Goal: Task Accomplishment & Management: Manage account settings

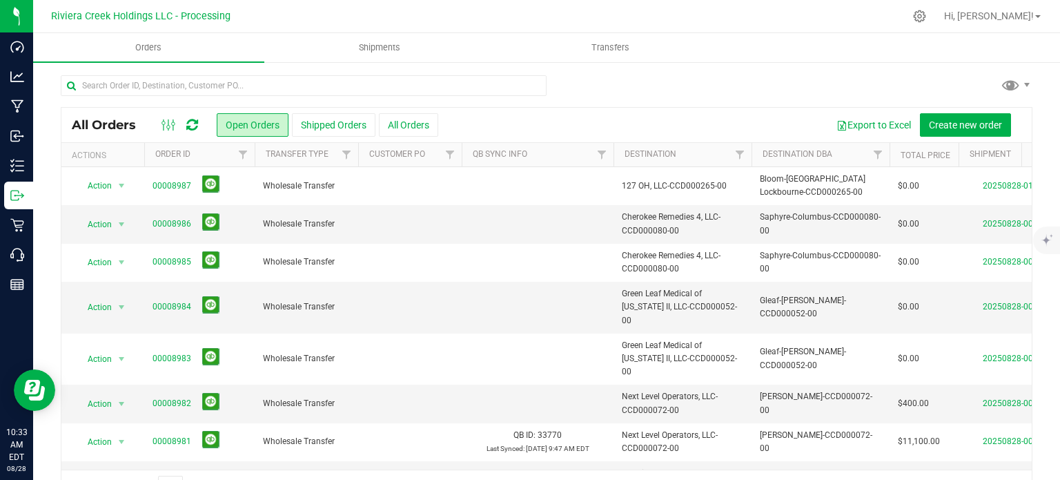
scroll to position [36, 0]
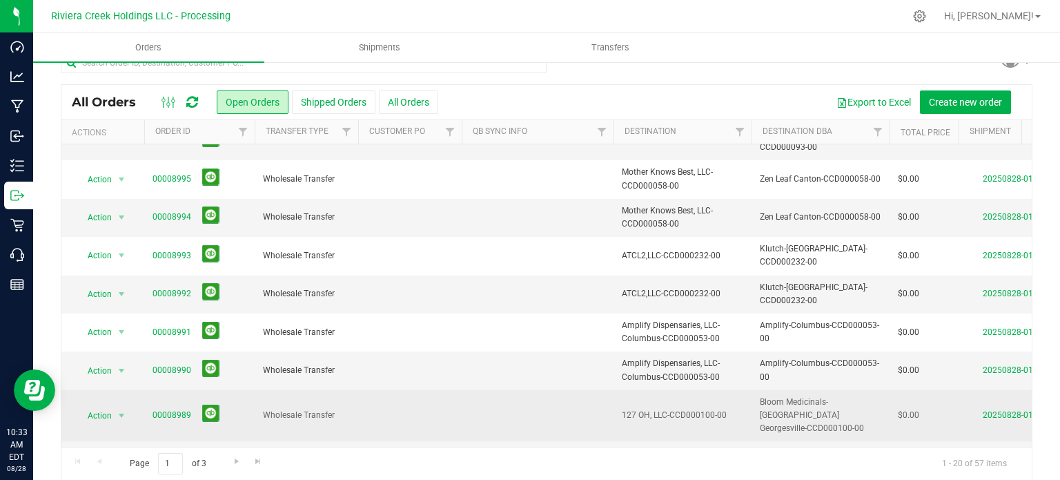
scroll to position [36, 0]
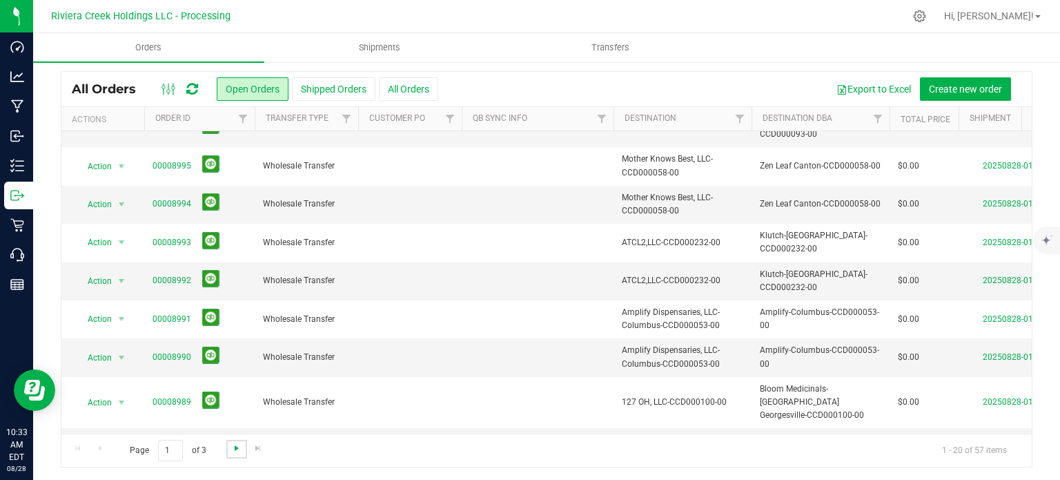
click at [232, 449] on span "Go to the next page" at bounding box center [236, 447] width 11 height 11
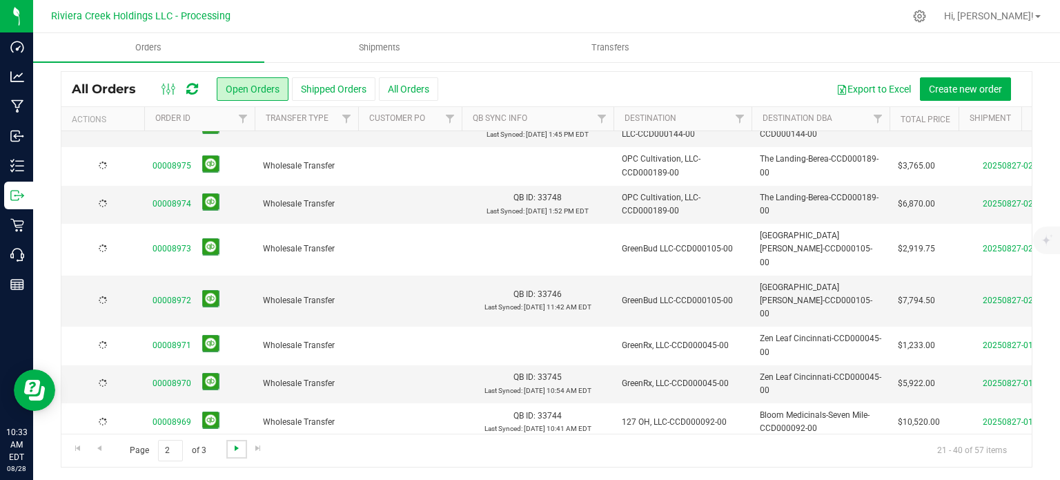
scroll to position [0, 0]
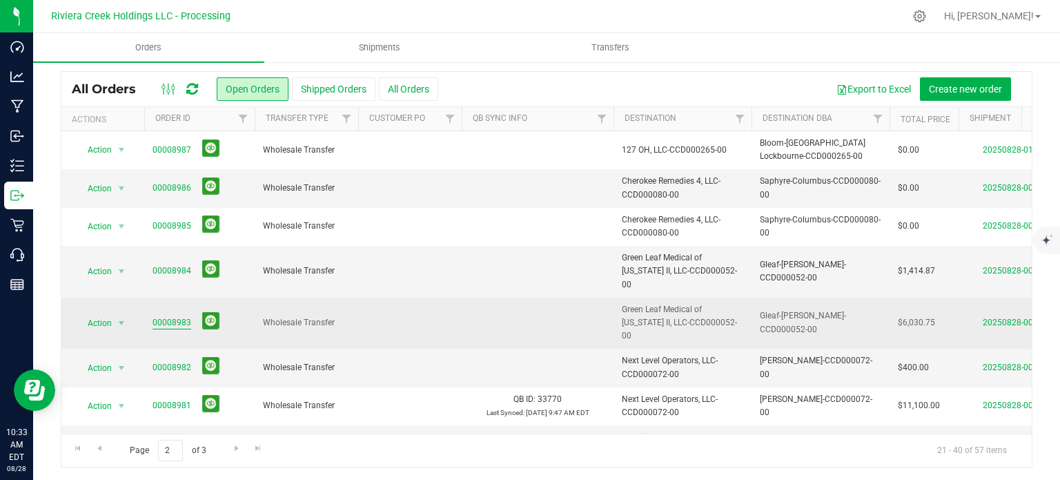
click at [173, 316] on link "00008983" at bounding box center [172, 322] width 39 height 13
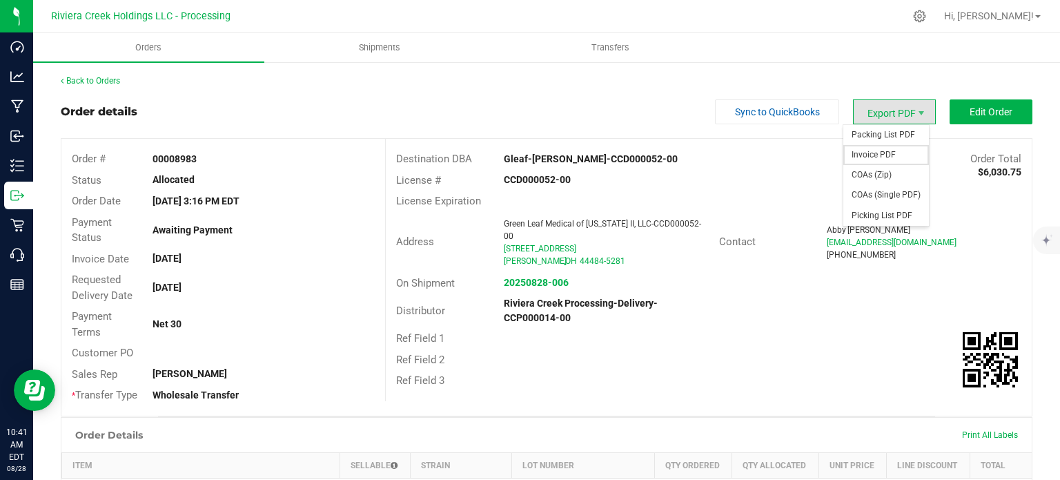
click at [861, 155] on span "Invoice PDF" at bounding box center [887, 155] width 86 height 20
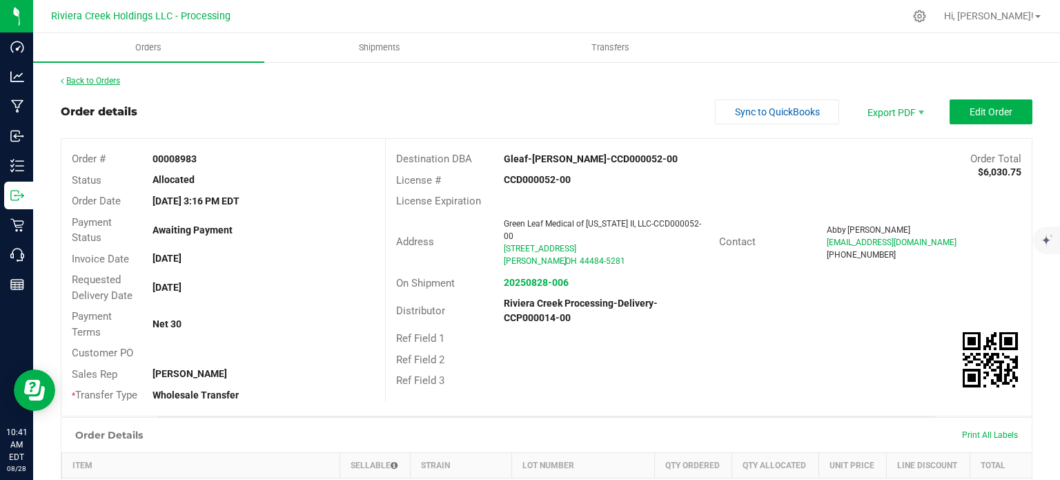
click at [75, 77] on link "Back to Orders" at bounding box center [90, 81] width 59 height 10
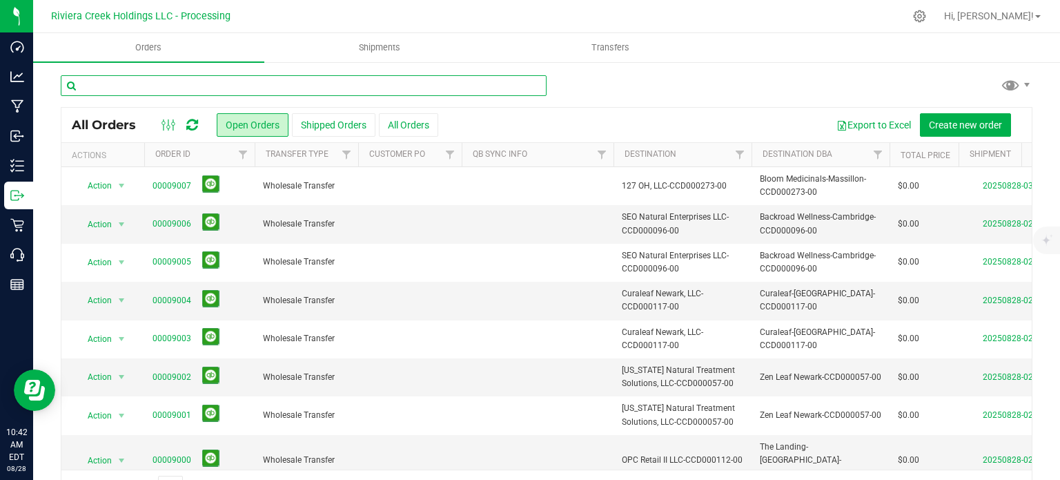
click at [129, 88] on input "text" at bounding box center [304, 85] width 486 height 21
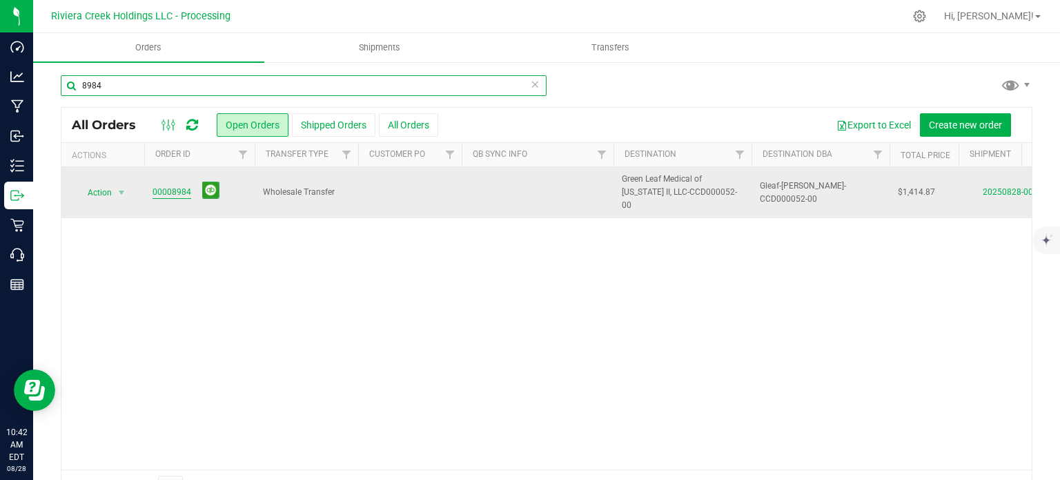
type input "8984"
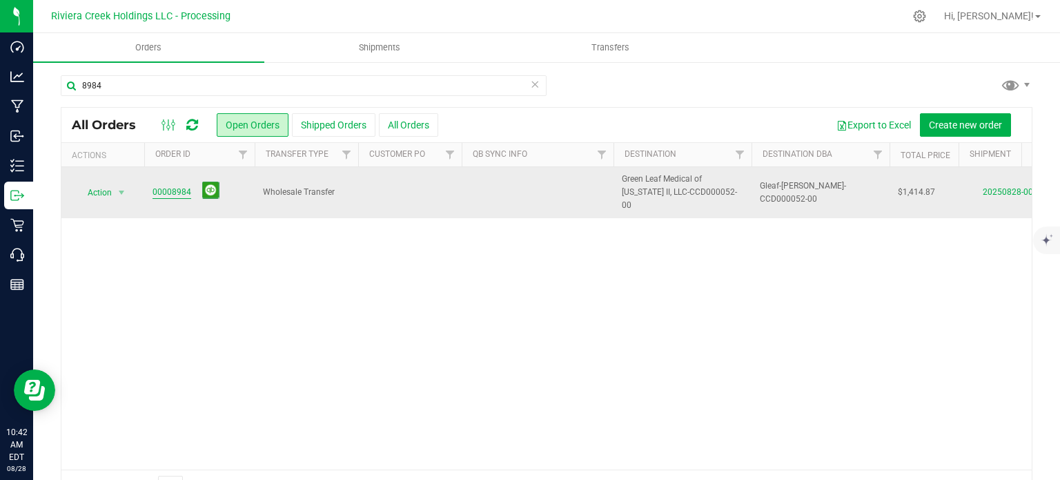
click at [166, 186] on link "00008984" at bounding box center [172, 192] width 39 height 13
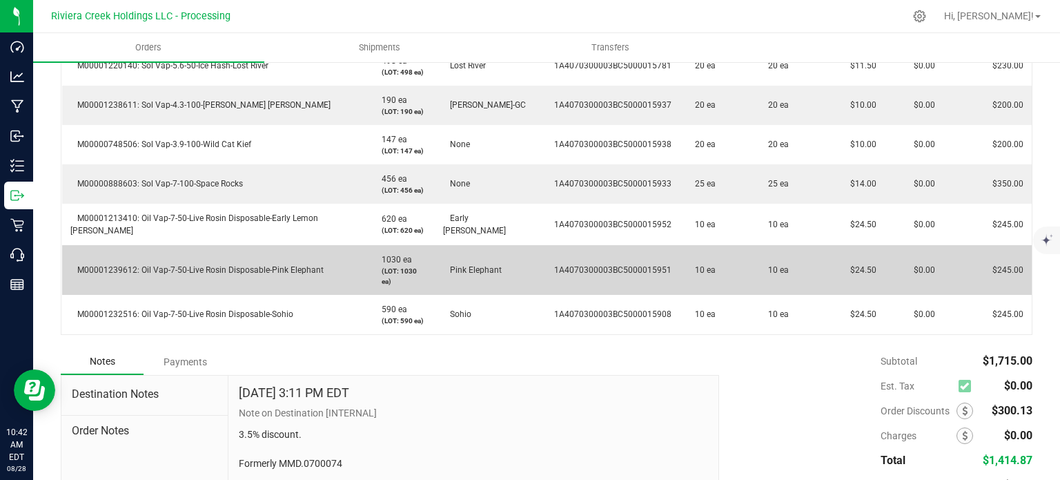
scroll to position [483, 0]
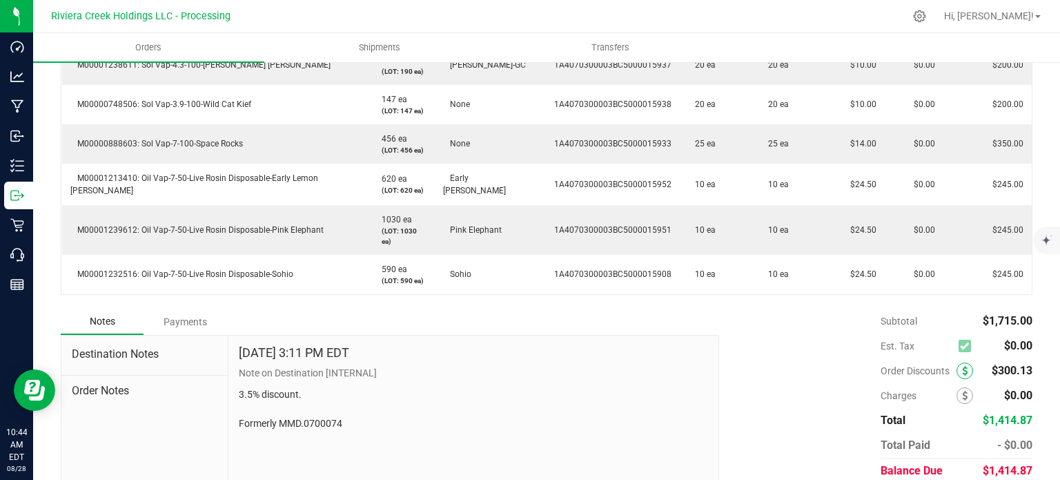
click at [957, 362] on span at bounding box center [965, 370] width 17 height 17
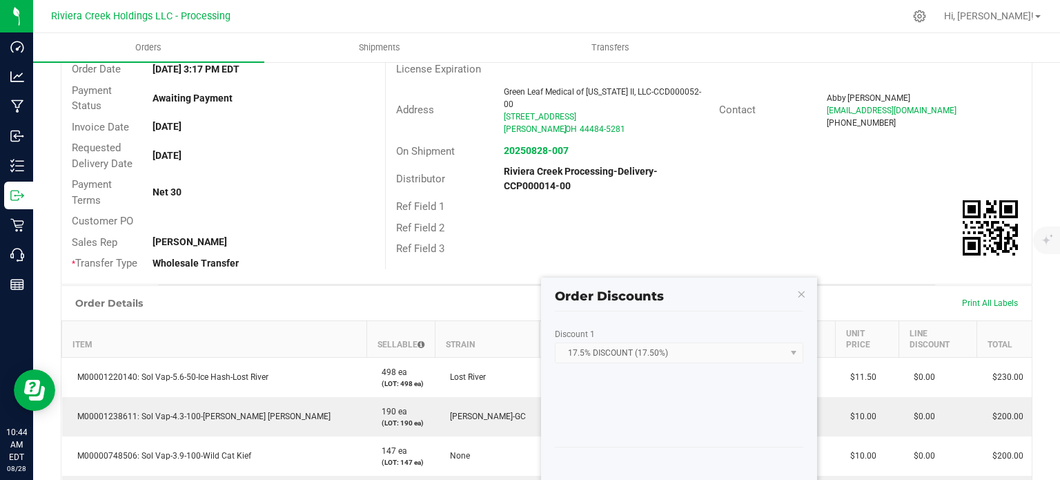
scroll to position [99, 0]
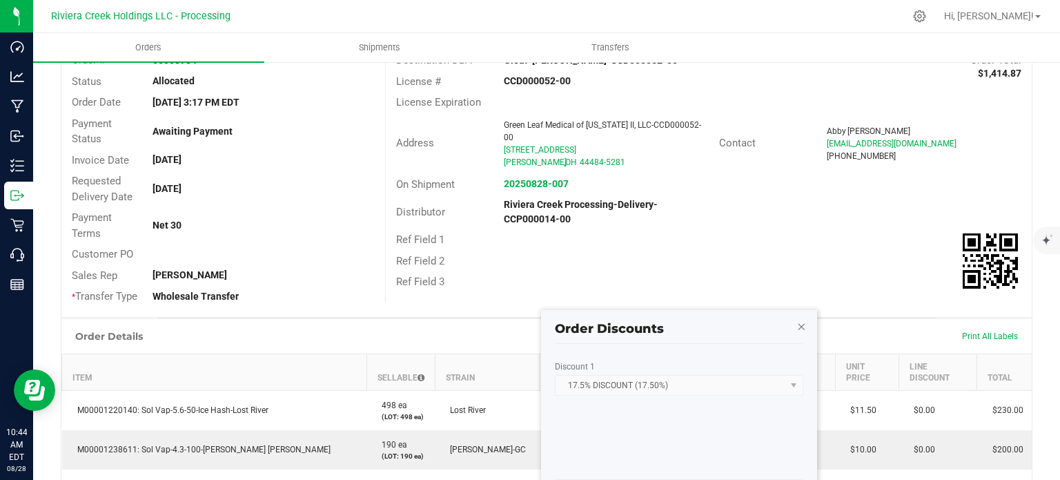
click at [801, 323] on icon "button" at bounding box center [802, 326] width 10 height 17
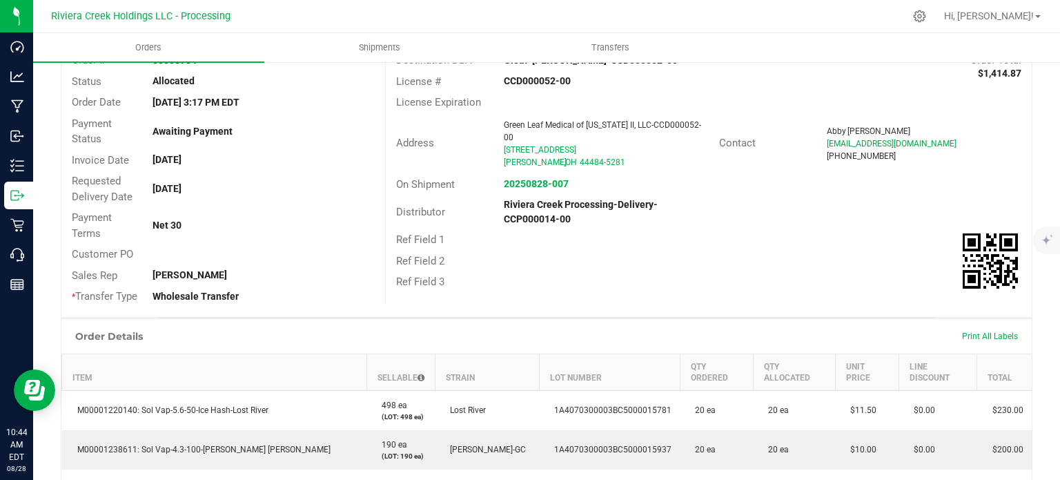
scroll to position [0, 0]
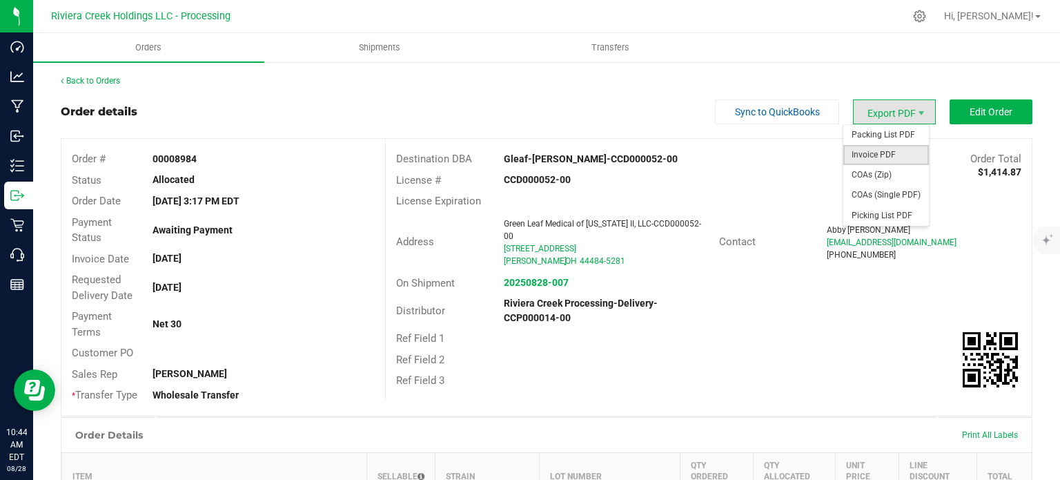
click at [864, 154] on span "Invoice PDF" at bounding box center [887, 155] width 86 height 20
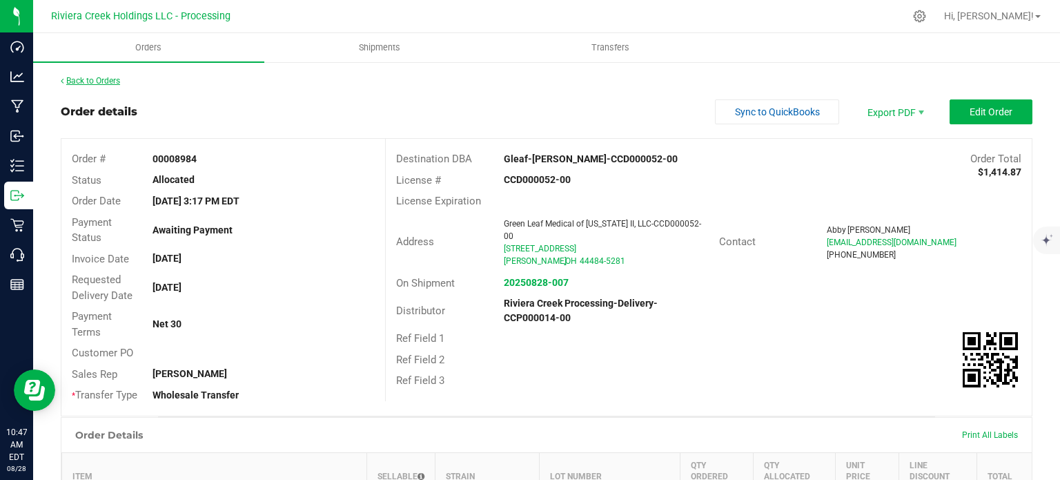
click at [101, 79] on link "Back to Orders" at bounding box center [90, 81] width 59 height 10
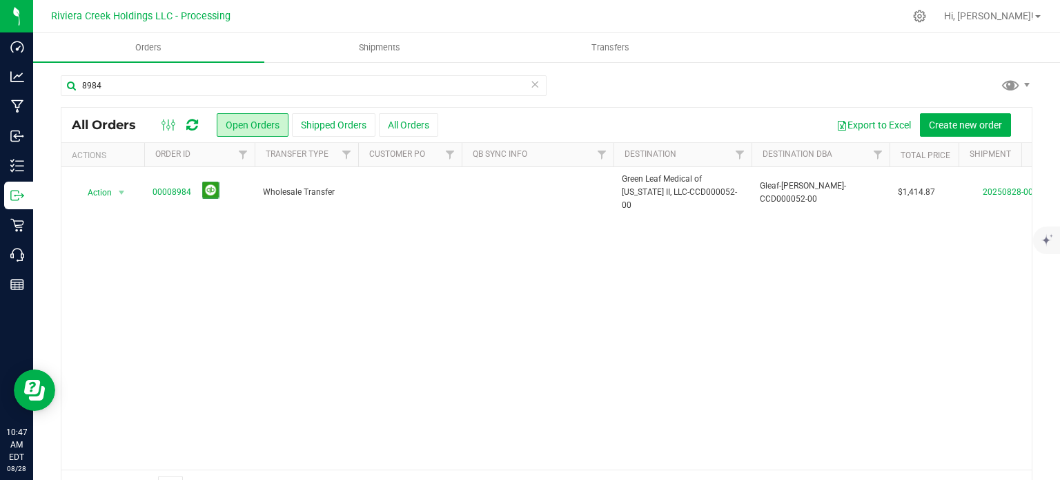
scroll to position [36, 0]
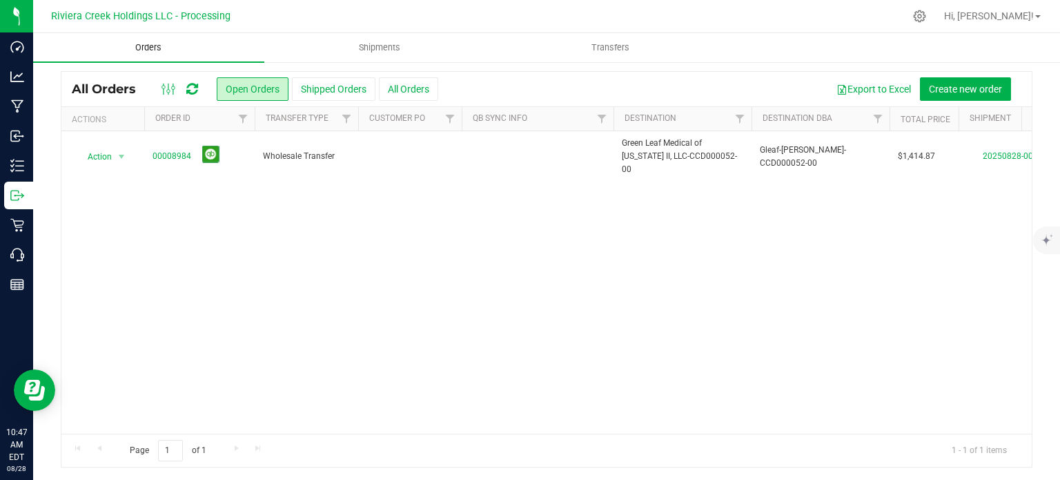
click at [149, 51] on span "Orders" at bounding box center [149, 47] width 64 height 12
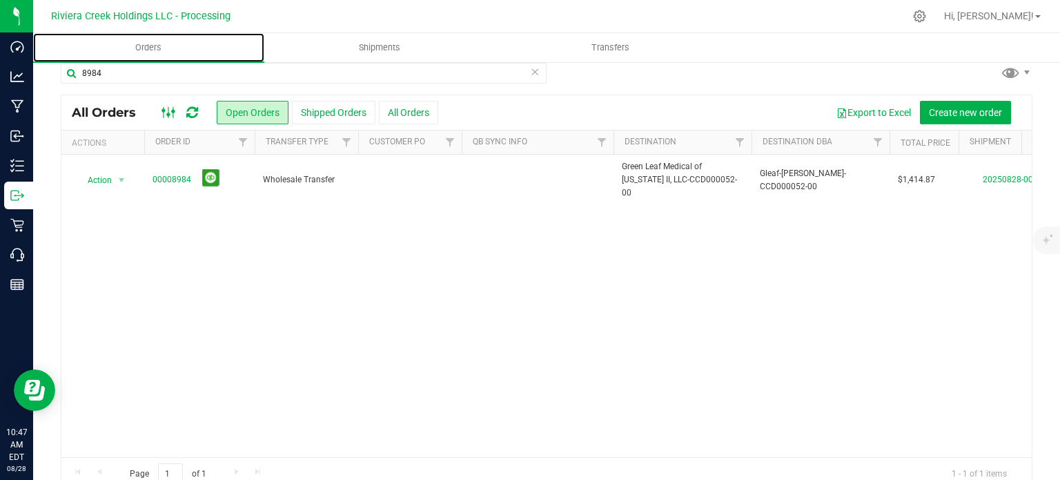
scroll to position [0, 0]
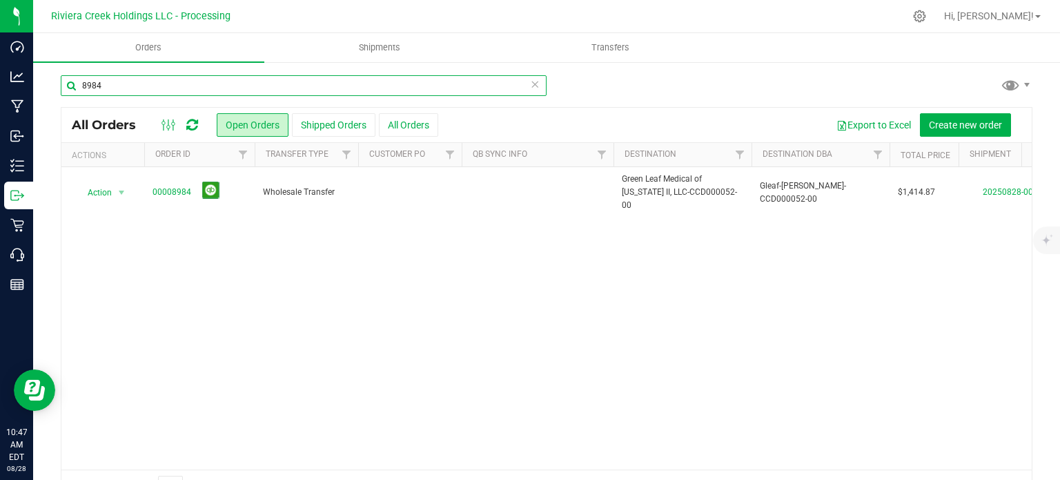
drag, startPoint x: 127, startPoint y: 88, endPoint x: 73, endPoint y: 91, distance: 53.9
click at [69, 88] on input "8984" at bounding box center [304, 85] width 486 height 21
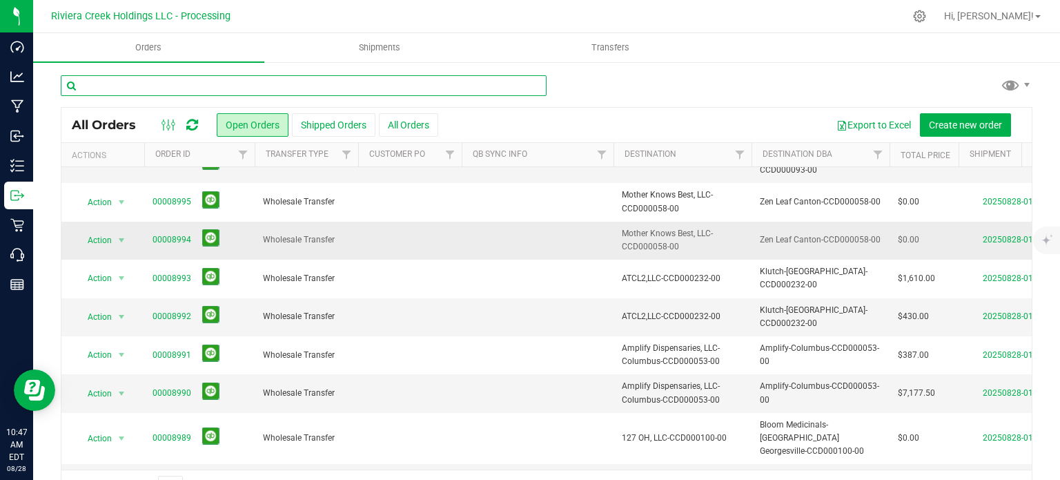
scroll to position [36, 0]
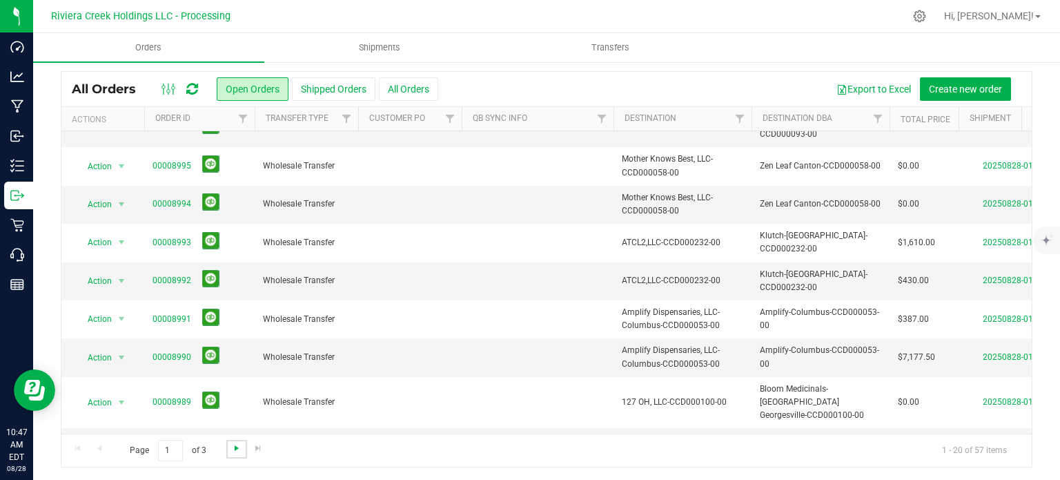
click at [232, 447] on span "Go to the next page" at bounding box center [236, 447] width 11 height 11
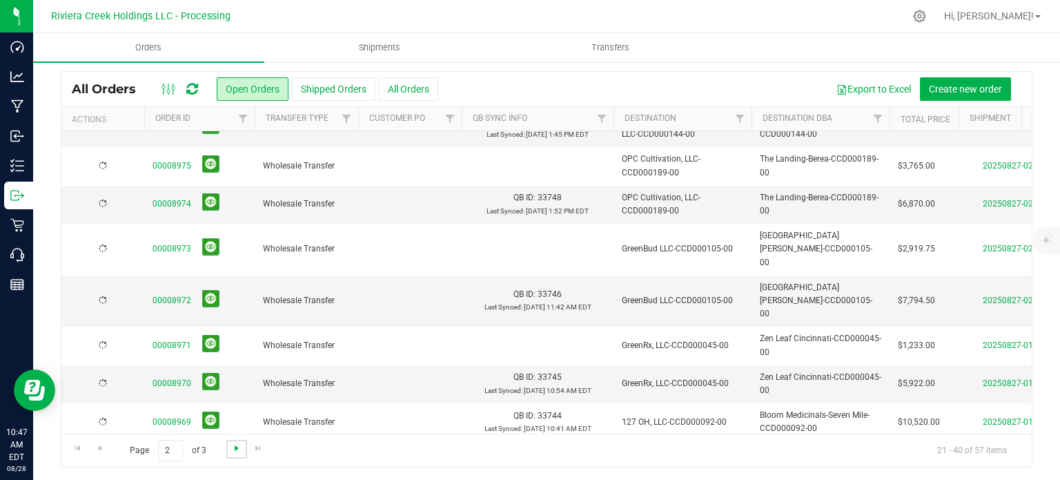
scroll to position [0, 0]
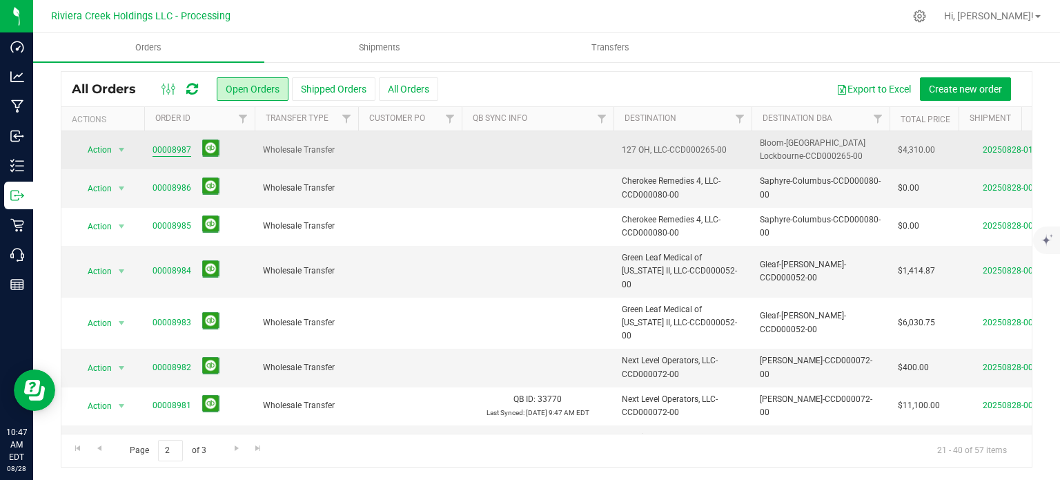
click at [167, 151] on link "00008987" at bounding box center [172, 150] width 39 height 13
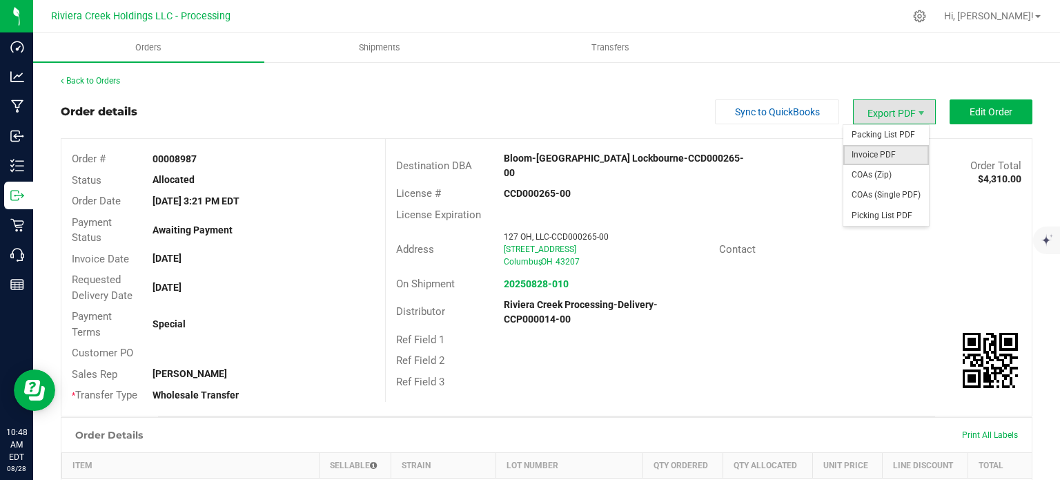
click at [870, 164] on span "Invoice PDF" at bounding box center [887, 155] width 86 height 20
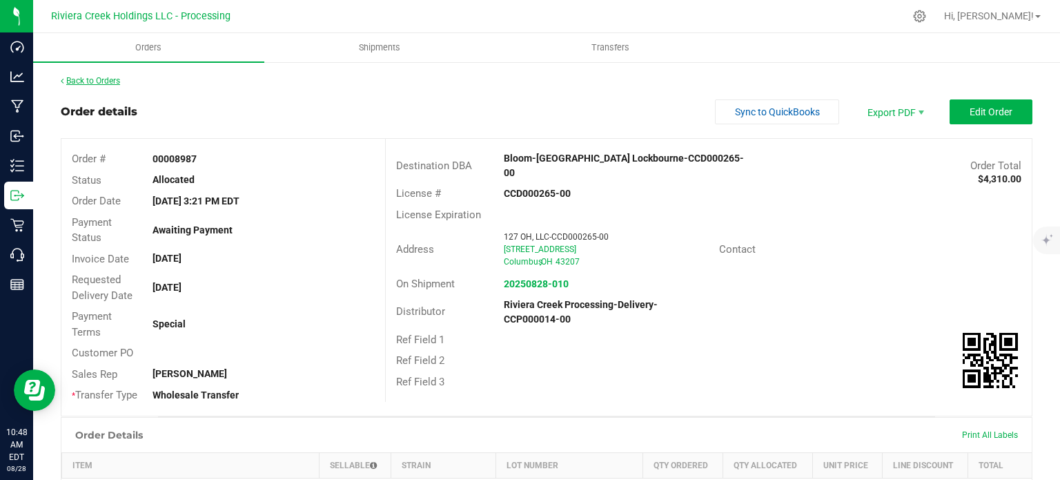
click at [88, 84] on link "Back to Orders" at bounding box center [90, 81] width 59 height 10
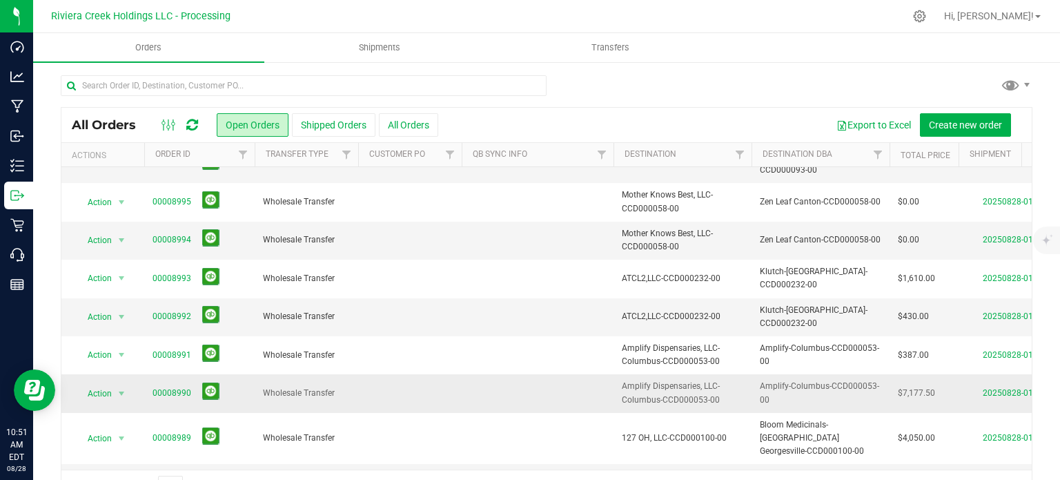
scroll to position [36, 0]
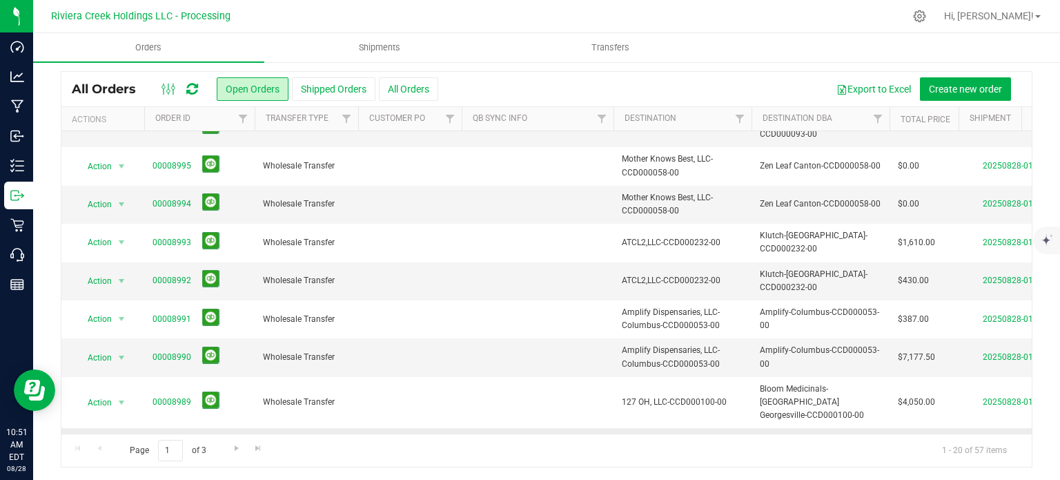
click at [161, 440] on link "00008988" at bounding box center [172, 446] width 39 height 13
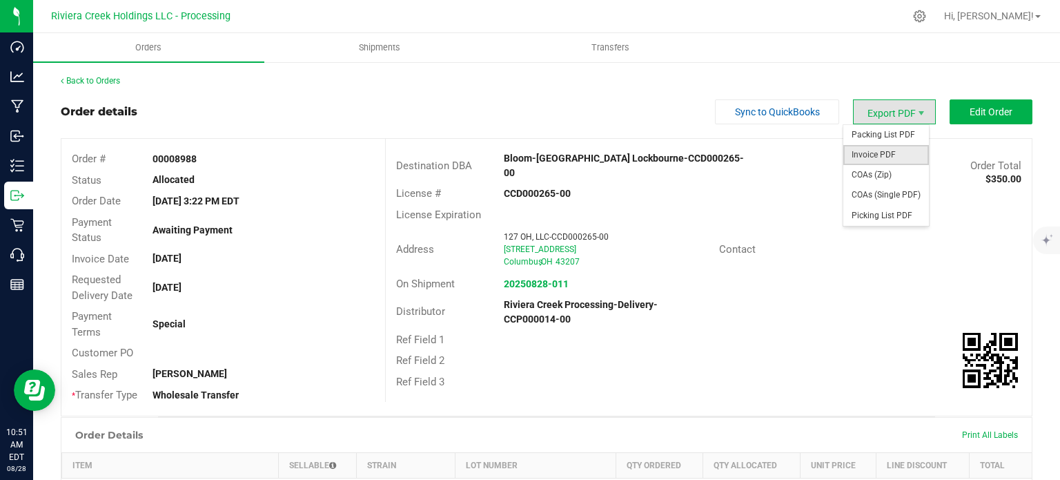
click at [875, 162] on span "Invoice PDF" at bounding box center [887, 155] width 86 height 20
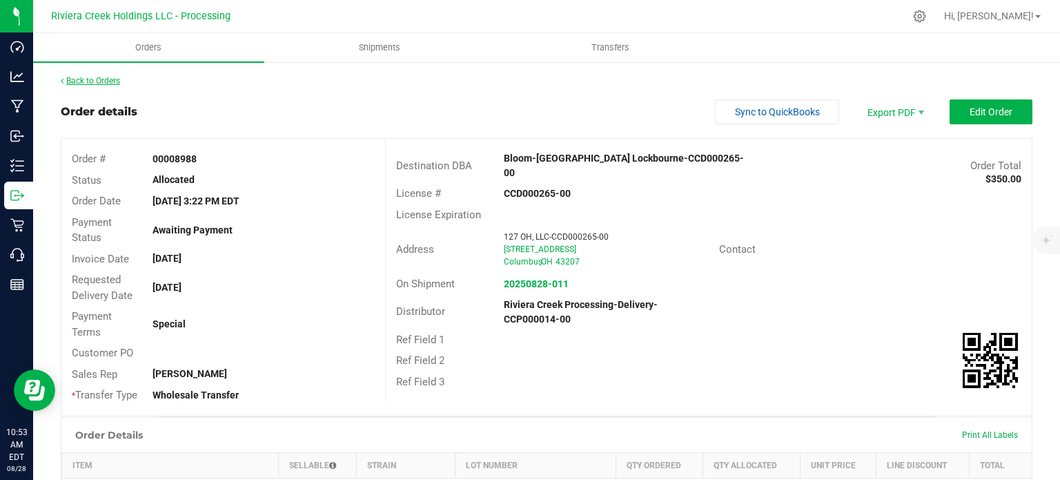
click at [110, 79] on link "Back to Orders" at bounding box center [90, 81] width 59 height 10
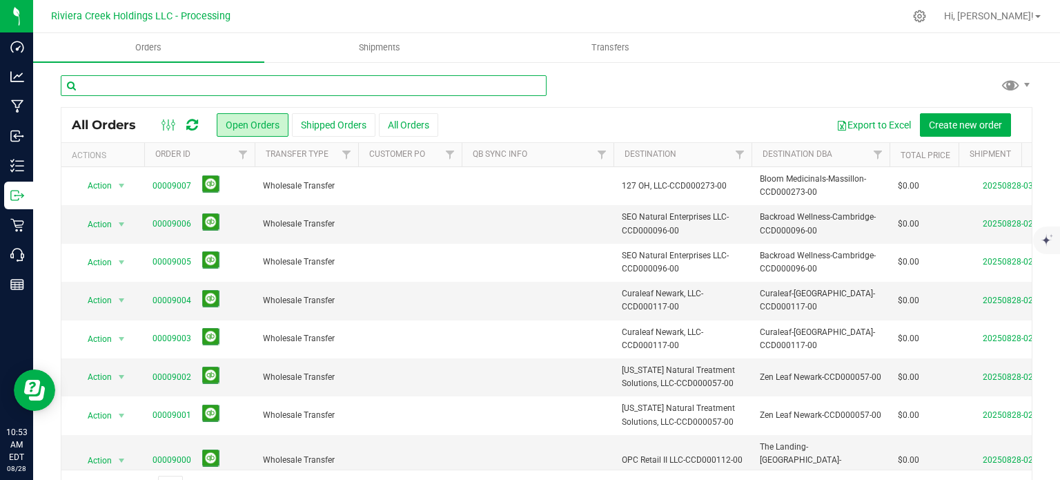
click at [138, 85] on input "text" at bounding box center [304, 85] width 486 height 21
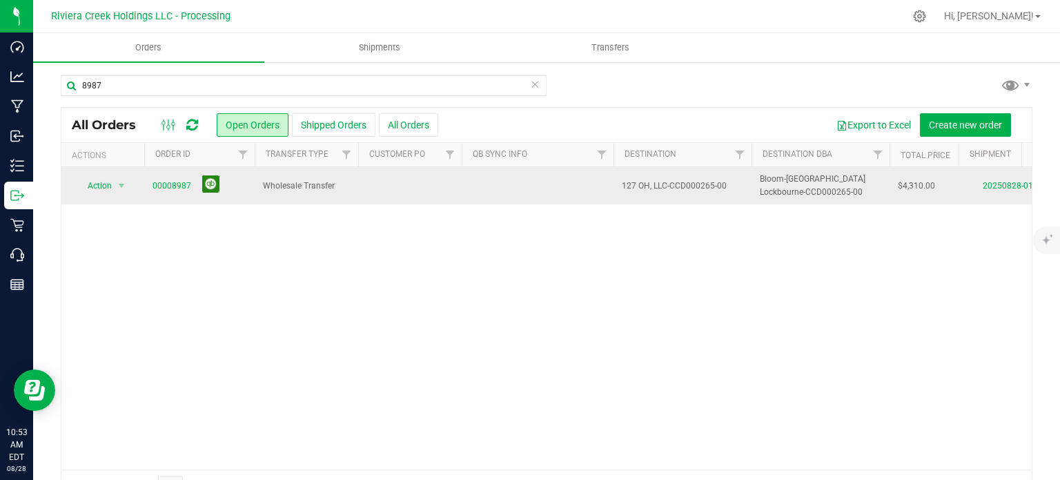
click at [208, 188] on button at bounding box center [210, 183] width 17 height 17
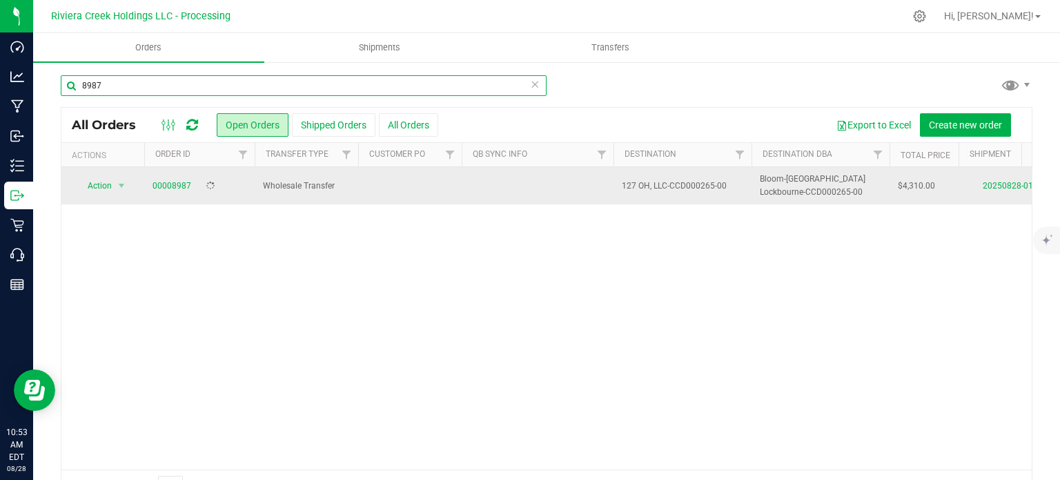
click at [108, 88] on input "8987" at bounding box center [304, 85] width 486 height 21
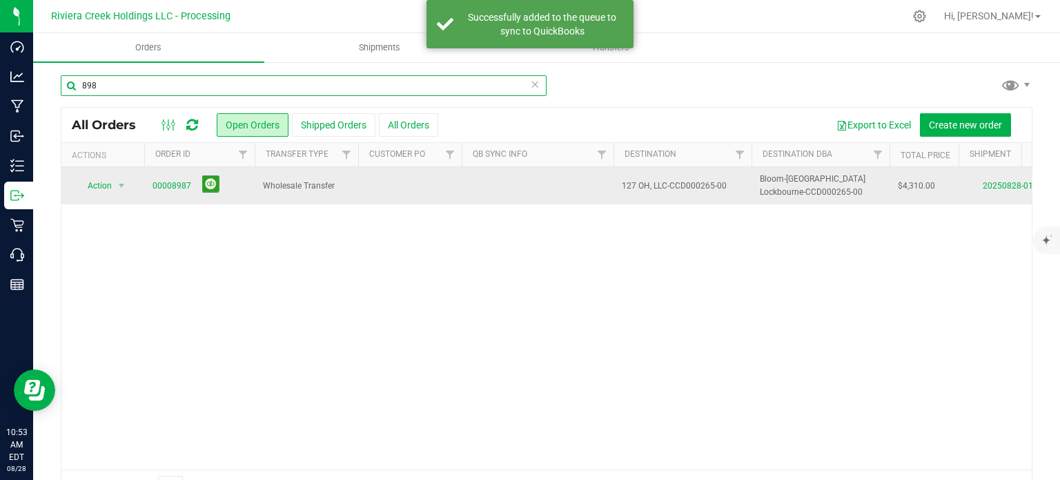
type input "8983"
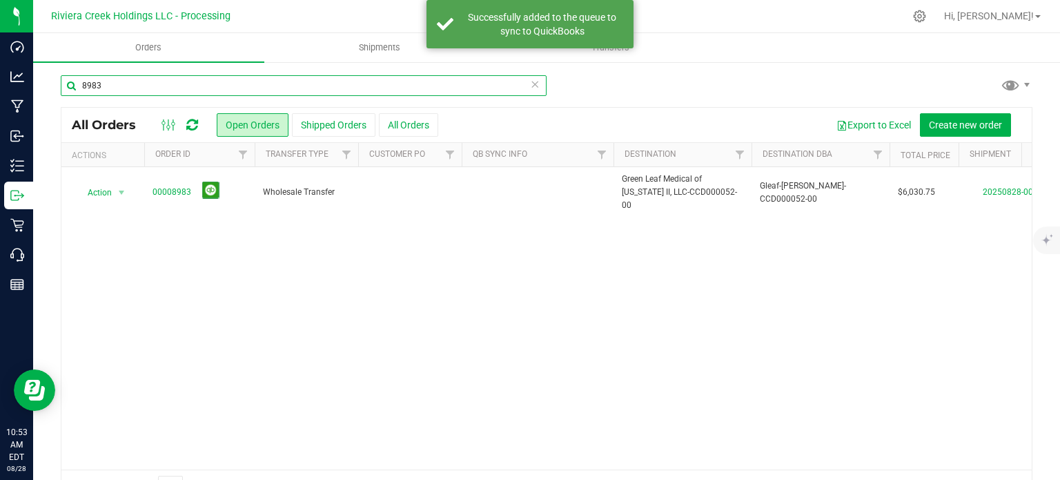
drag, startPoint x: 114, startPoint y: 90, endPoint x: 80, endPoint y: 88, distance: 33.9
click at [80, 88] on input "8983" at bounding box center [304, 85] width 486 height 21
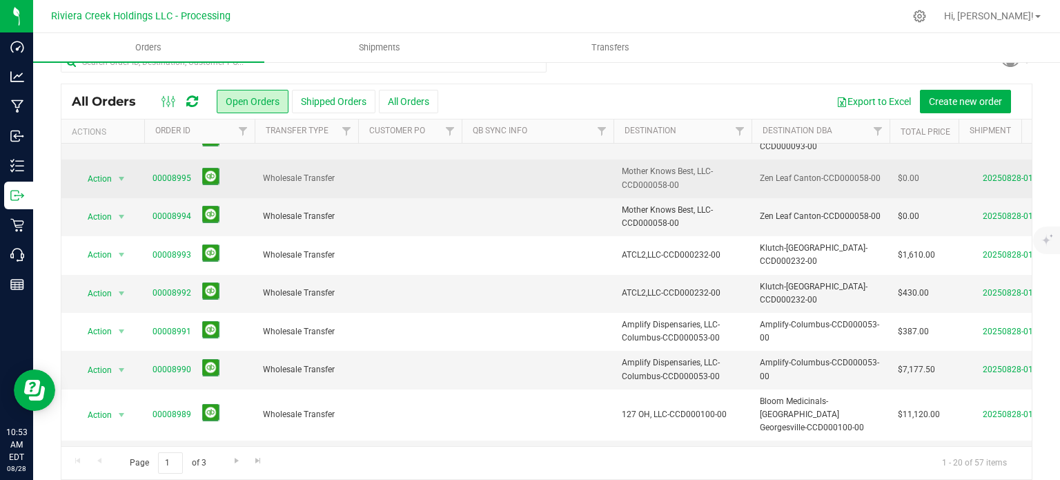
scroll to position [36, 0]
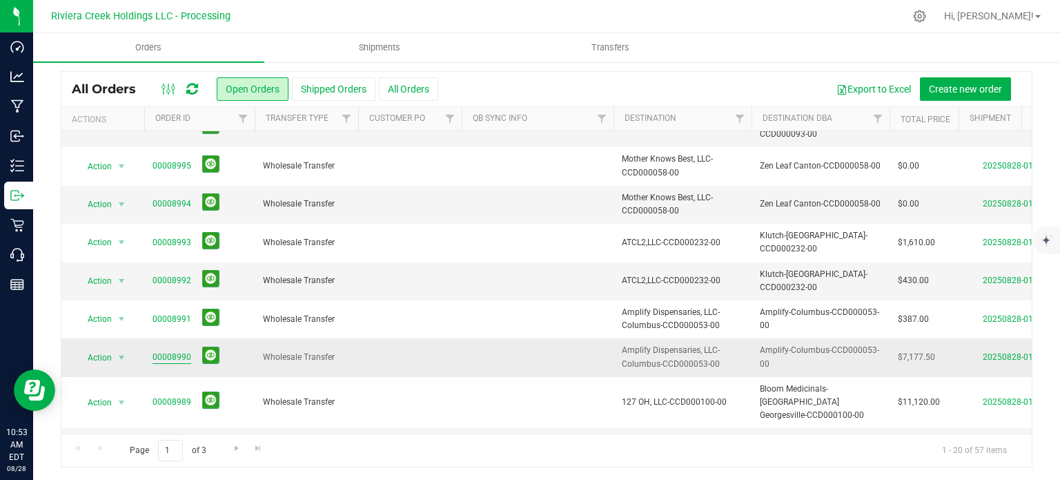
click at [173, 351] on link "00008990" at bounding box center [172, 357] width 39 height 13
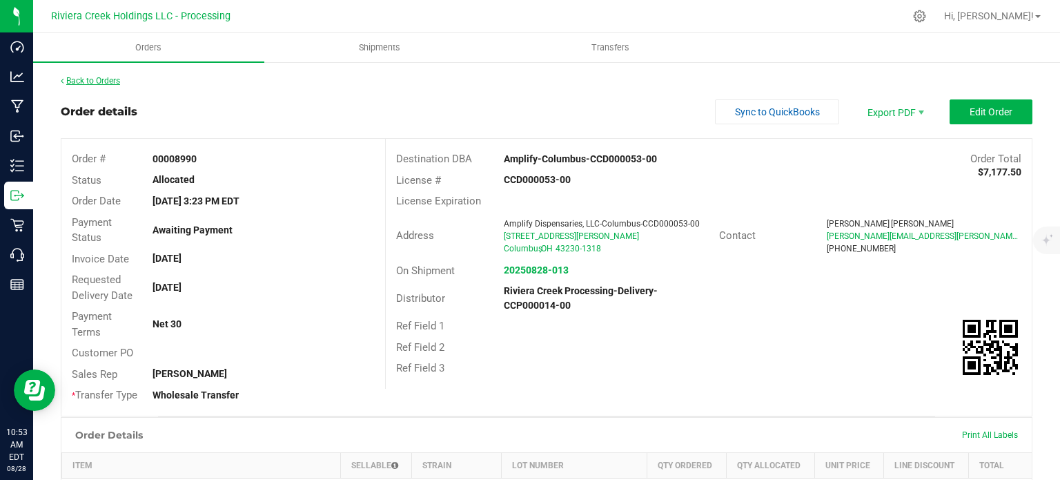
click at [95, 79] on link "Back to Orders" at bounding box center [90, 81] width 59 height 10
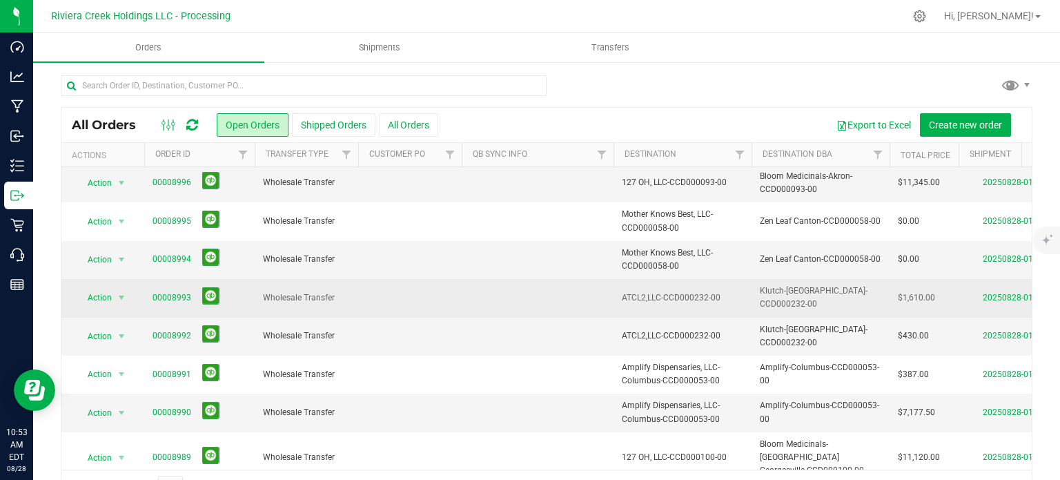
scroll to position [469, 0]
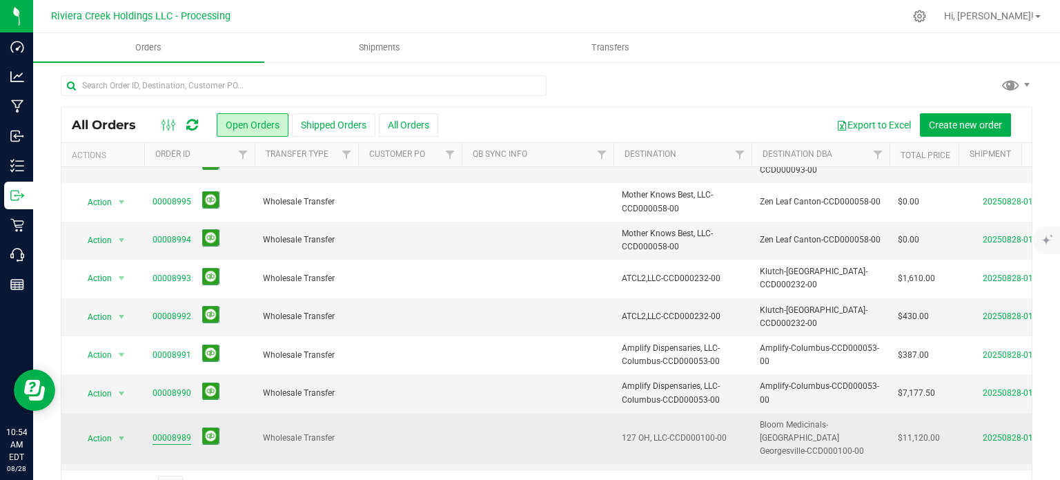
click at [173, 431] on link "00008989" at bounding box center [172, 437] width 39 height 13
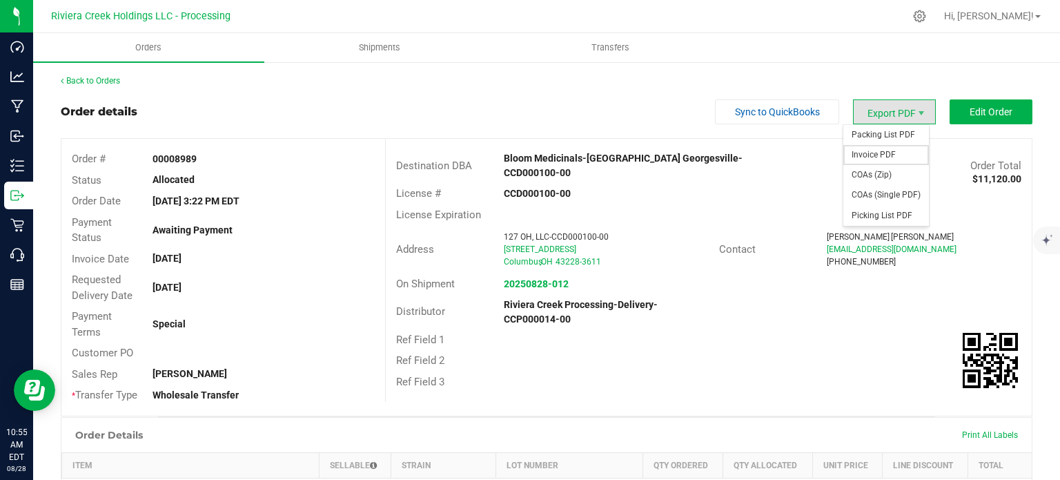
click at [868, 153] on span "Invoice PDF" at bounding box center [887, 155] width 86 height 20
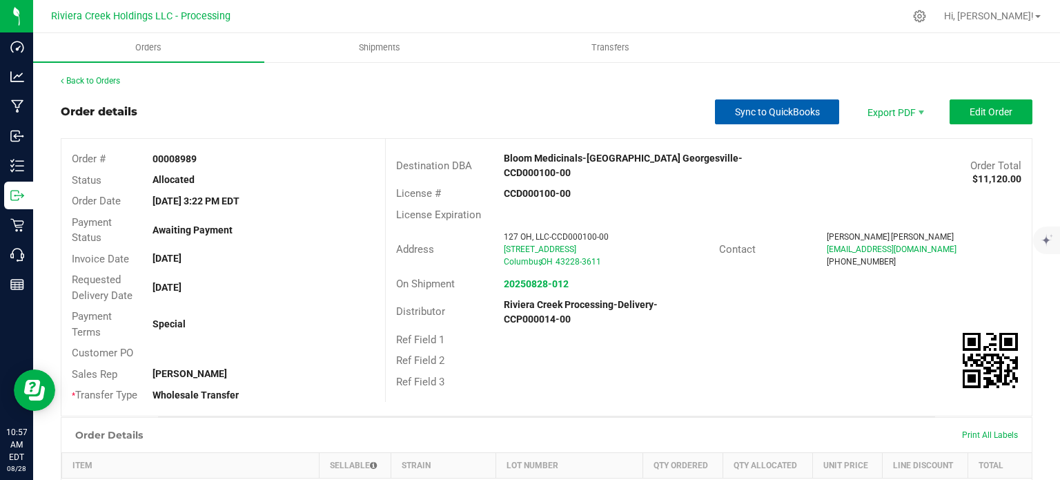
click at [723, 106] on button "Sync to QuickBooks" at bounding box center [777, 111] width 124 height 25
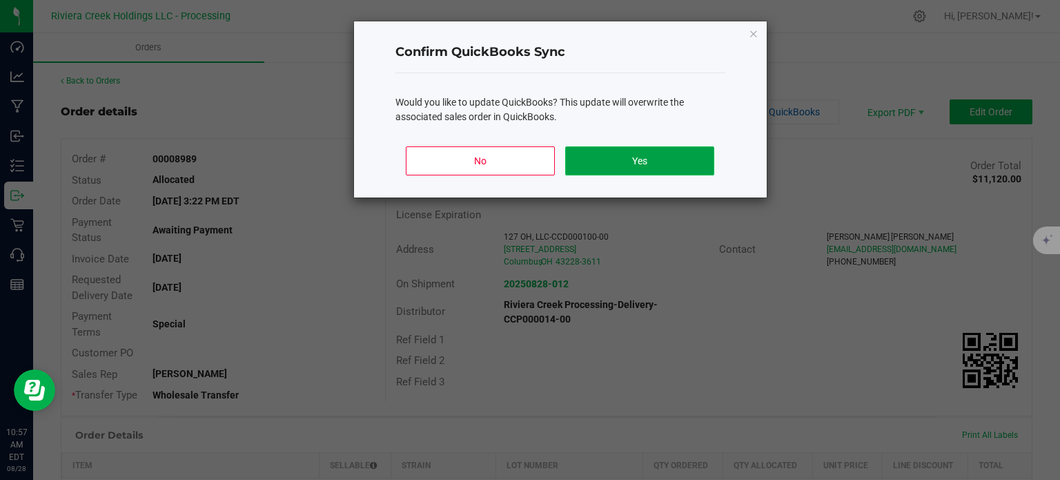
click at [620, 166] on button "Yes" at bounding box center [639, 160] width 148 height 29
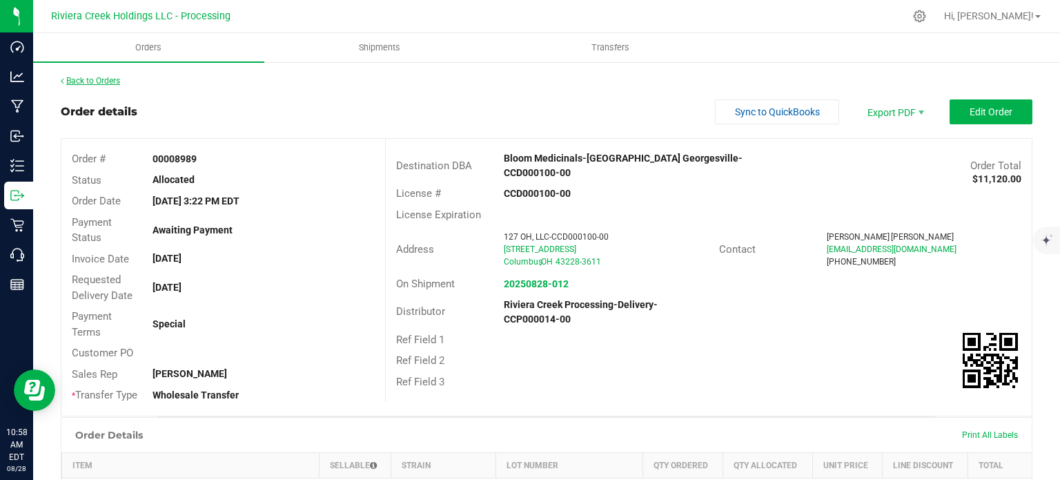
click at [84, 82] on link "Back to Orders" at bounding box center [90, 81] width 59 height 10
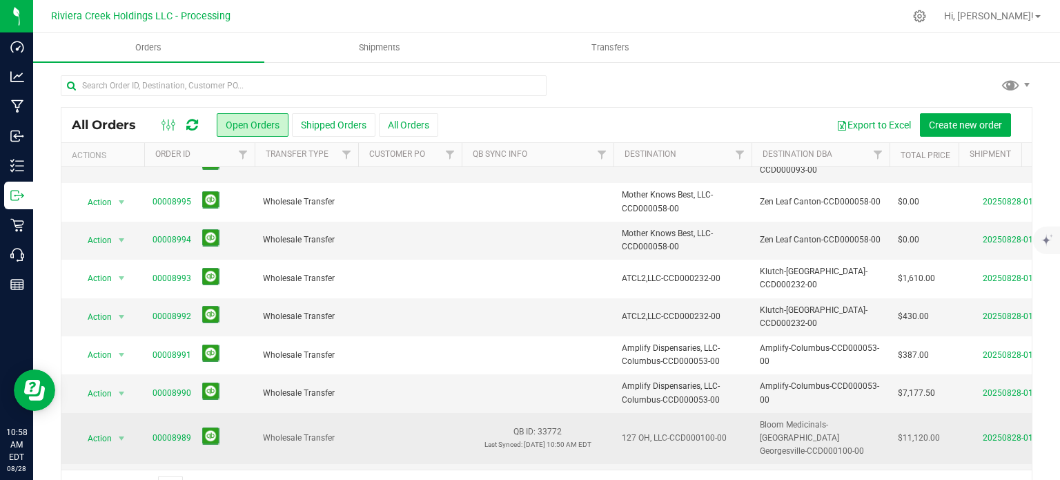
scroll to position [36, 0]
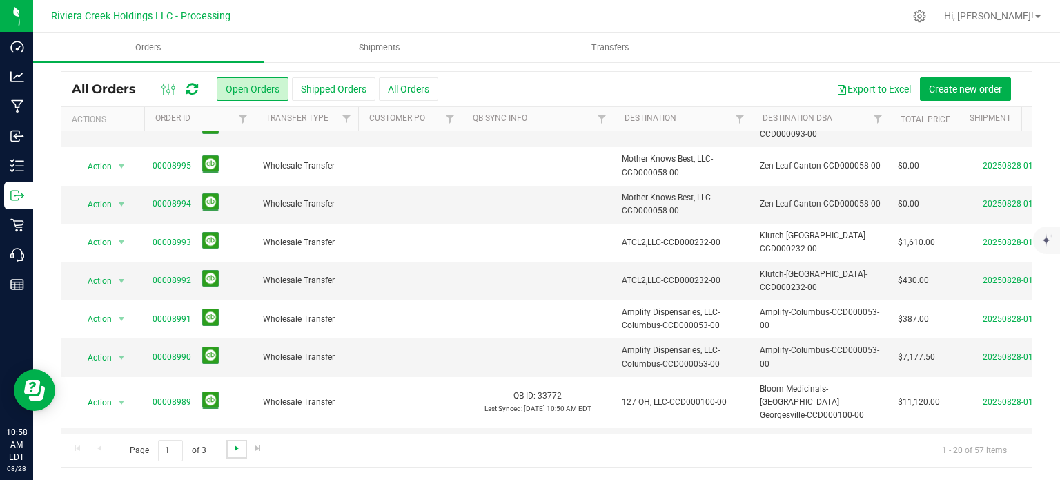
click at [235, 449] on span "Go to the next page" at bounding box center [236, 447] width 11 height 11
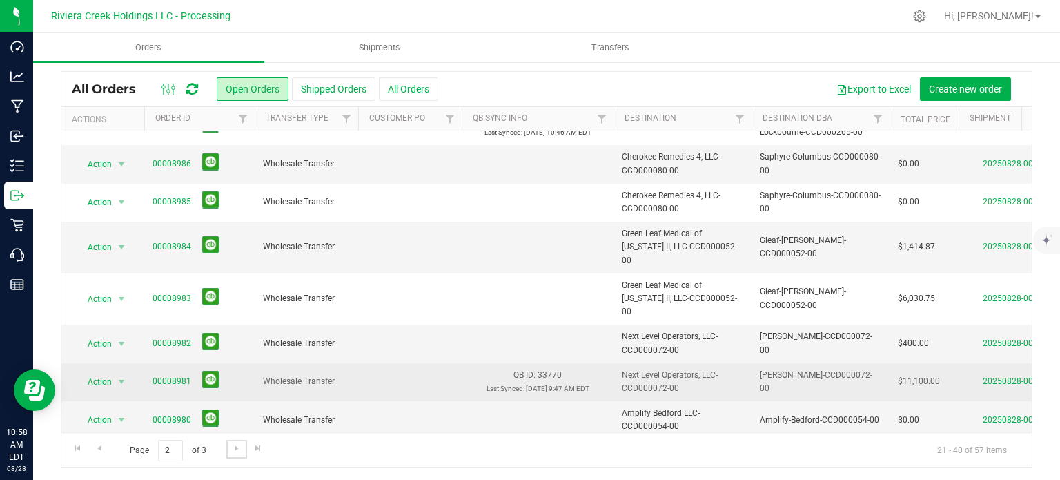
scroll to position [0, 0]
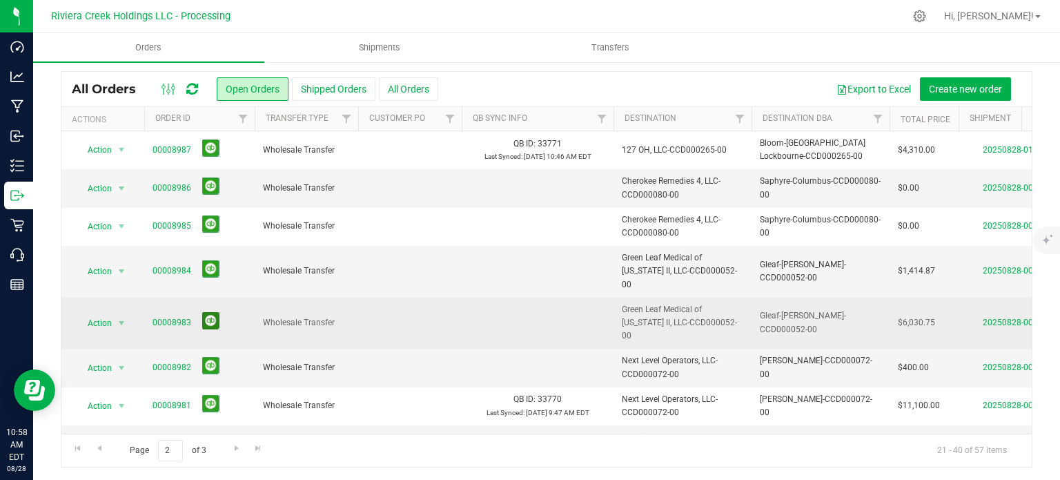
click at [207, 312] on button at bounding box center [210, 320] width 17 height 17
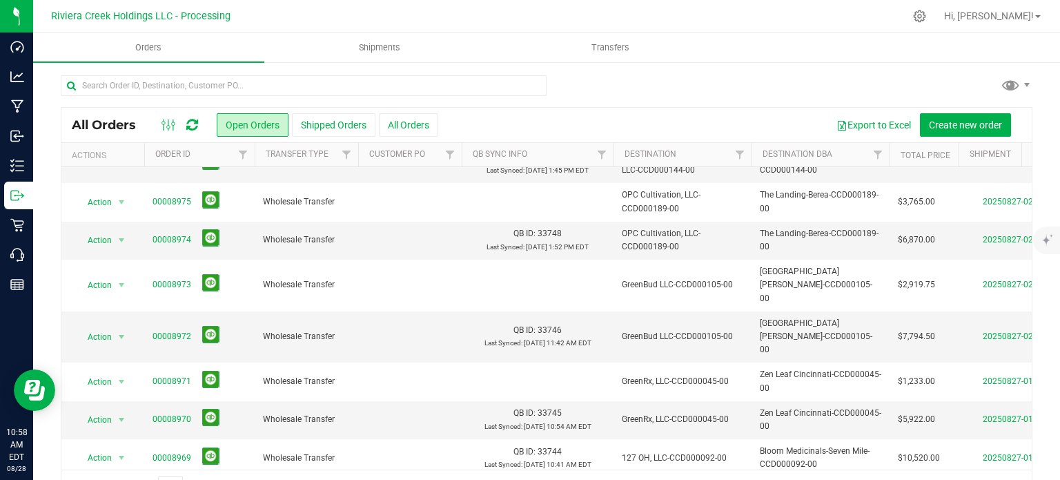
scroll to position [36, 0]
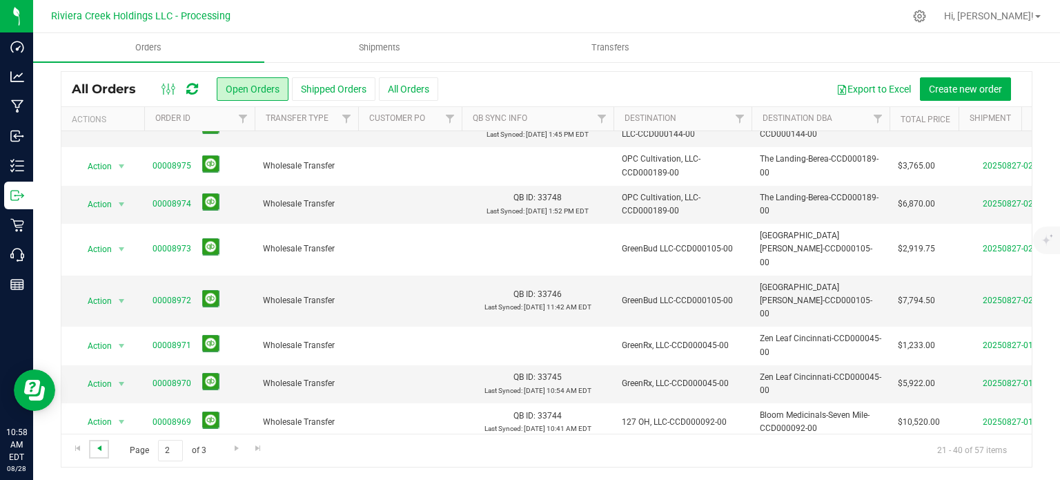
click at [102, 447] on span "Go to the previous page" at bounding box center [99, 447] width 11 height 11
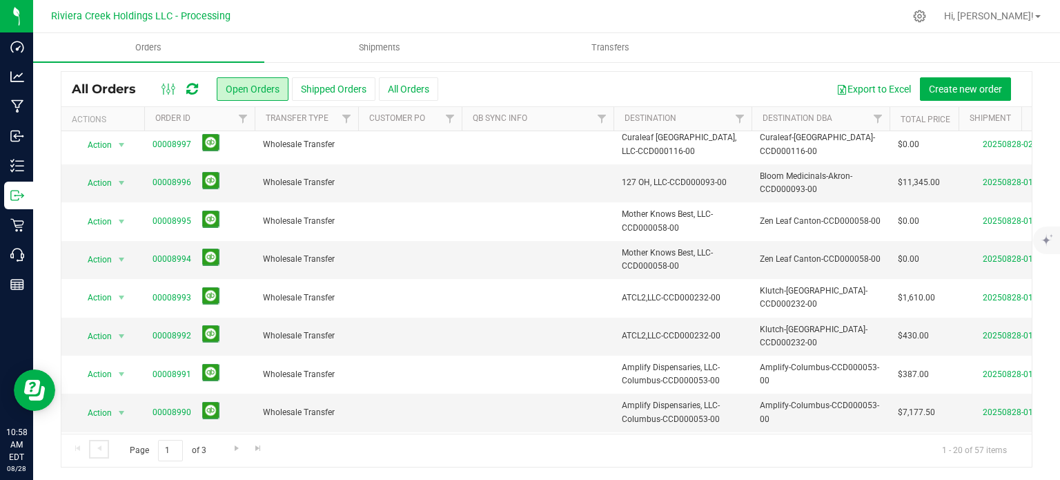
scroll to position [469, 0]
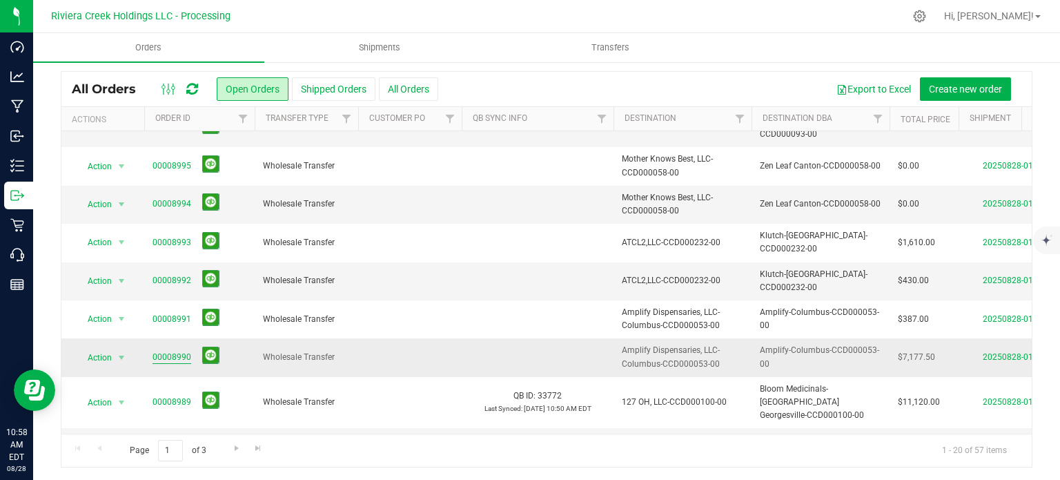
click at [177, 351] on link "00008990" at bounding box center [172, 357] width 39 height 13
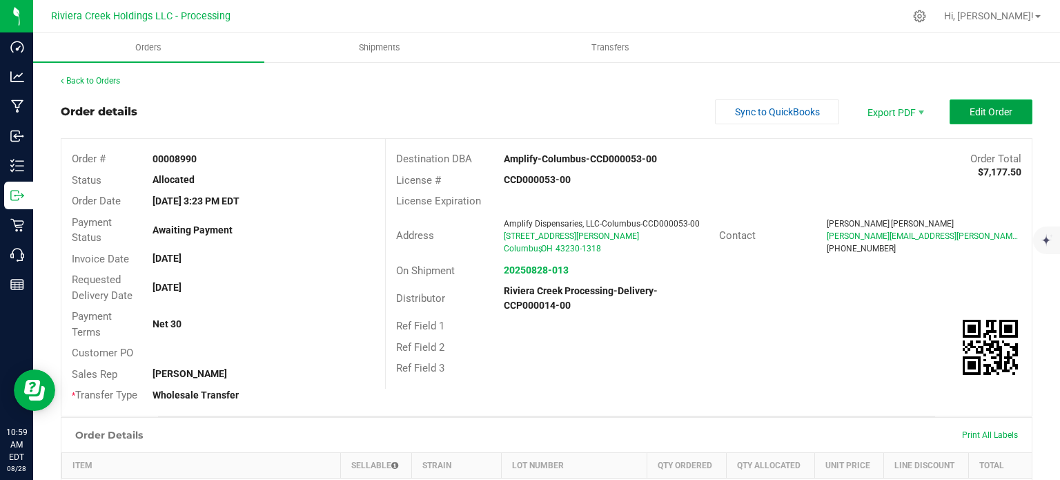
click at [982, 113] on span "Edit Order" at bounding box center [991, 111] width 43 height 11
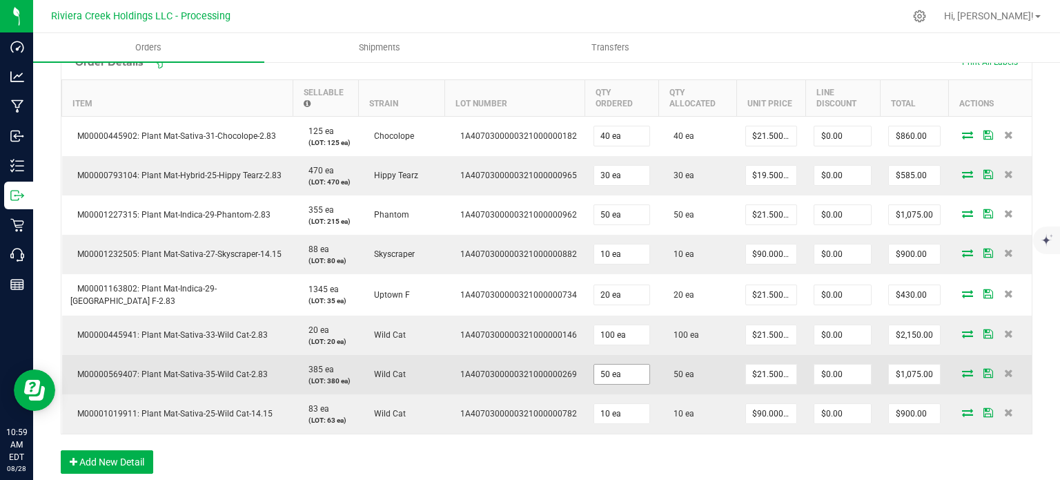
scroll to position [414, 0]
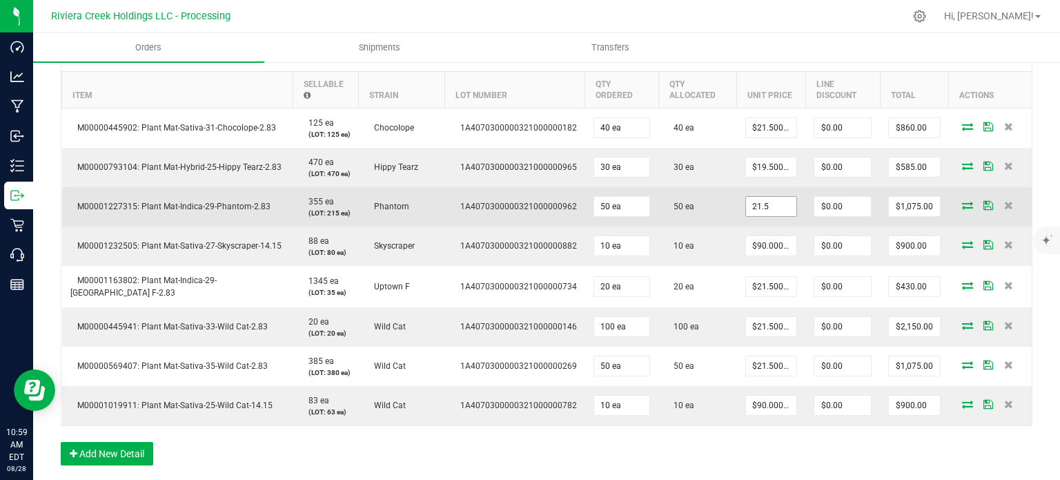
click at [750, 216] on input "21.5" at bounding box center [771, 206] width 50 height 19
type input "$20.00000"
type input "0"
type input "$1,000.00"
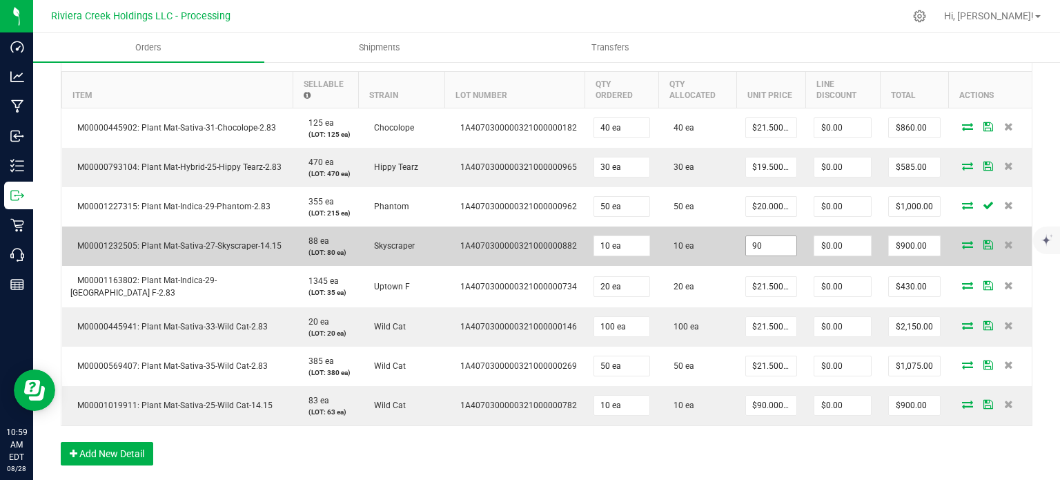
click at [772, 255] on input "90" at bounding box center [771, 245] width 50 height 19
type input "$85.00000"
type input "0"
type input "$850.00"
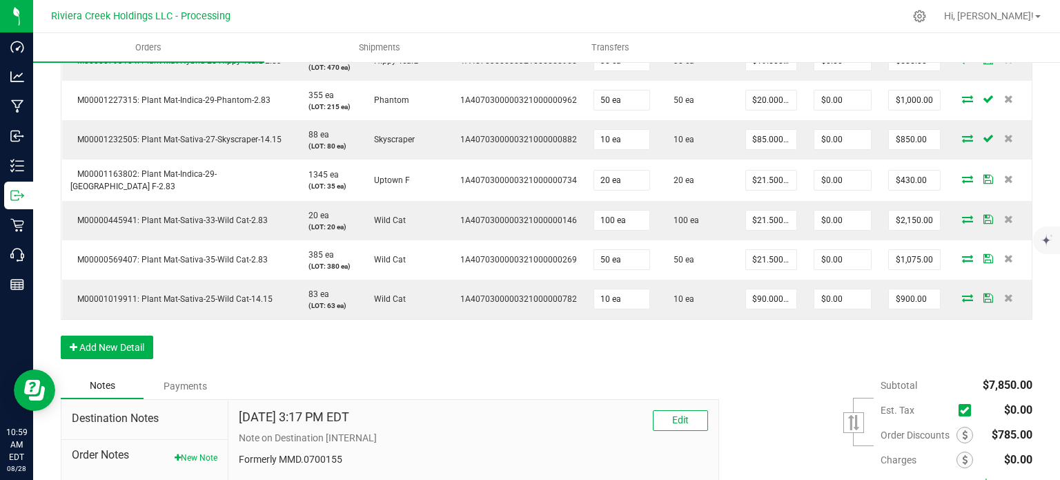
scroll to position [552, 0]
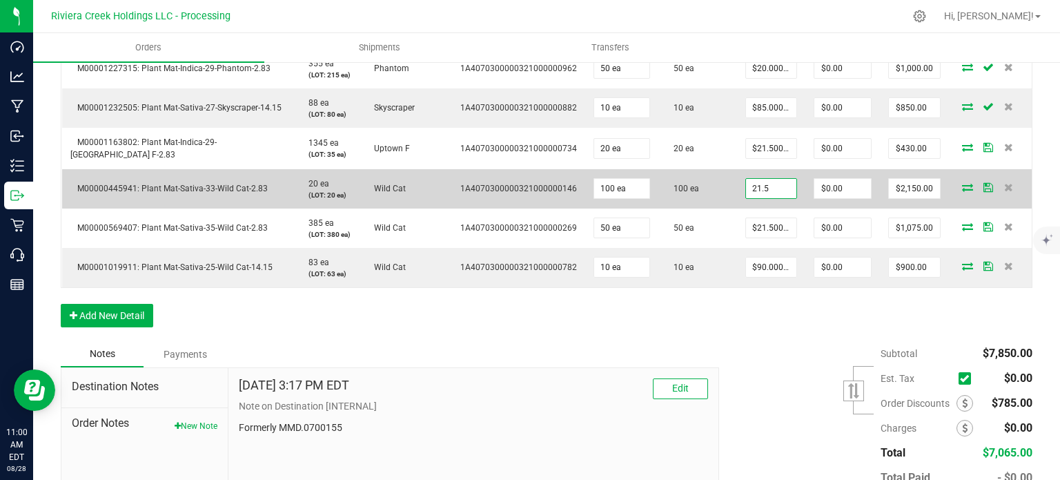
click at [758, 198] on input "21.5" at bounding box center [771, 188] width 50 height 19
type input "$20.00000"
type input "0"
type input "$2,000.00"
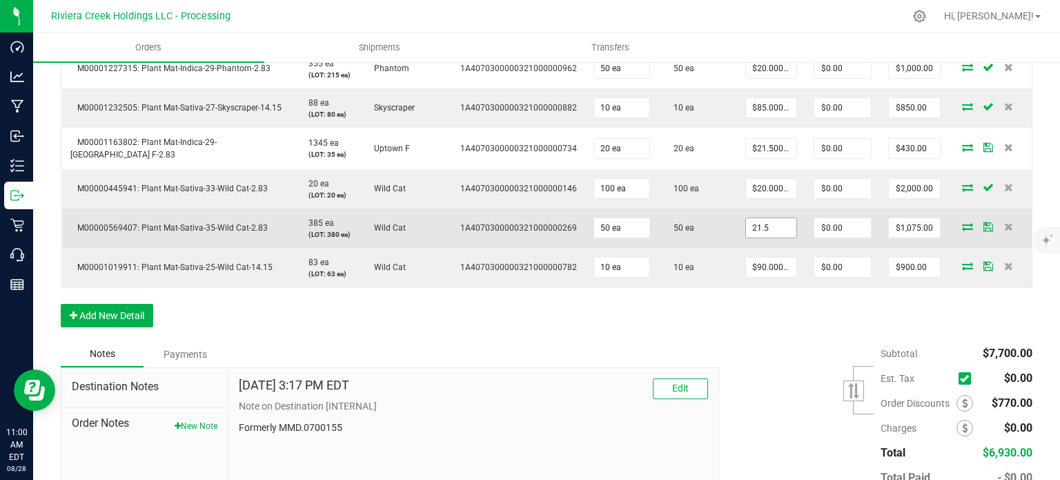
click at [750, 228] on input "21.5" at bounding box center [771, 227] width 50 height 19
type input "$20.00000"
type input "0"
type input "$1,000.00"
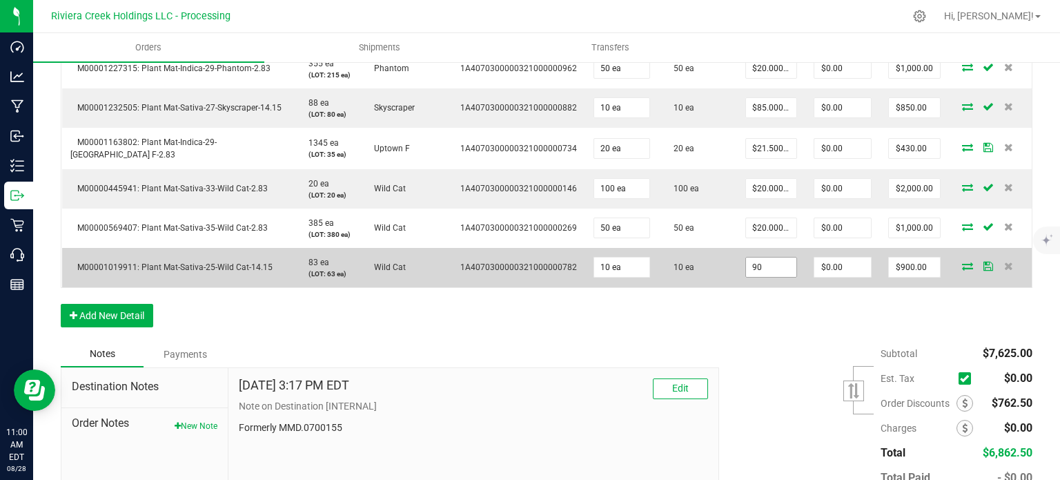
click at [754, 277] on input "90" at bounding box center [771, 266] width 50 height 19
type input "$85.00000"
type input "0"
type input "$850.00"
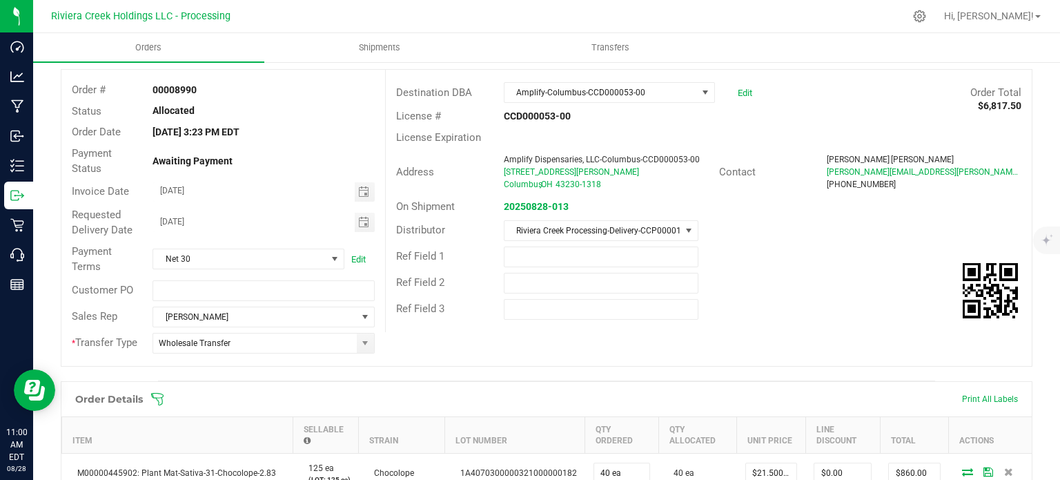
scroll to position [0, 0]
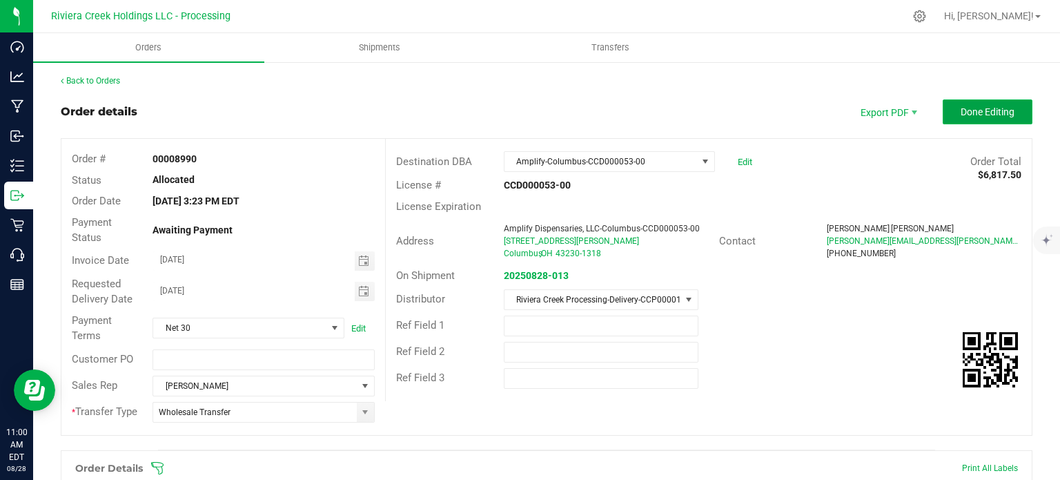
click at [970, 116] on span "Done Editing" at bounding box center [988, 111] width 54 height 11
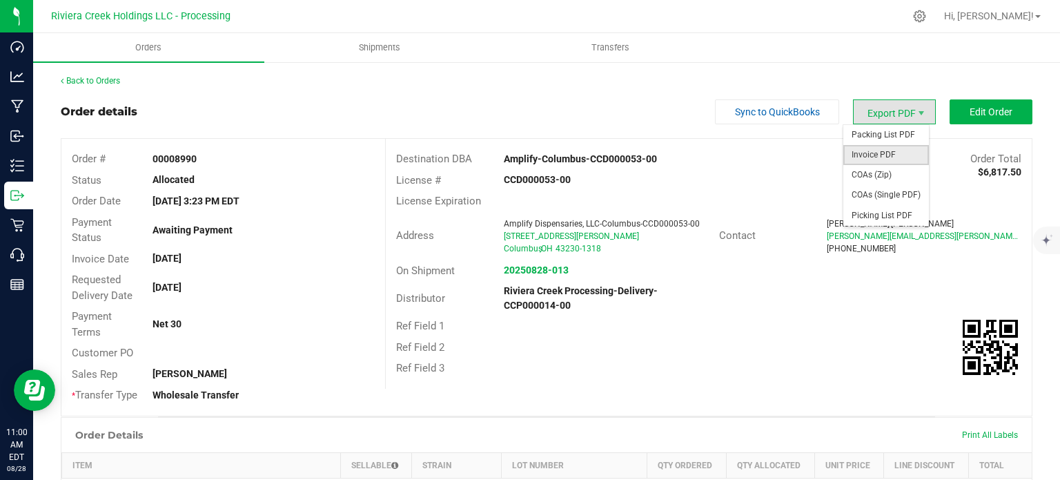
click at [872, 151] on span "Invoice PDF" at bounding box center [887, 155] width 86 height 20
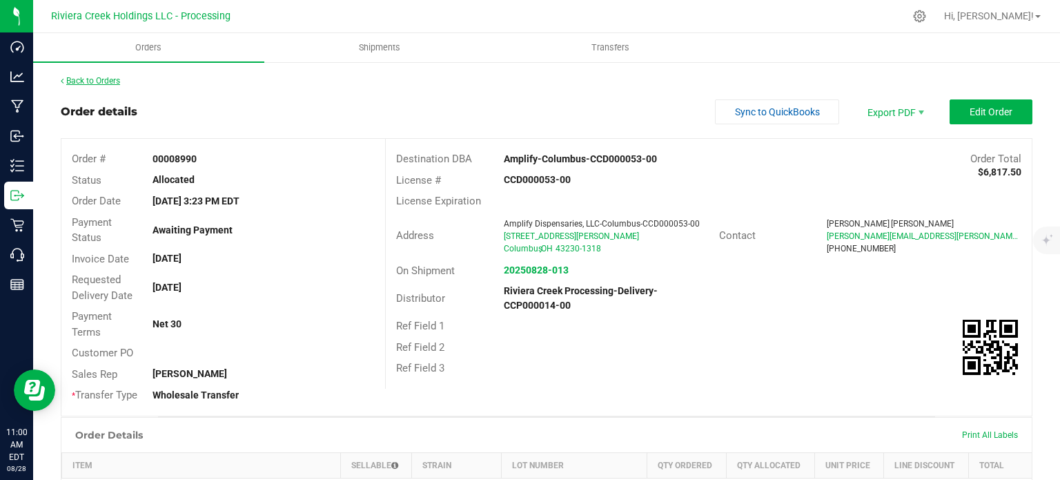
click at [108, 79] on link "Back to Orders" at bounding box center [90, 81] width 59 height 10
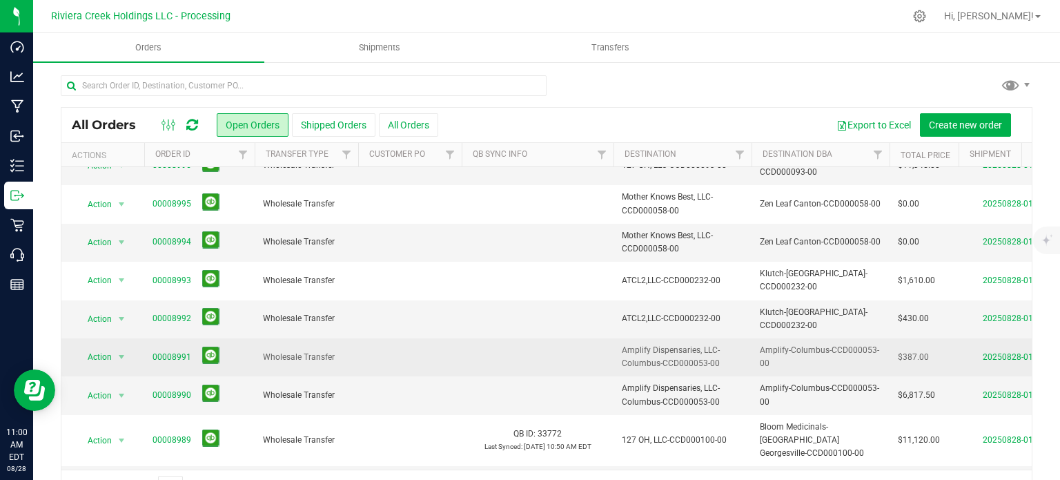
scroll to position [469, 0]
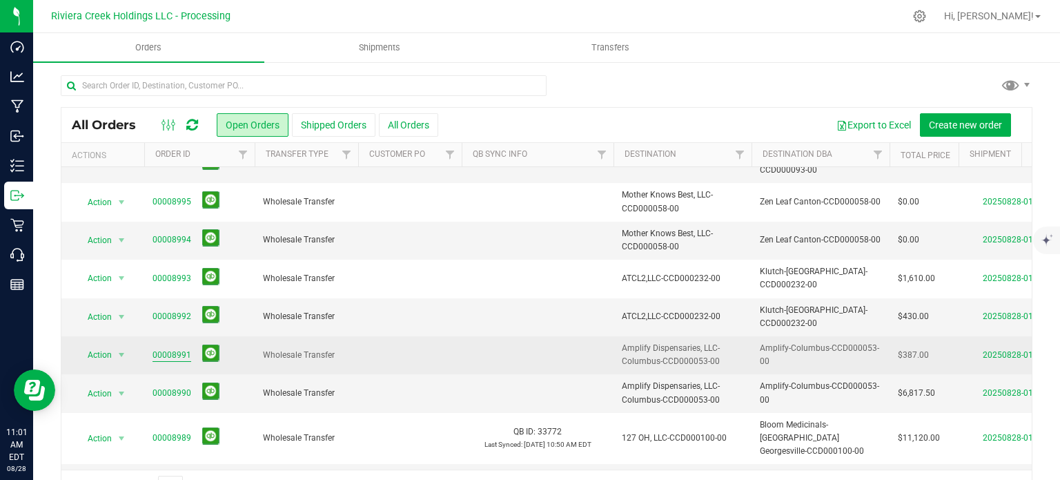
click at [174, 349] on link "00008991" at bounding box center [172, 355] width 39 height 13
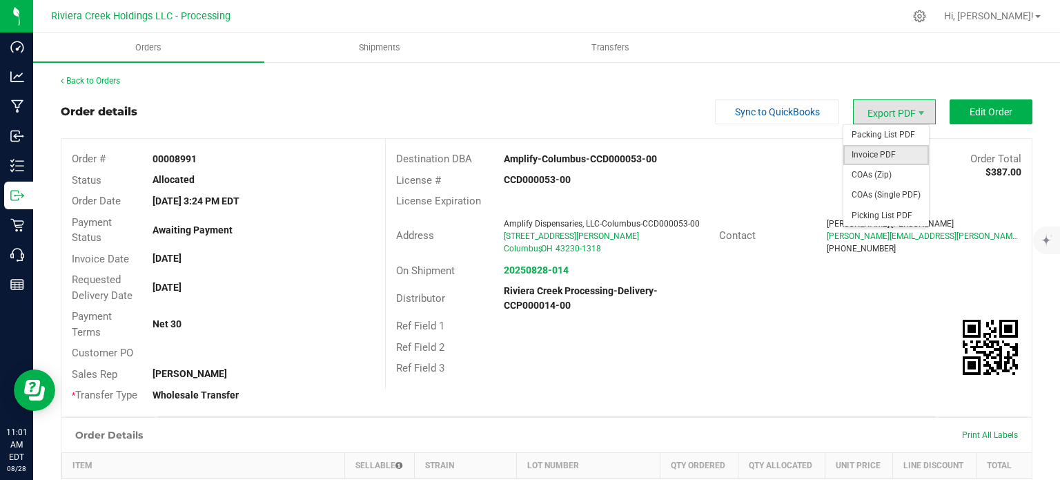
click at [870, 151] on span "Invoice PDF" at bounding box center [887, 155] width 86 height 20
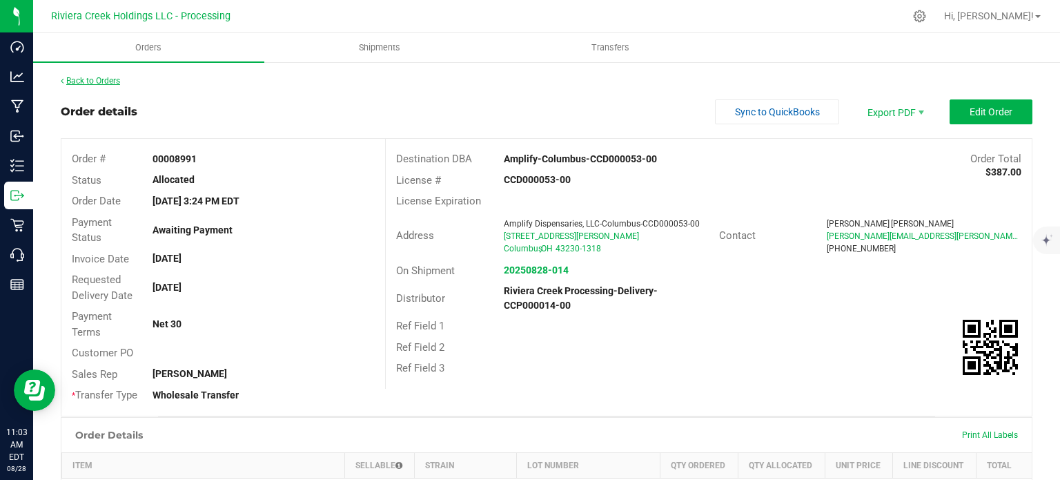
click at [104, 77] on link "Back to Orders" at bounding box center [90, 81] width 59 height 10
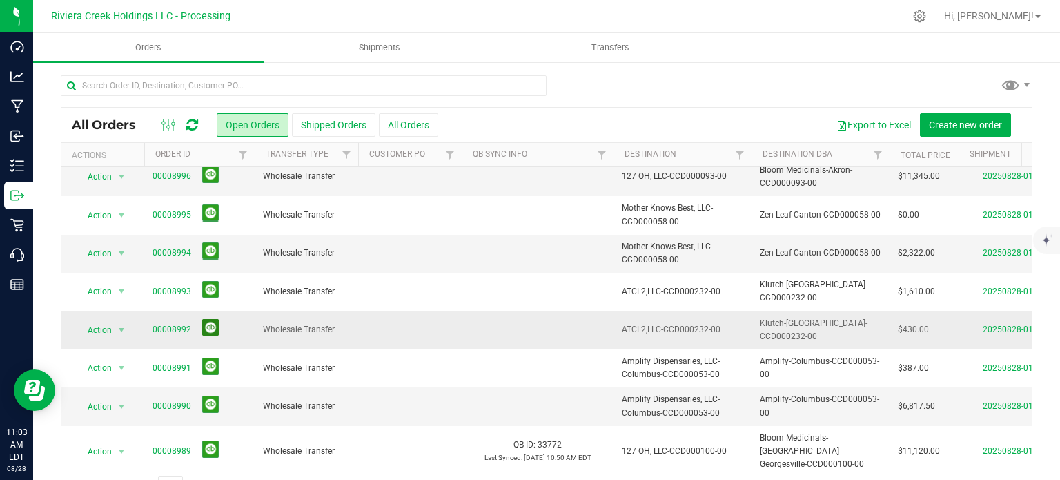
scroll to position [469, 0]
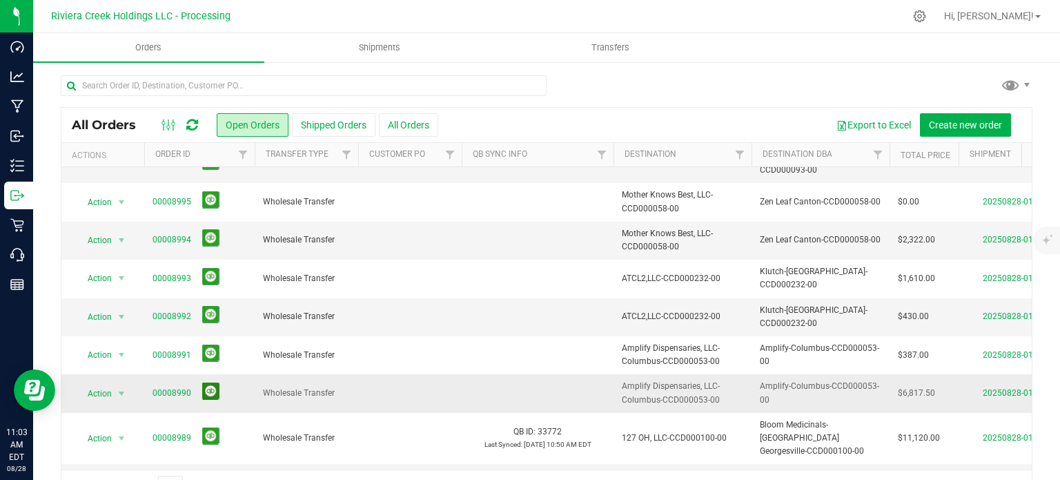
click at [211, 382] on button at bounding box center [210, 390] width 17 height 17
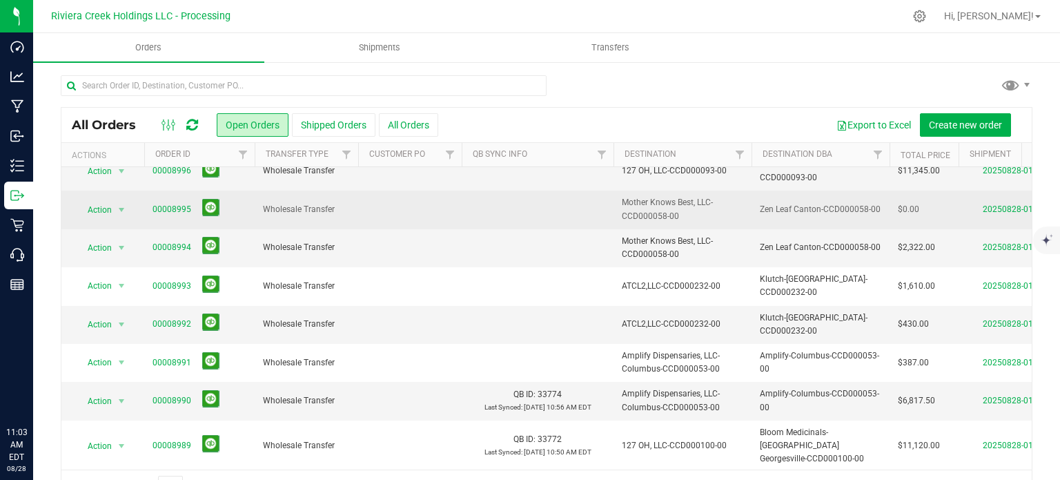
scroll to position [469, 0]
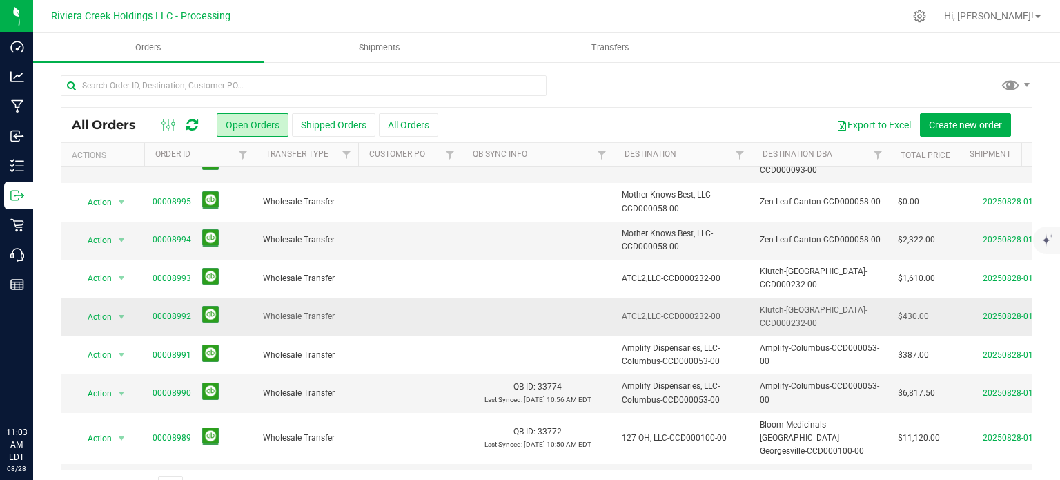
click at [163, 310] on link "00008992" at bounding box center [172, 316] width 39 height 13
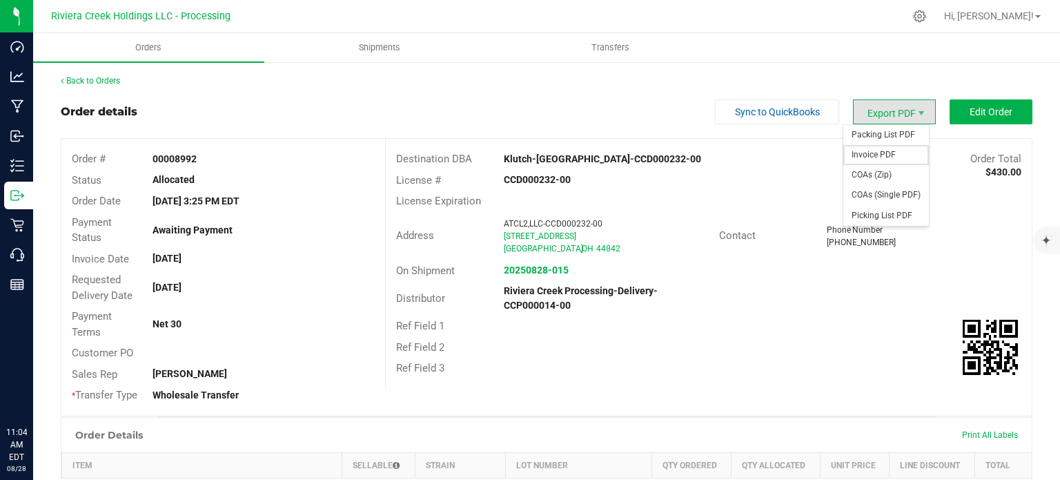
click at [861, 150] on span "Invoice PDF" at bounding box center [887, 155] width 86 height 20
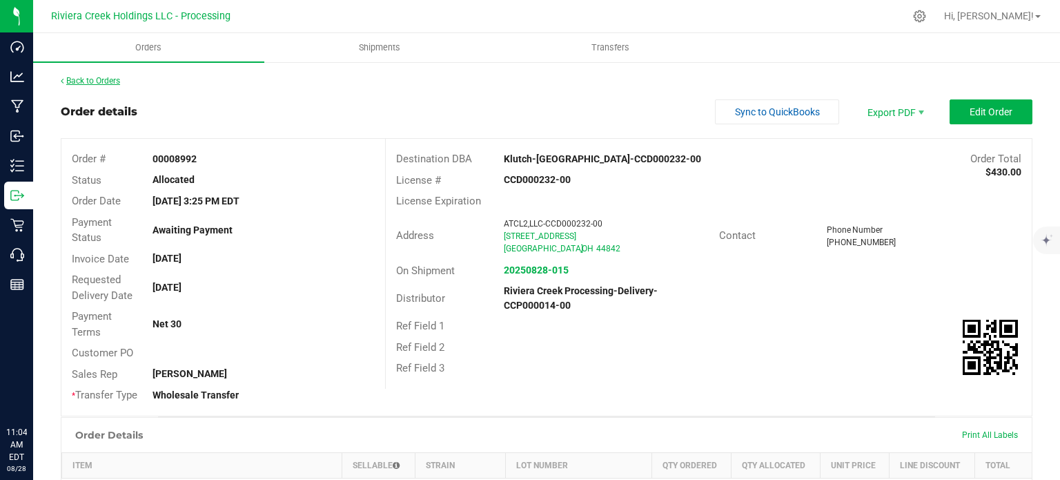
click at [117, 81] on link "Back to Orders" at bounding box center [90, 81] width 59 height 10
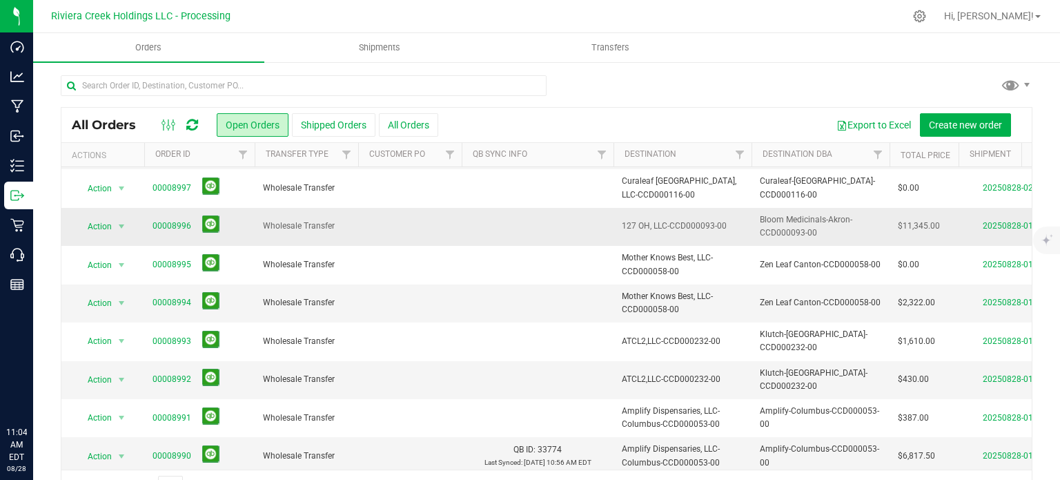
scroll to position [414, 0]
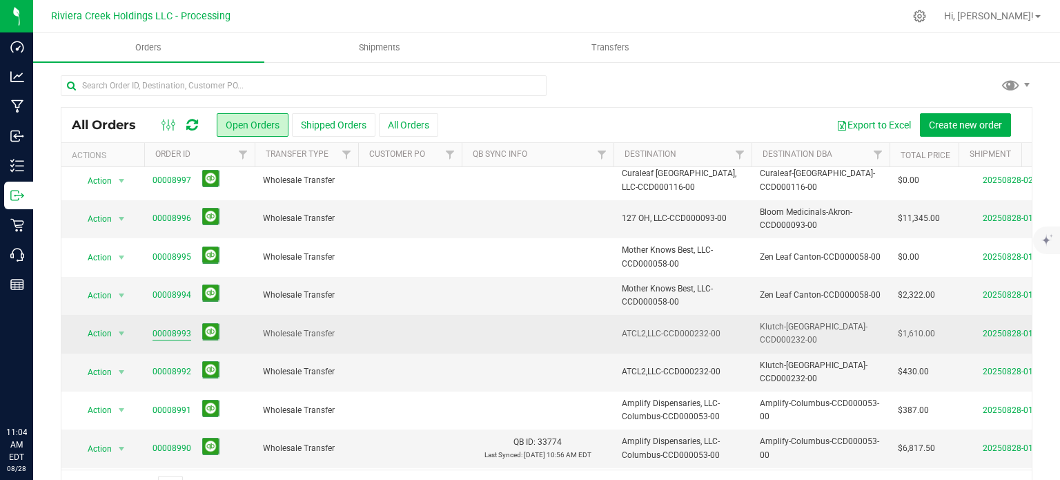
click at [182, 327] on link "00008993" at bounding box center [172, 333] width 39 height 13
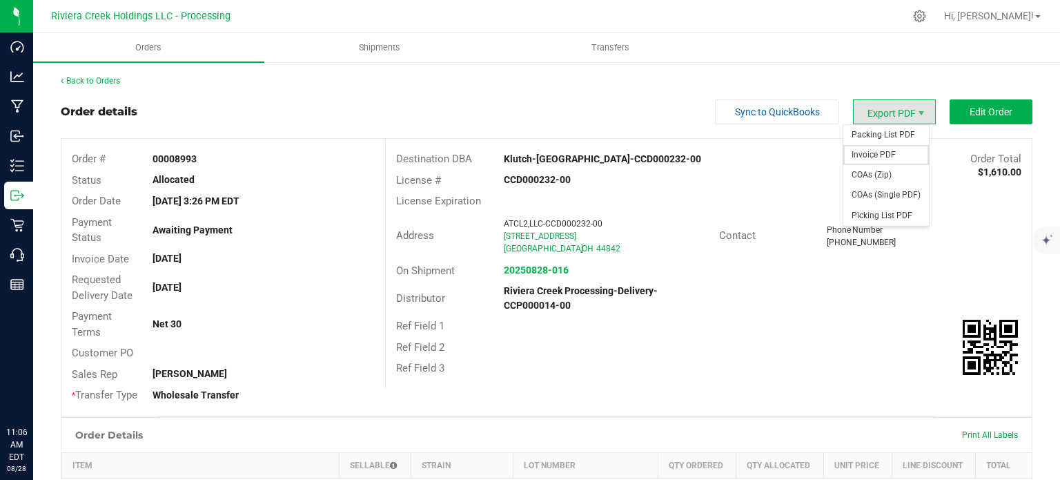
drag, startPoint x: 861, startPoint y: 157, endPoint x: 854, endPoint y: 158, distance: 7.0
click at [859, 157] on span "Invoice PDF" at bounding box center [887, 155] width 86 height 20
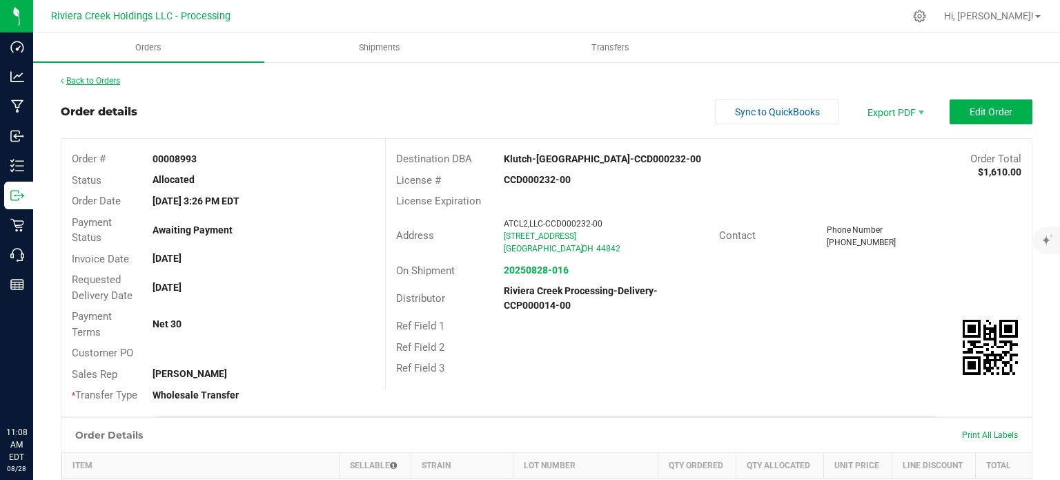
click at [108, 79] on link "Back to Orders" at bounding box center [90, 81] width 59 height 10
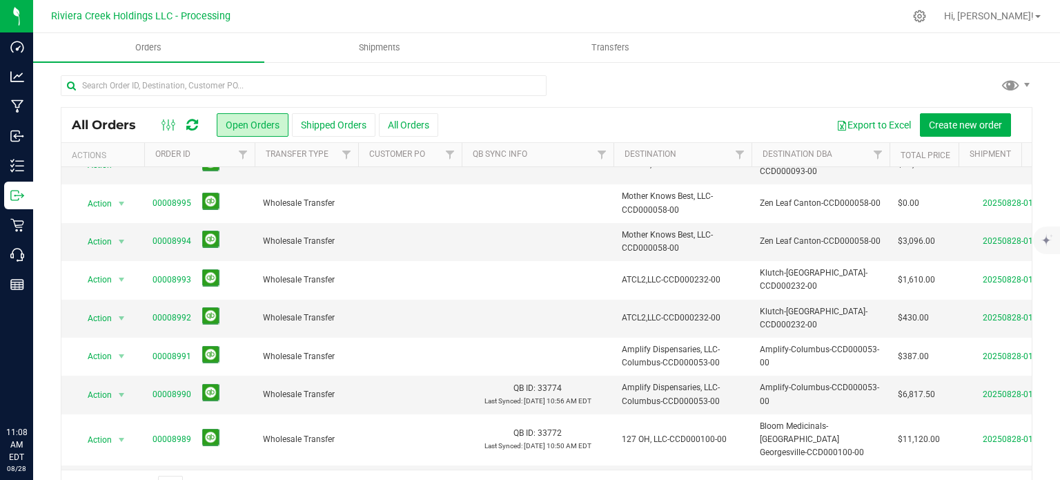
scroll to position [469, 0]
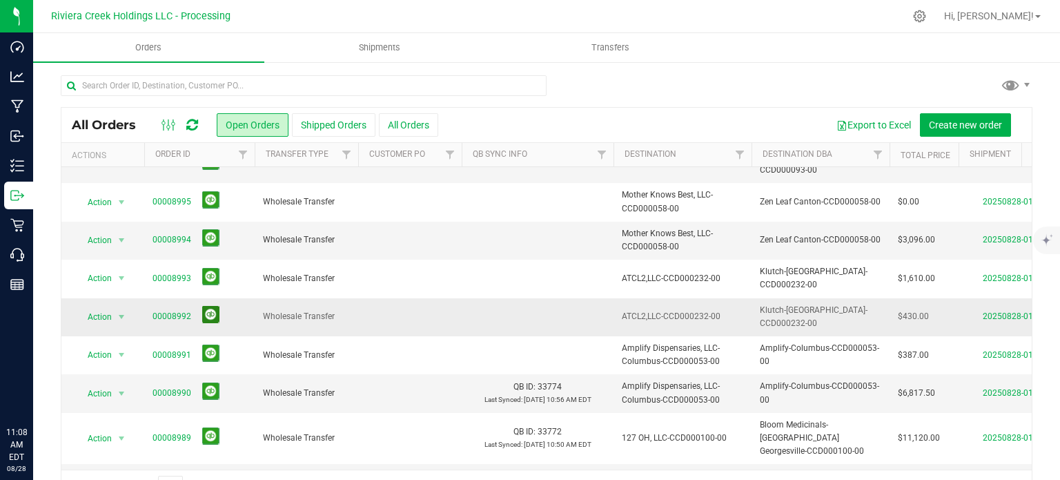
click at [204, 306] on button at bounding box center [210, 314] width 17 height 17
click at [211, 306] on button at bounding box center [210, 314] width 17 height 17
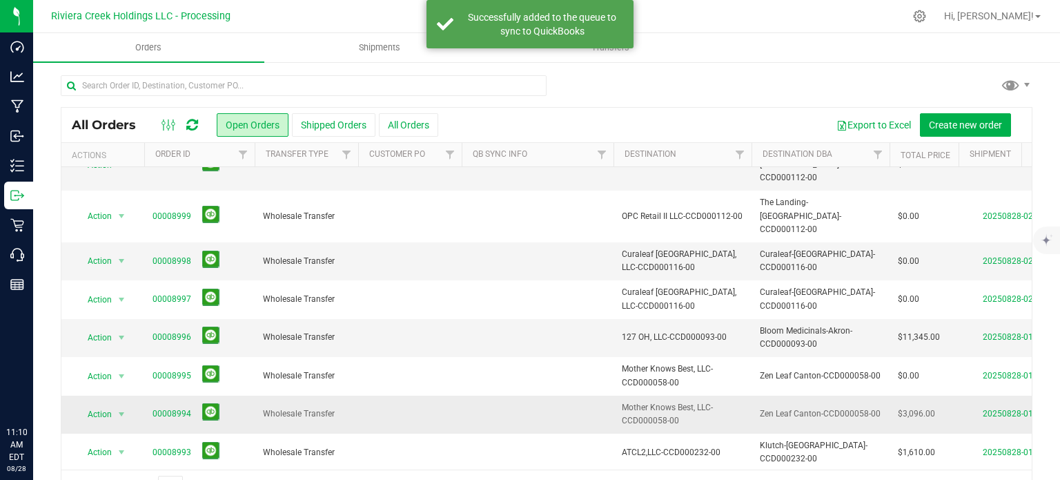
scroll to position [262, 0]
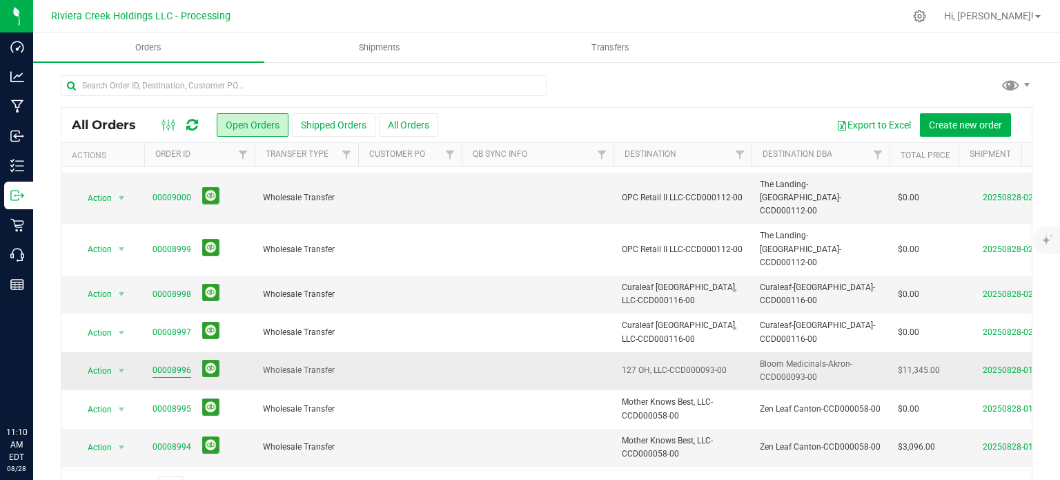
click at [168, 364] on link "00008996" at bounding box center [172, 370] width 39 height 13
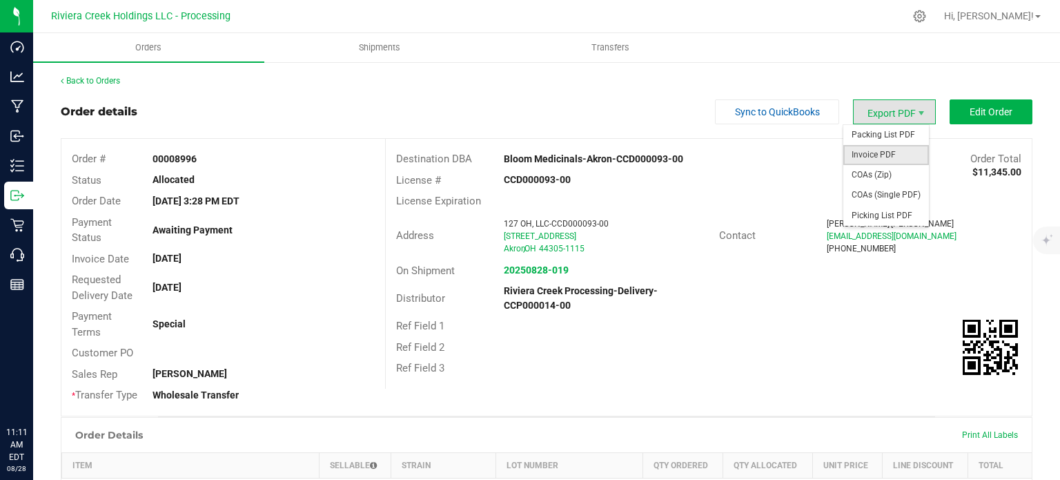
click at [873, 153] on span "Invoice PDF" at bounding box center [887, 155] width 86 height 20
click at [864, 152] on span "Invoice PDF" at bounding box center [887, 155] width 86 height 20
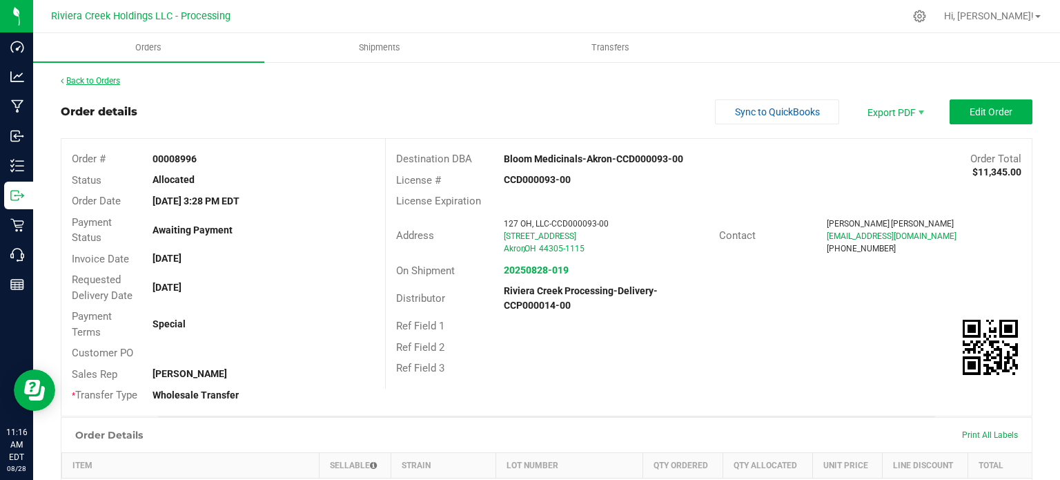
click at [102, 83] on link "Back to Orders" at bounding box center [90, 81] width 59 height 10
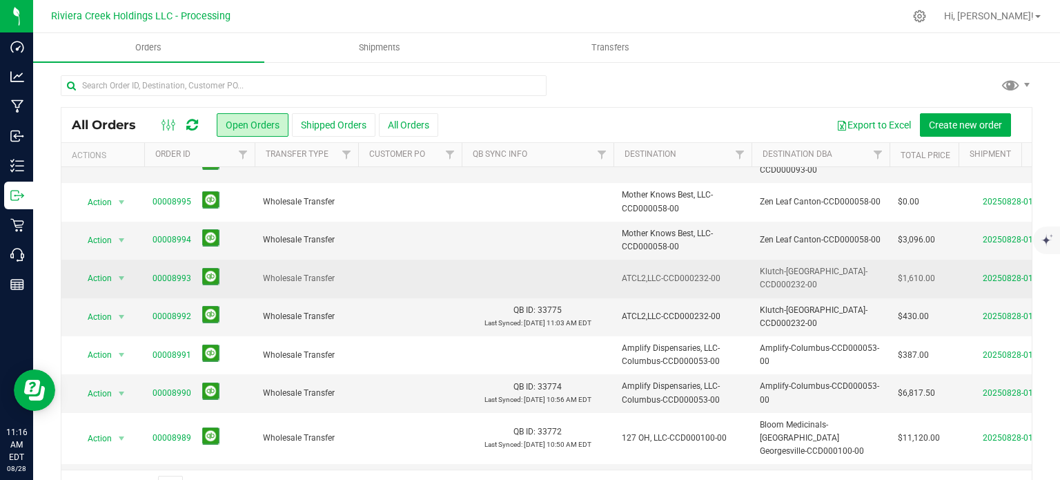
scroll to position [36, 0]
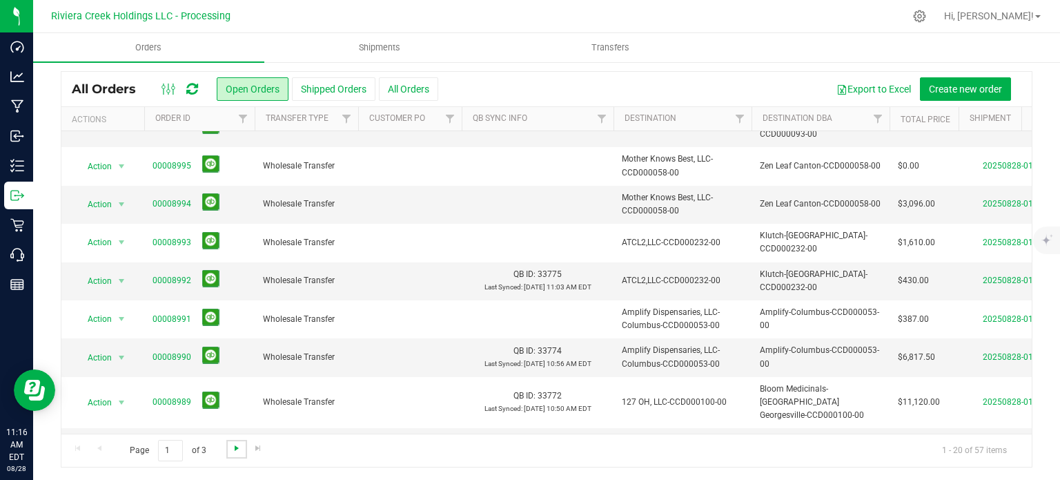
click at [233, 447] on span "Go to the next page" at bounding box center [236, 447] width 11 height 11
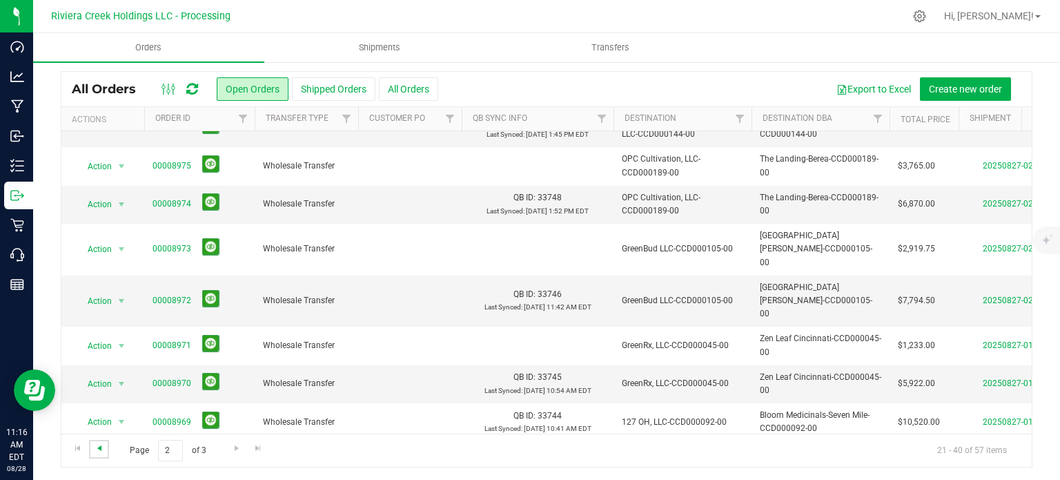
click at [99, 445] on span "Go to the previous page" at bounding box center [99, 447] width 11 height 11
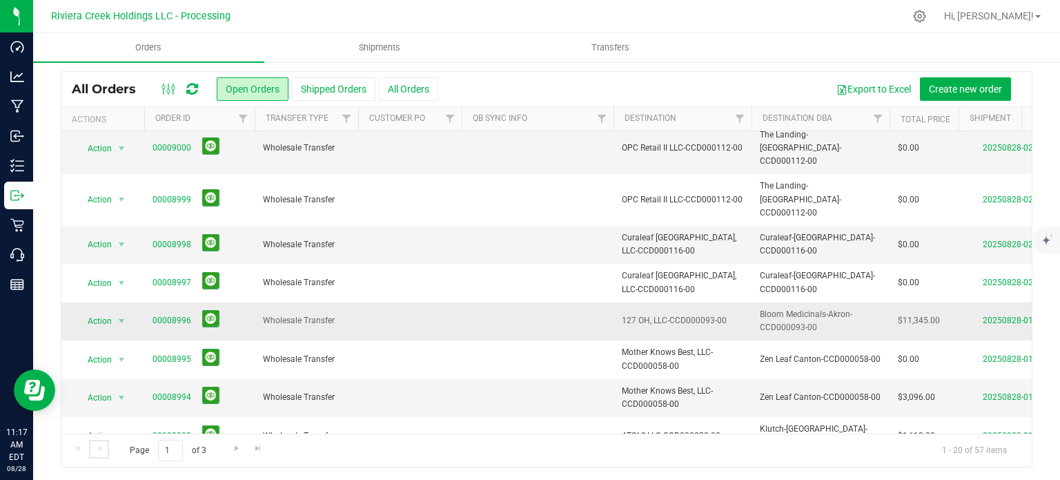
scroll to position [414, 0]
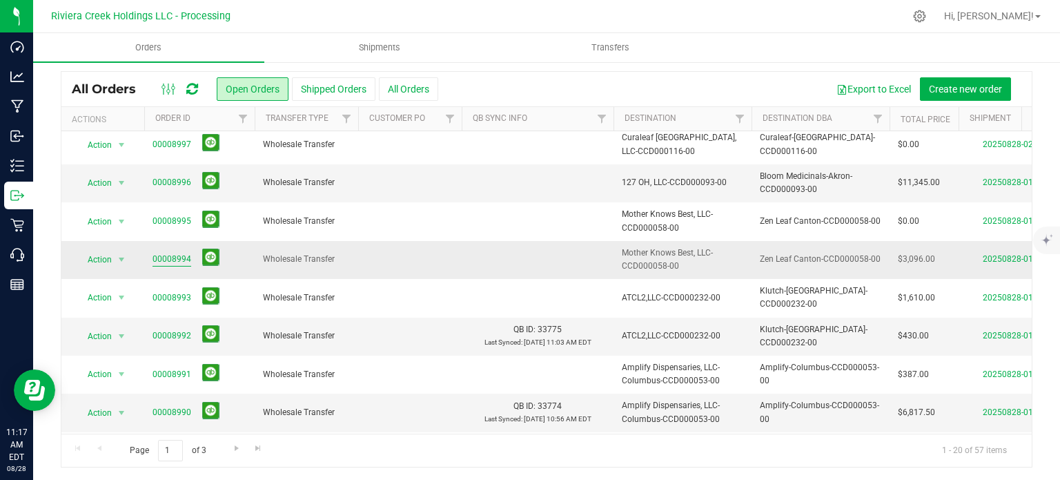
click at [152, 241] on td "00008994" at bounding box center [199, 260] width 110 height 38
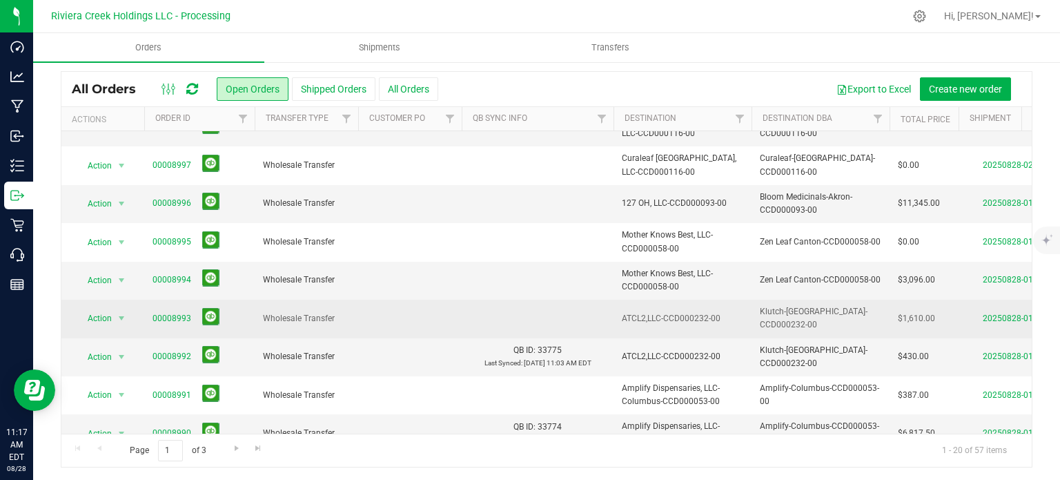
scroll to position [331, 0]
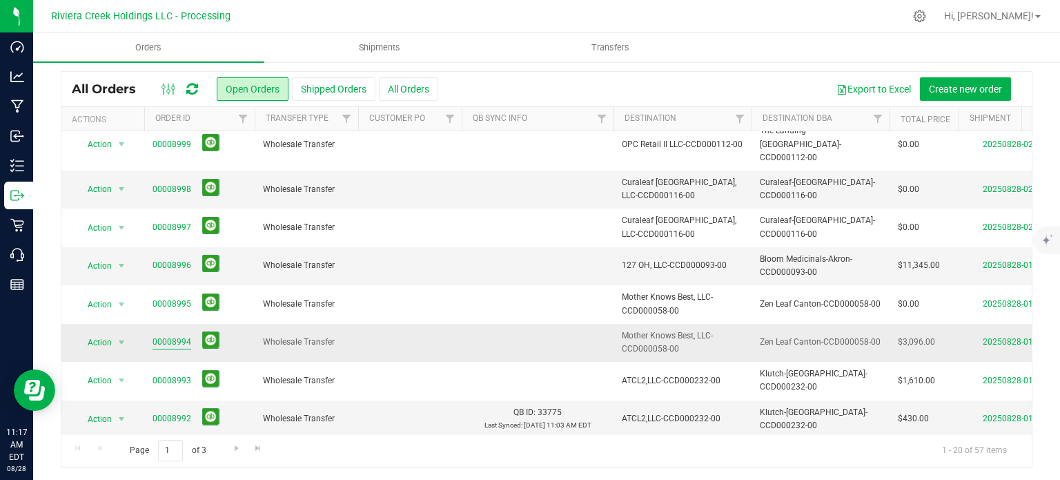
click at [168, 335] on link "00008994" at bounding box center [172, 341] width 39 height 13
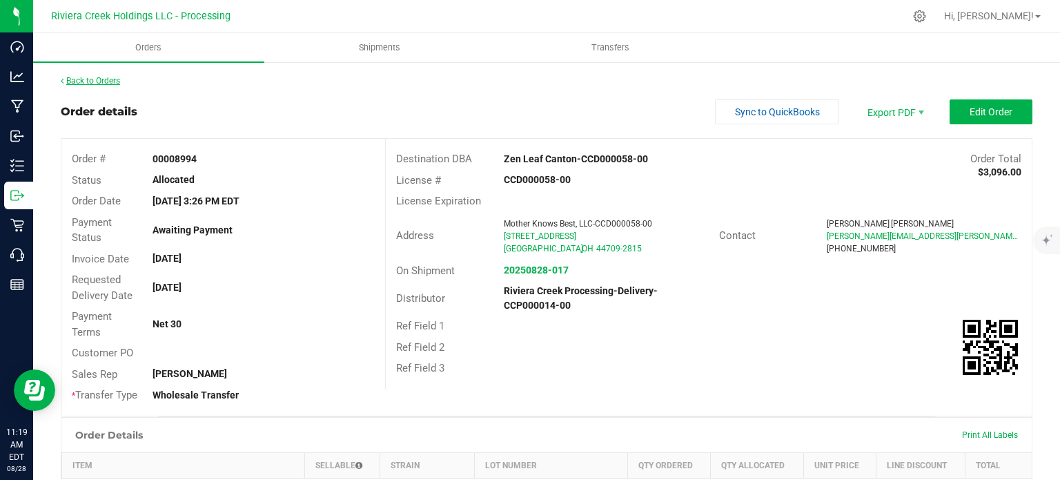
click at [113, 80] on link "Back to Orders" at bounding box center [90, 81] width 59 height 10
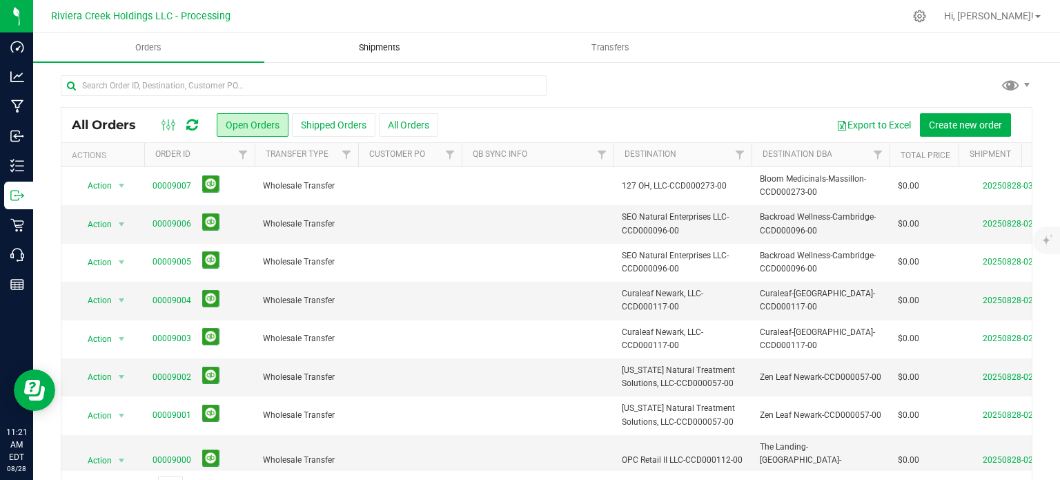
click at [378, 46] on span "Shipments" at bounding box center [379, 47] width 79 height 12
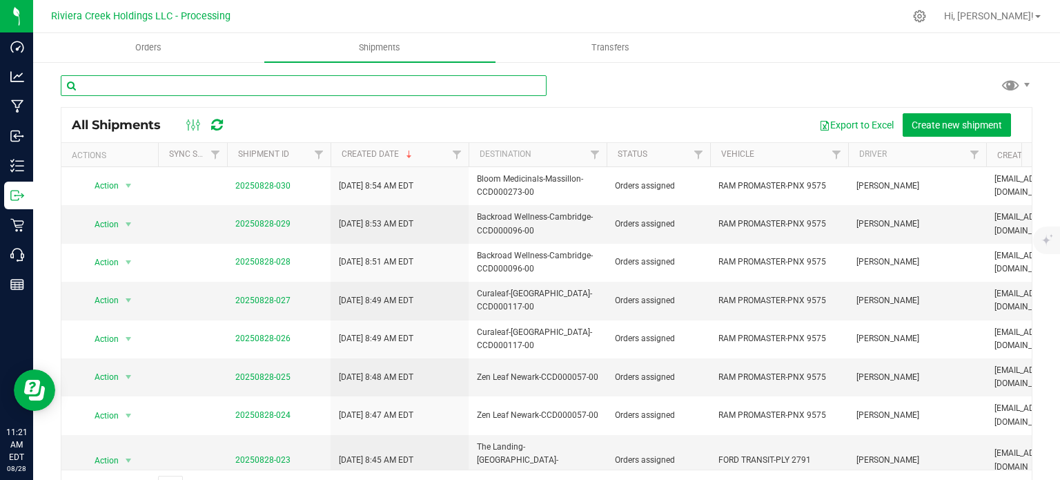
click at [152, 89] on input "text" at bounding box center [304, 85] width 486 height 21
paste input "CCD000051-00"
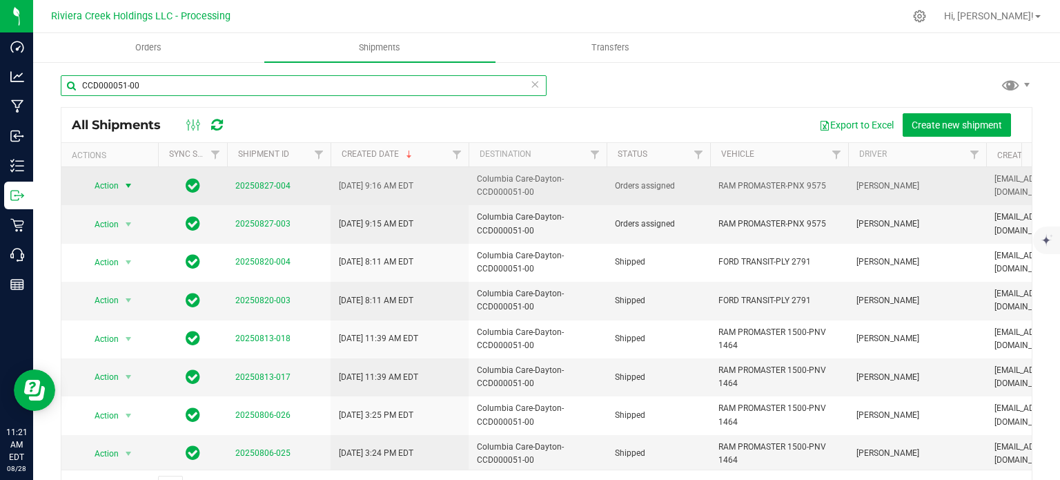
type input "CCD000051-00"
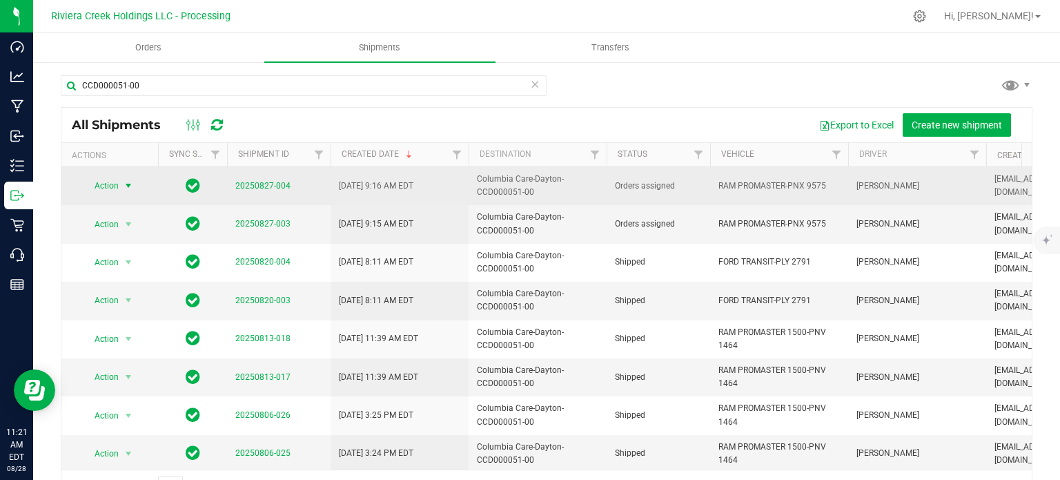
click at [128, 188] on span "select" at bounding box center [128, 185] width 11 height 11
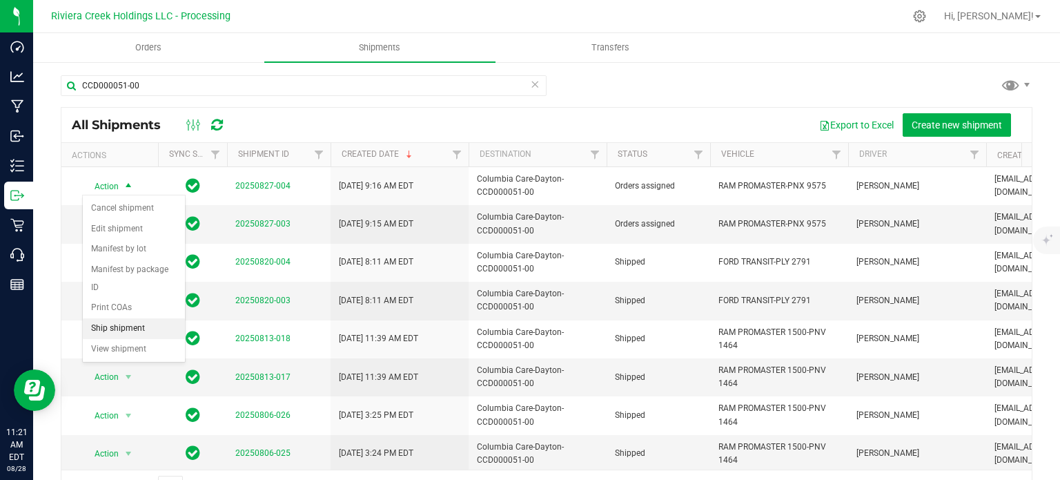
click at [123, 318] on li "Ship shipment" at bounding box center [134, 328] width 102 height 21
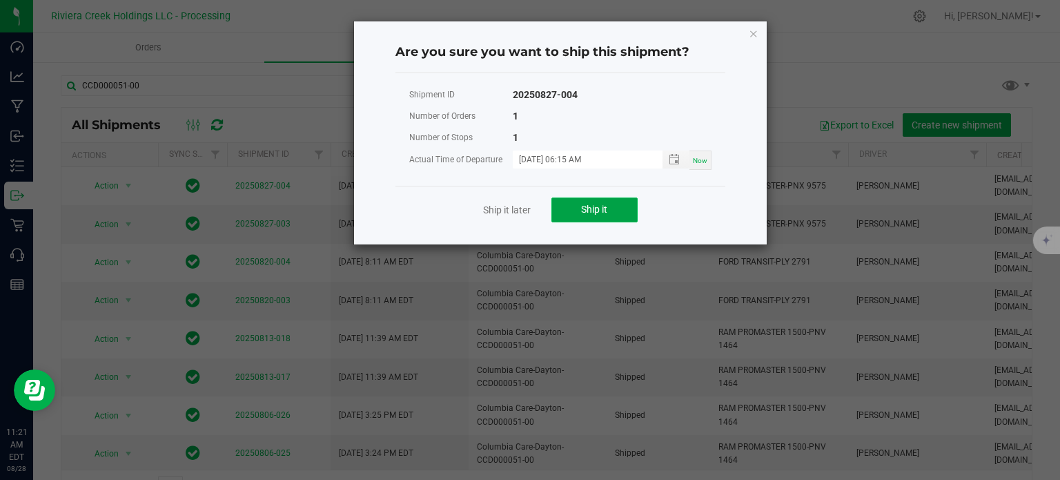
click at [563, 211] on button "Ship it" at bounding box center [595, 209] width 86 height 25
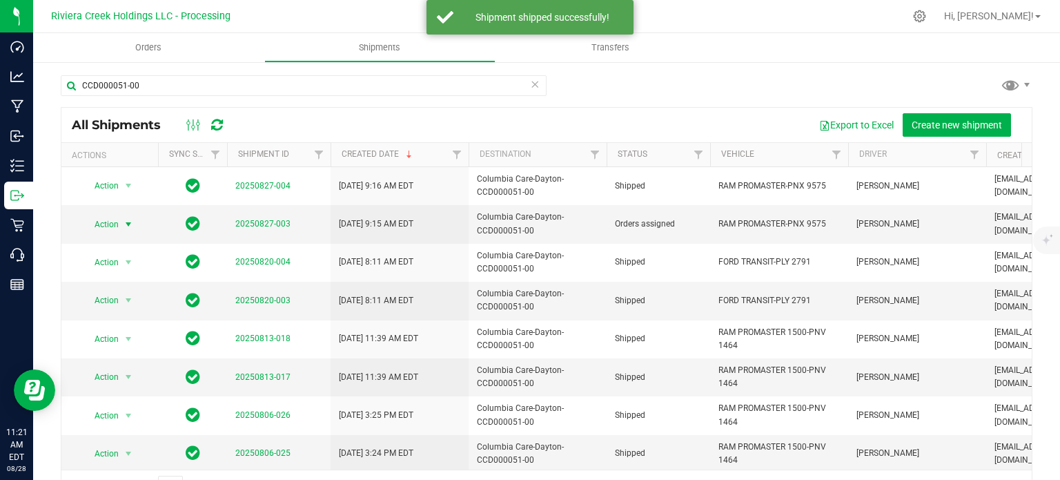
click at [121, 226] on span "select" at bounding box center [128, 224] width 17 height 19
click at [117, 356] on li "Ship shipment" at bounding box center [134, 366] width 102 height 21
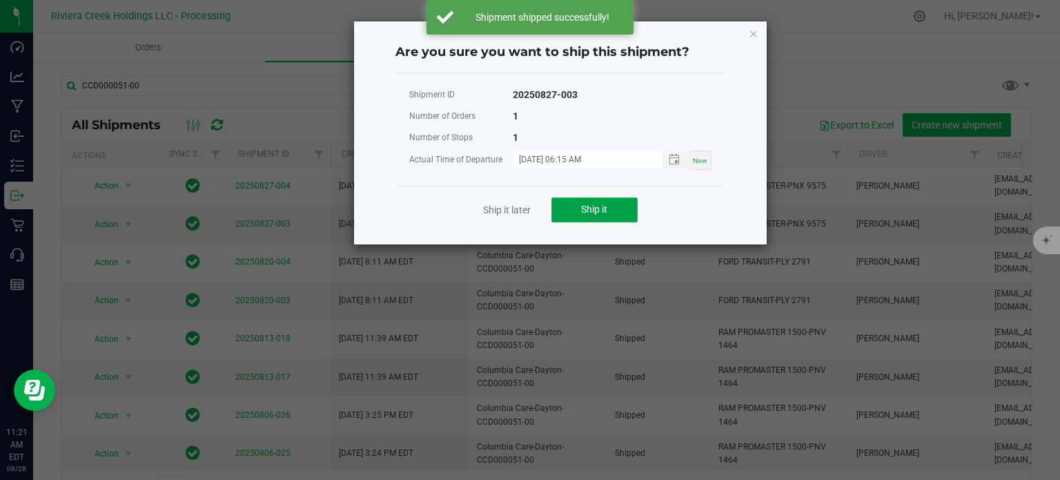
click at [574, 211] on button "Ship it" at bounding box center [595, 209] width 86 height 25
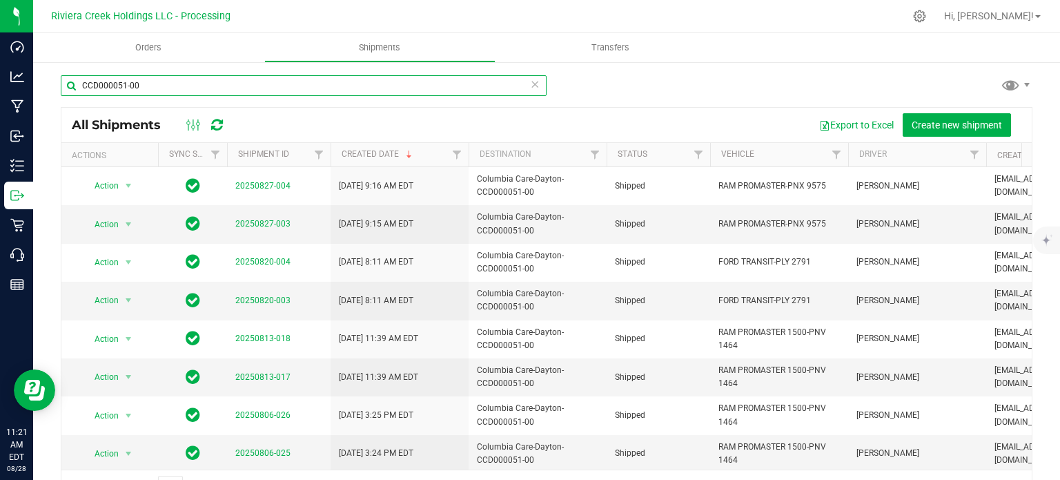
drag, startPoint x: 179, startPoint y: 83, endPoint x: 76, endPoint y: 88, distance: 103.7
click at [77, 88] on input "CCD000051-00" at bounding box center [304, 85] width 486 height 21
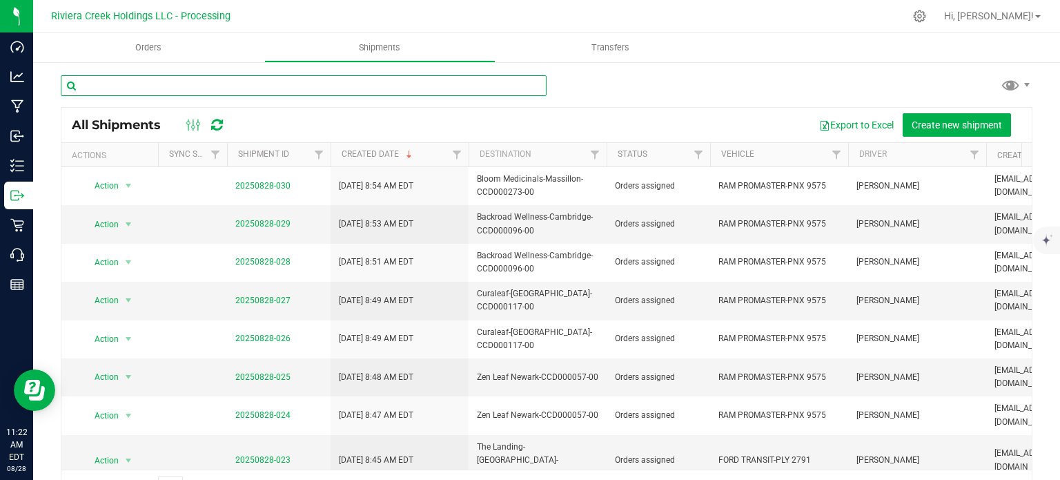
click at [118, 90] on input "text" at bounding box center [304, 85] width 486 height 21
paste input "CCD000049-00"
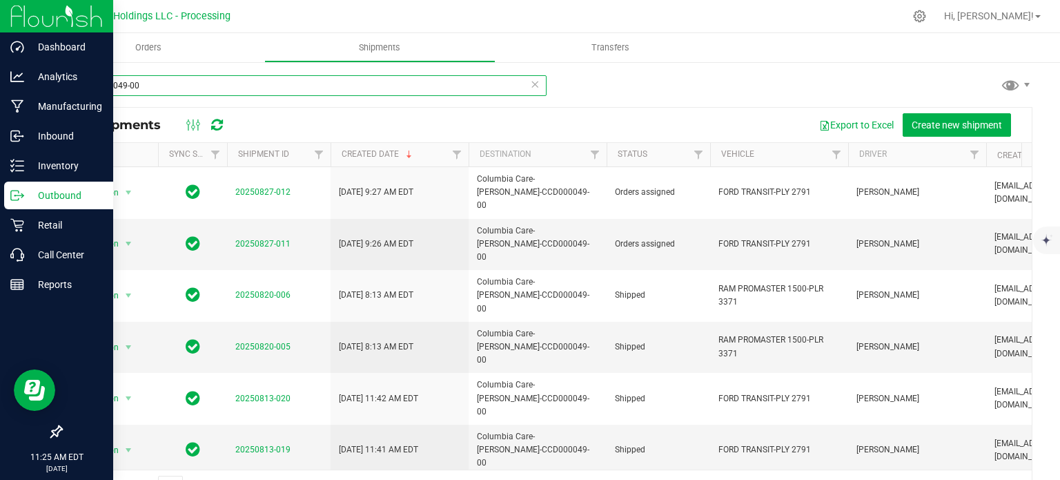
type input "CCD000049-00"
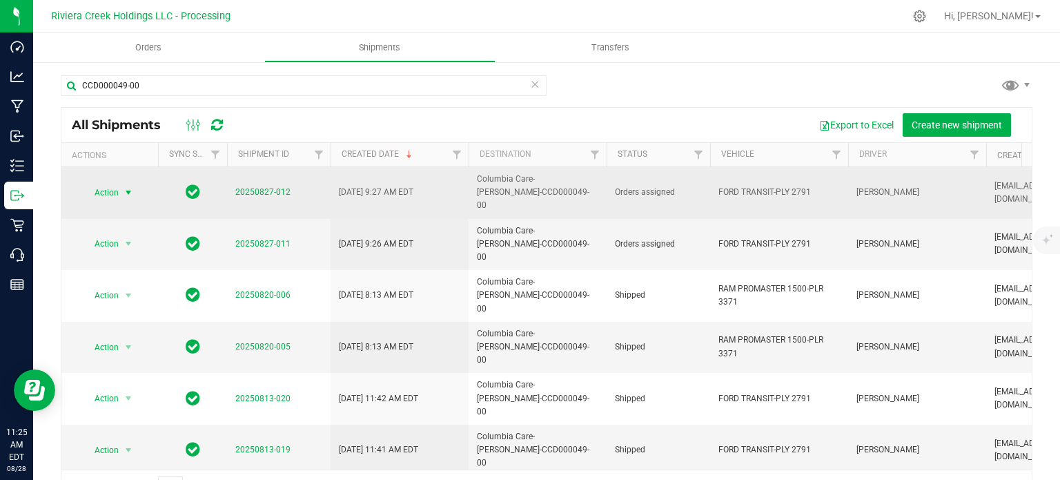
click at [119, 185] on span "Action" at bounding box center [100, 192] width 37 height 19
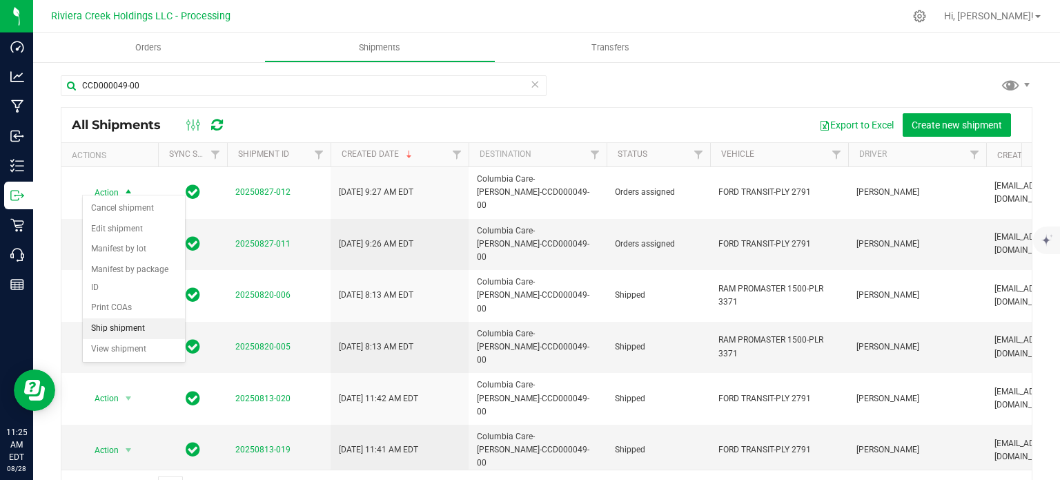
click at [111, 318] on li "Ship shipment" at bounding box center [134, 328] width 102 height 21
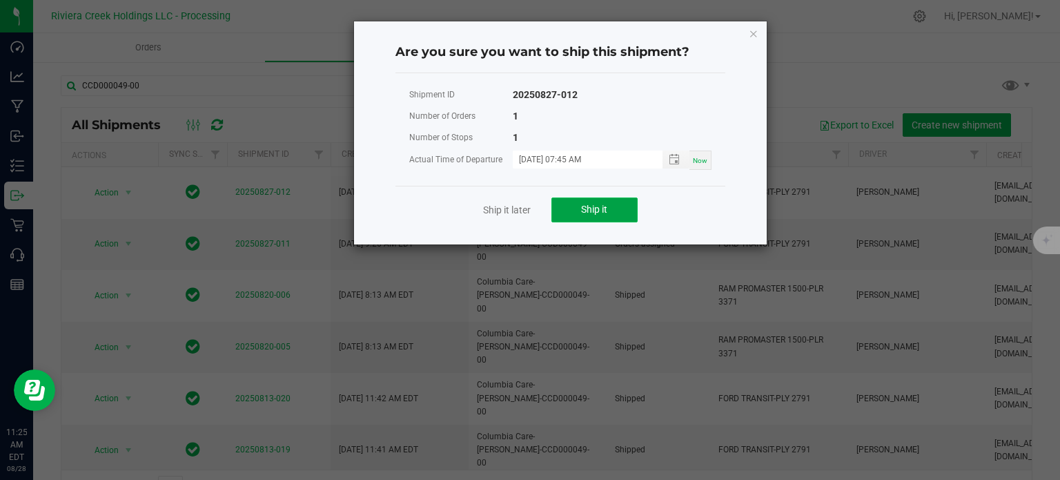
click at [607, 210] on span "Ship it" at bounding box center [594, 209] width 26 height 11
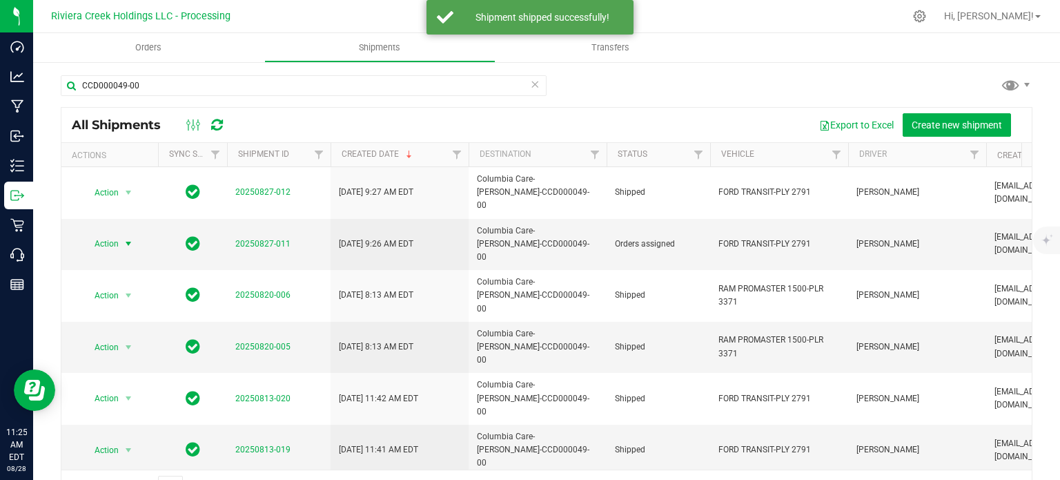
click at [113, 234] on span "Action" at bounding box center [100, 243] width 37 height 19
click at [99, 356] on li "Ship shipment" at bounding box center [134, 366] width 102 height 21
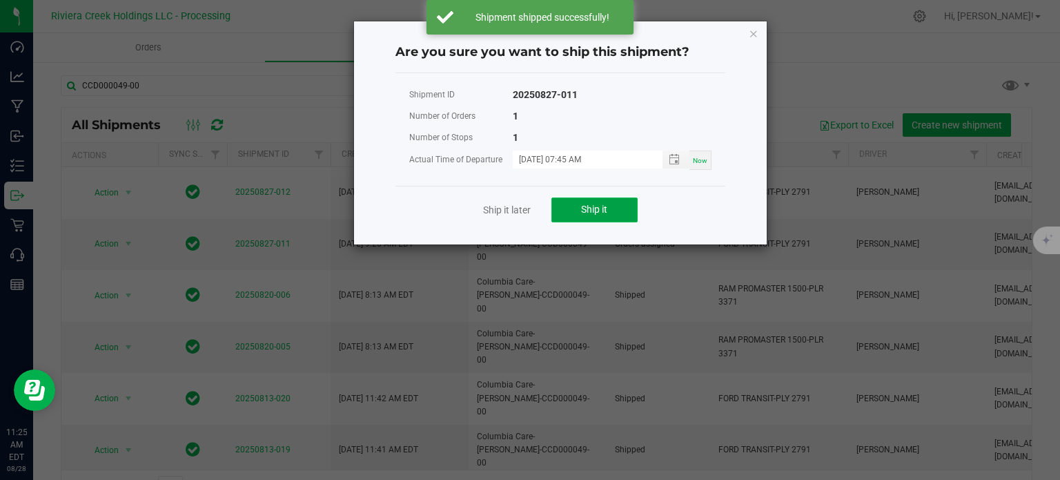
click at [606, 210] on span "Ship it" at bounding box center [594, 209] width 26 height 11
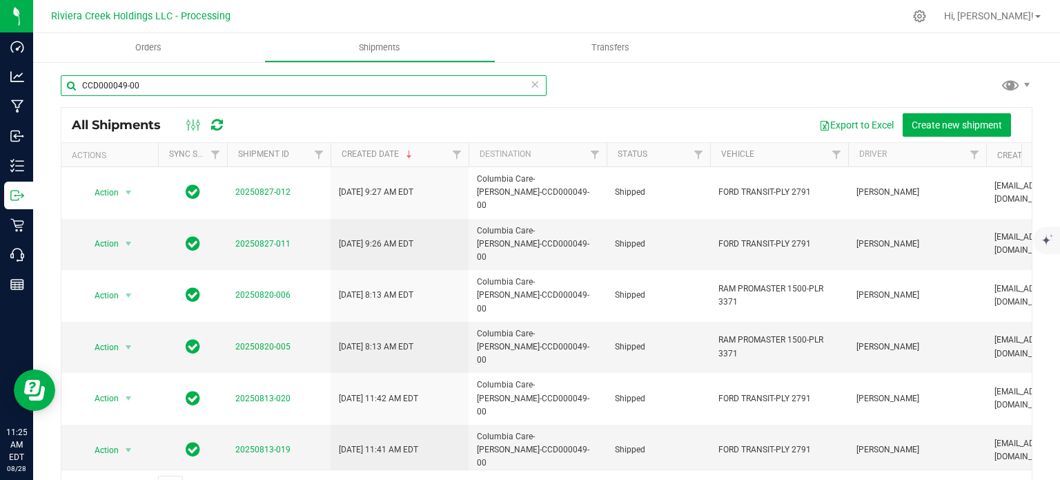
drag, startPoint x: 143, startPoint y: 88, endPoint x: 52, endPoint y: 93, distance: 90.6
click at [52, 93] on div "CCD000049-00 All Shipments Export to Excel Create new shipment Actions Sync Sta…" at bounding box center [546, 289] width 1027 height 456
paste input "7"
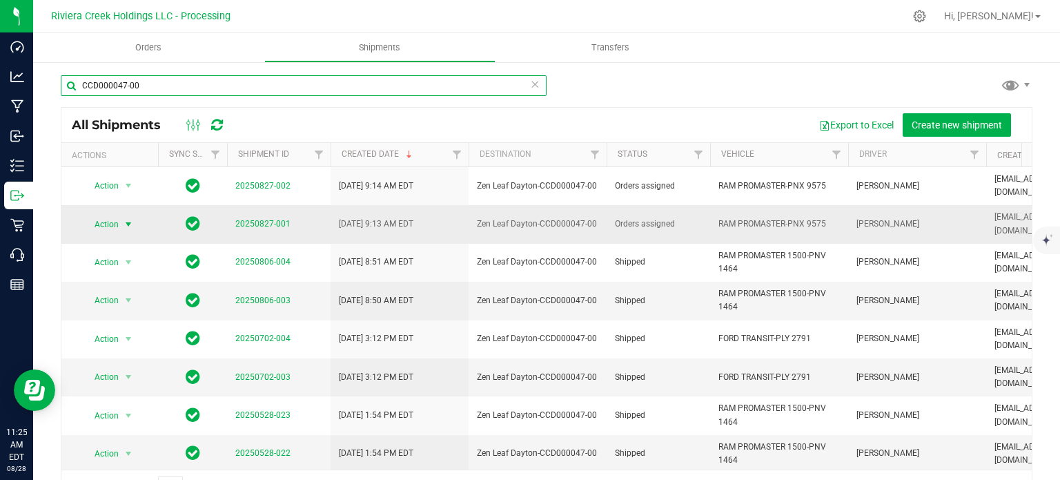
type input "CCD000047-00"
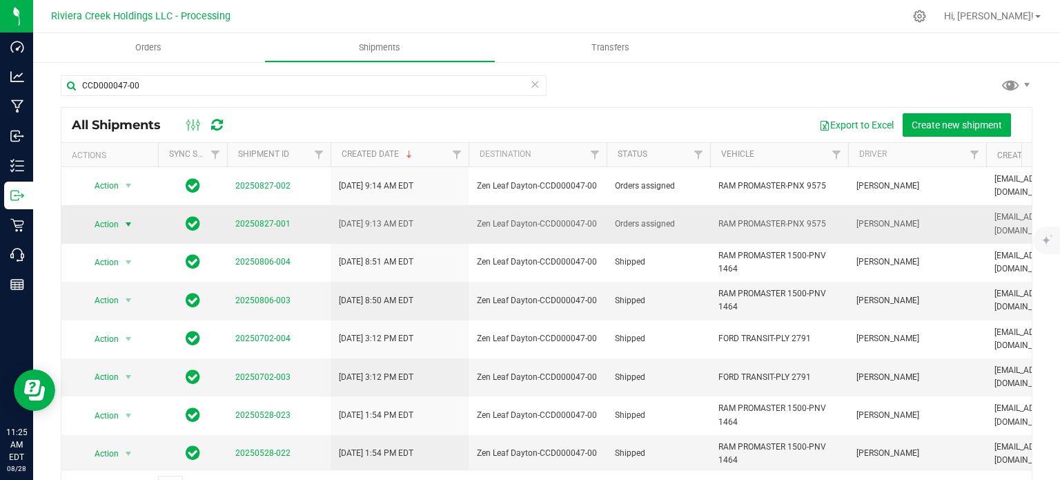
click at [115, 215] on span "Action" at bounding box center [100, 224] width 37 height 19
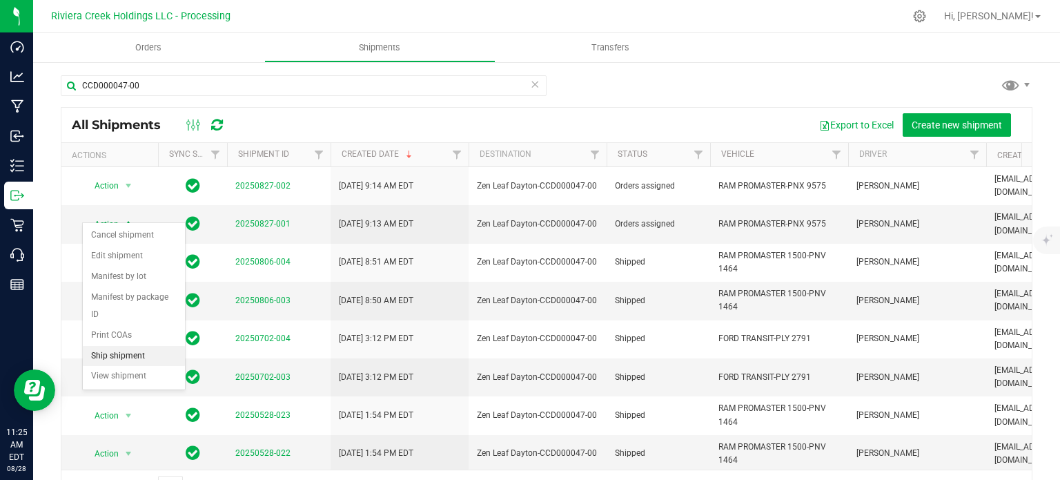
click at [119, 346] on li "Ship shipment" at bounding box center [134, 356] width 102 height 21
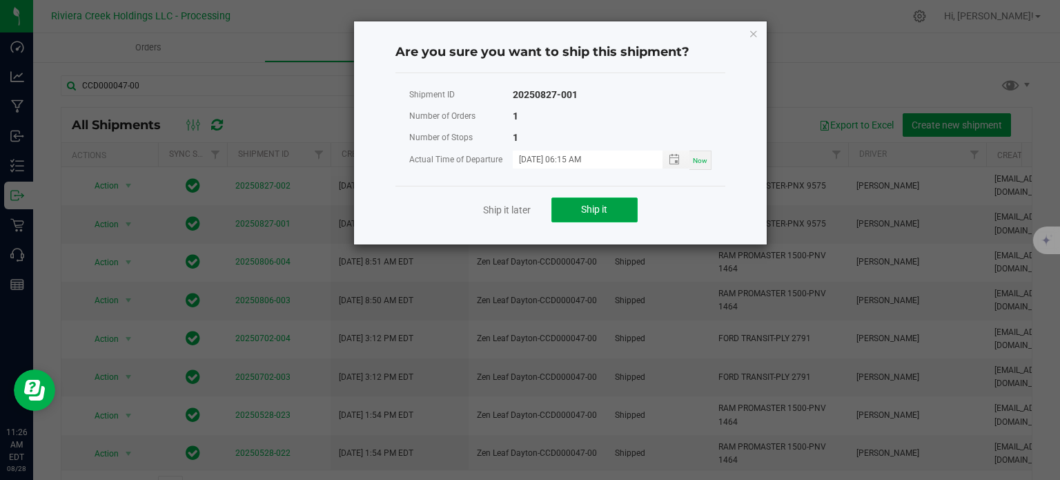
click at [599, 206] on span "Ship it" at bounding box center [594, 209] width 26 height 11
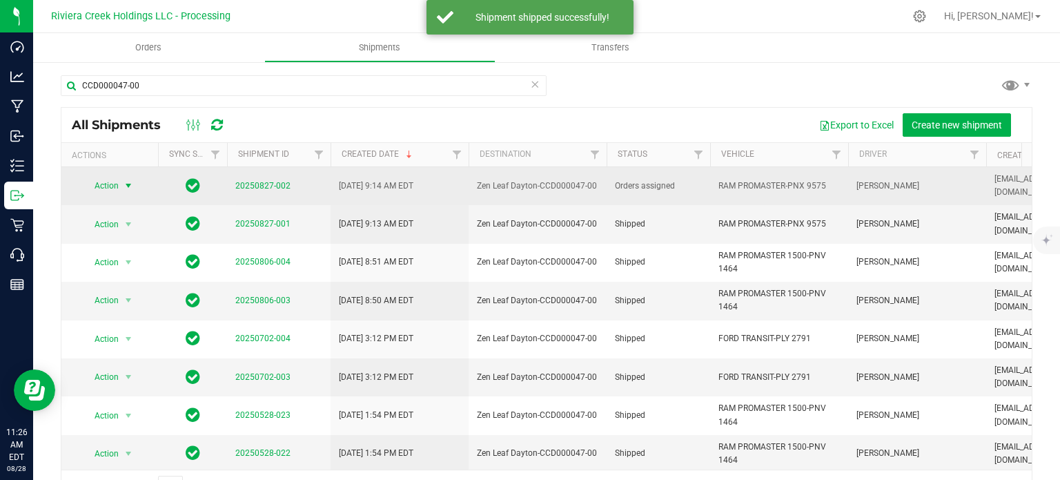
click at [118, 181] on span "Action" at bounding box center [100, 185] width 37 height 19
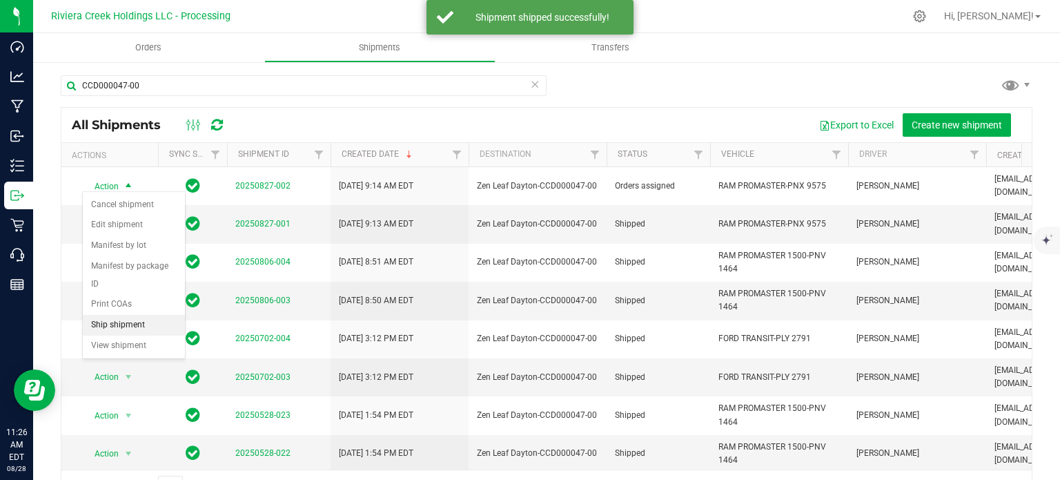
click at [141, 315] on li "Ship shipment" at bounding box center [134, 325] width 102 height 21
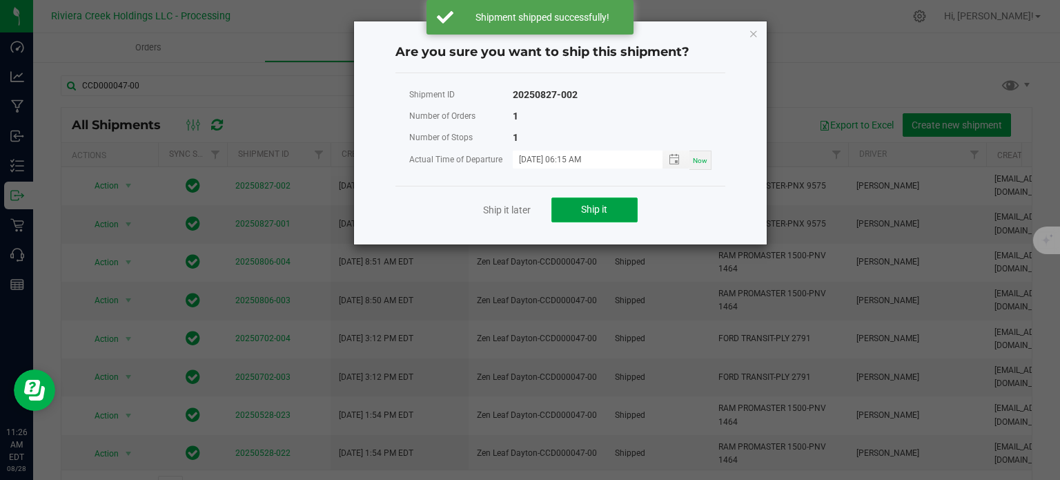
click at [590, 201] on button "Ship it" at bounding box center [595, 209] width 86 height 25
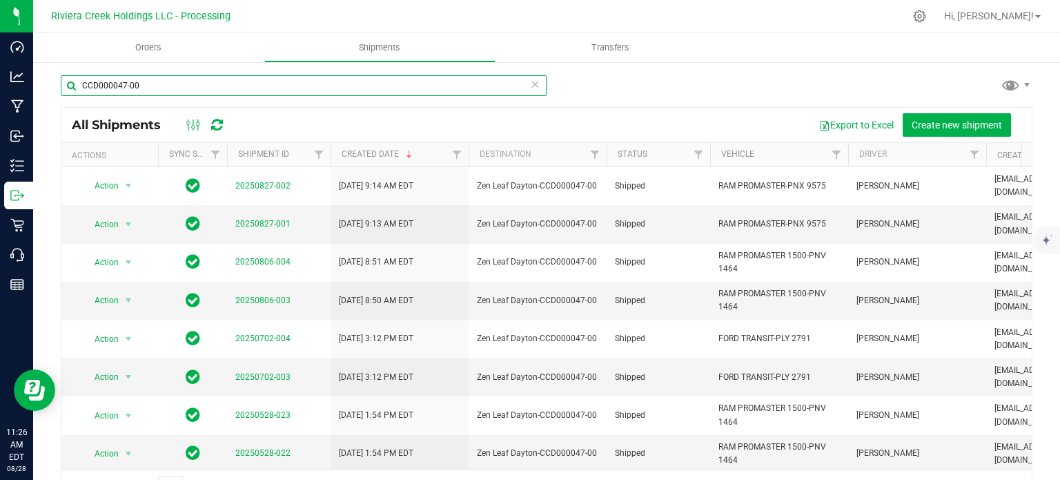
click at [126, 82] on input "CCD000047-00" at bounding box center [304, 85] width 486 height 21
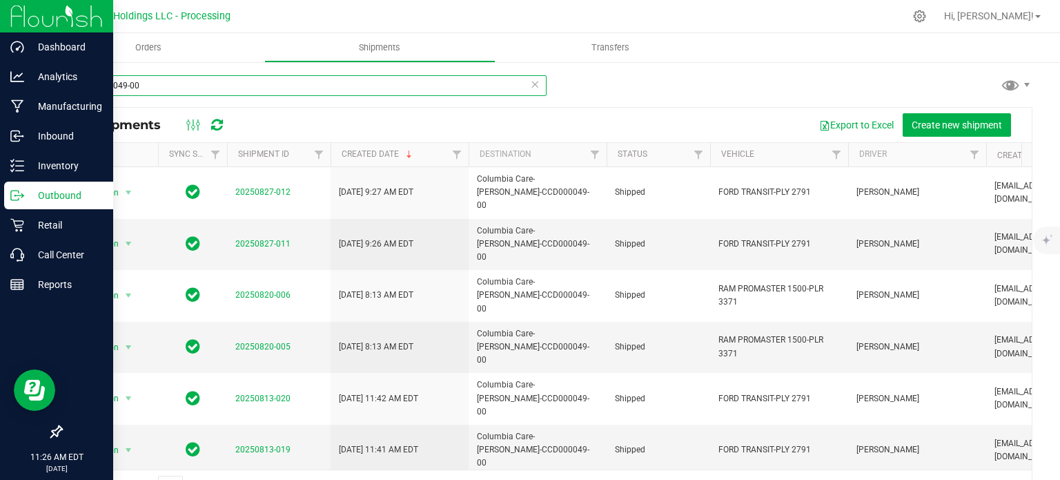
type input "CCD000049-00"
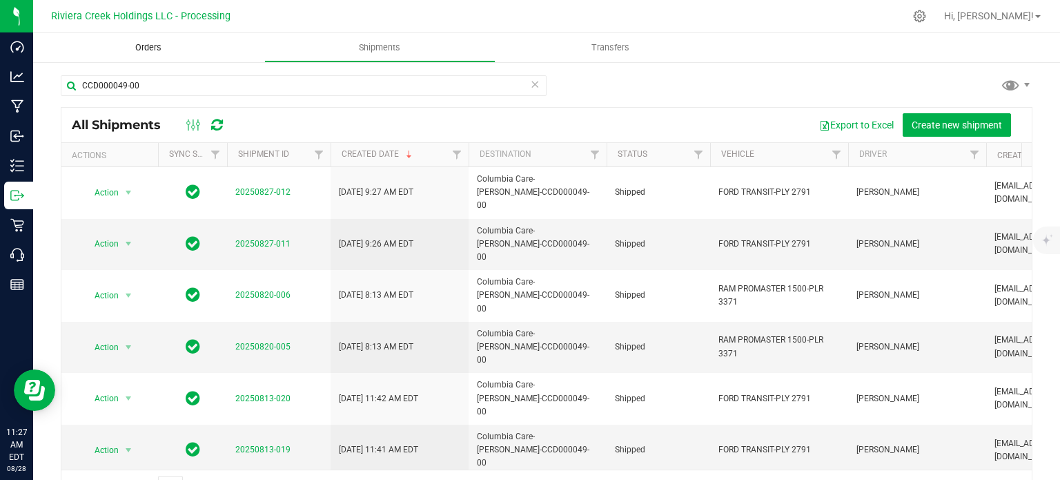
click at [159, 47] on span "Orders" at bounding box center [149, 47] width 64 height 12
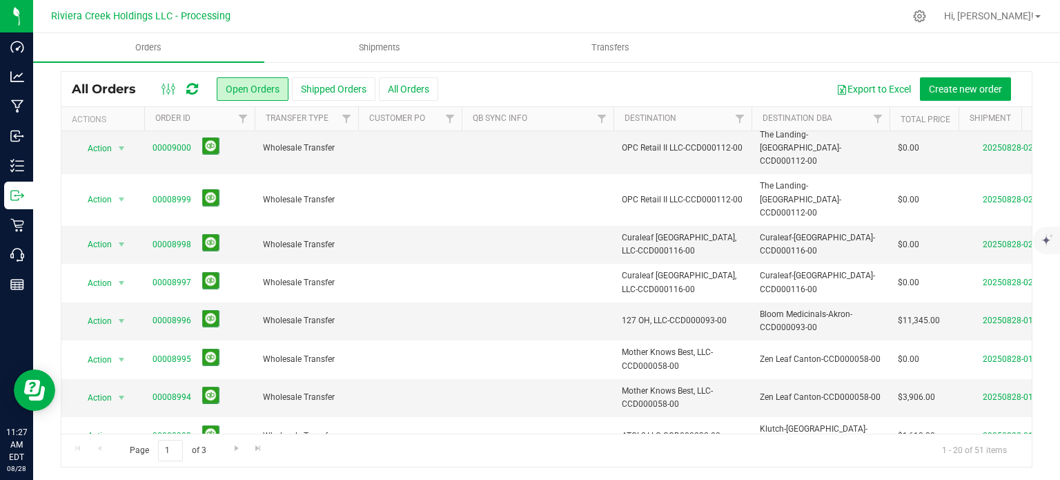
scroll to position [345, 0]
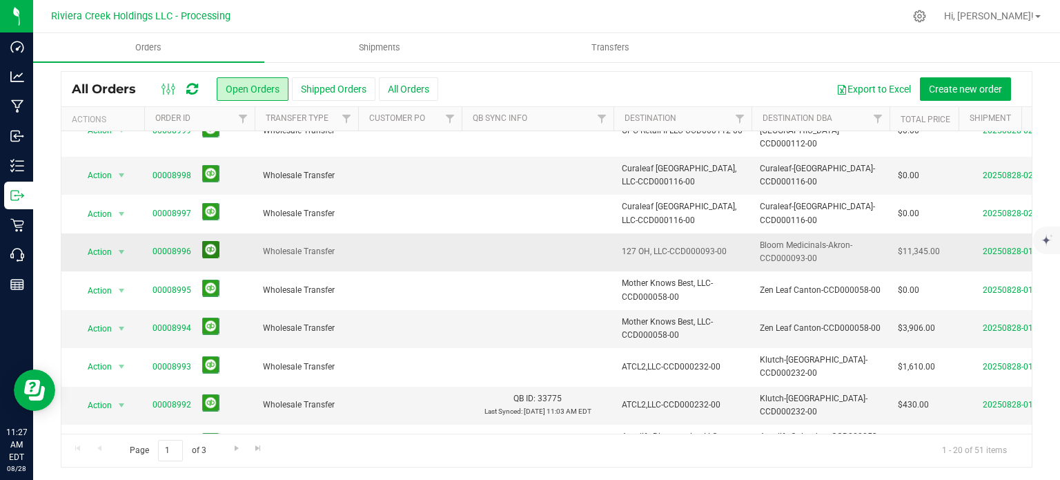
click at [207, 241] on button at bounding box center [210, 249] width 17 height 17
click at [374, 46] on span "Shipments" at bounding box center [379, 47] width 79 height 12
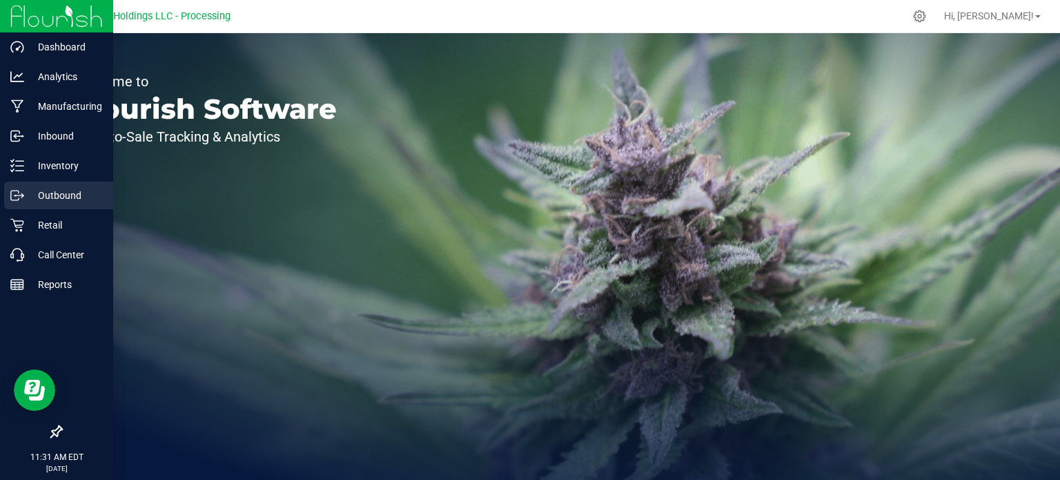
click at [65, 196] on p "Outbound" at bounding box center [65, 195] width 83 height 17
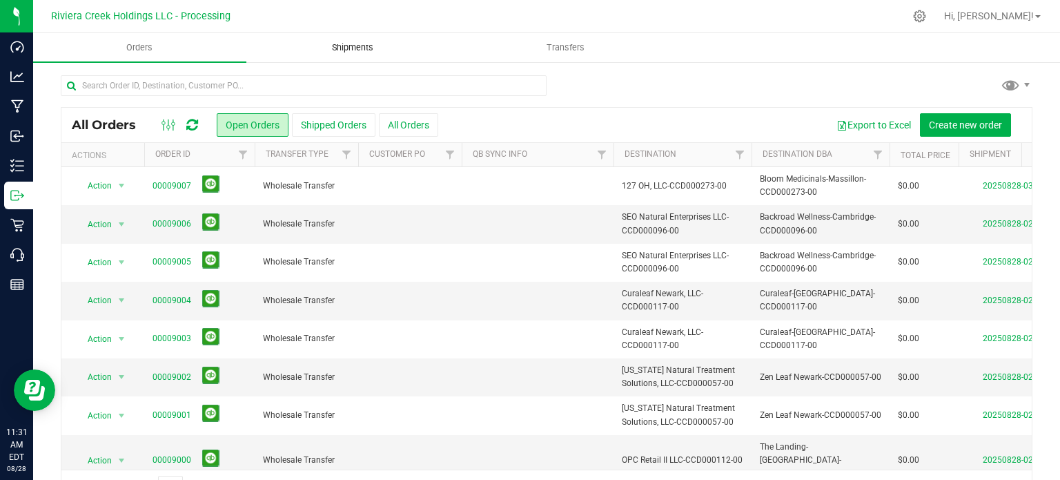
click at [359, 48] on span "Shipments" at bounding box center [352, 47] width 79 height 12
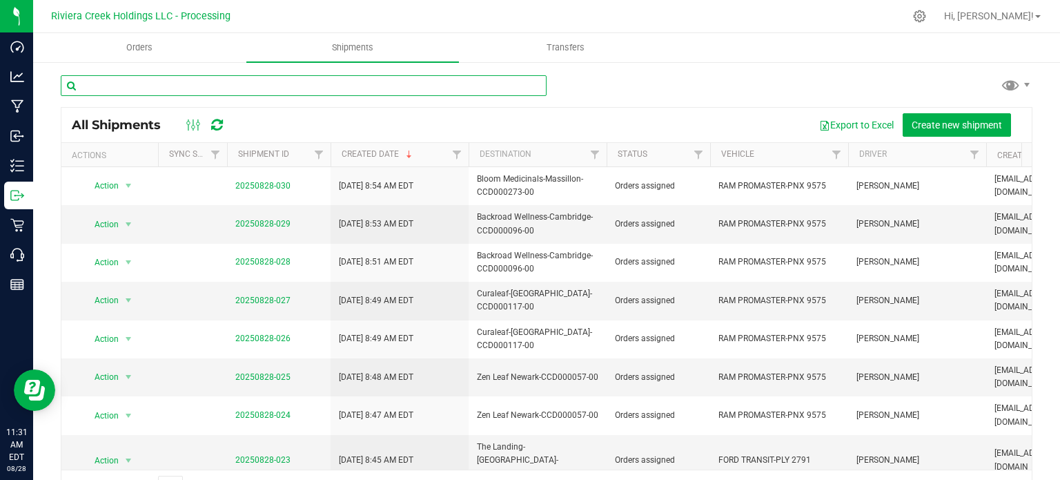
click at [199, 89] on input "text" at bounding box center [304, 85] width 486 height 21
paste input "CCD000081-00"
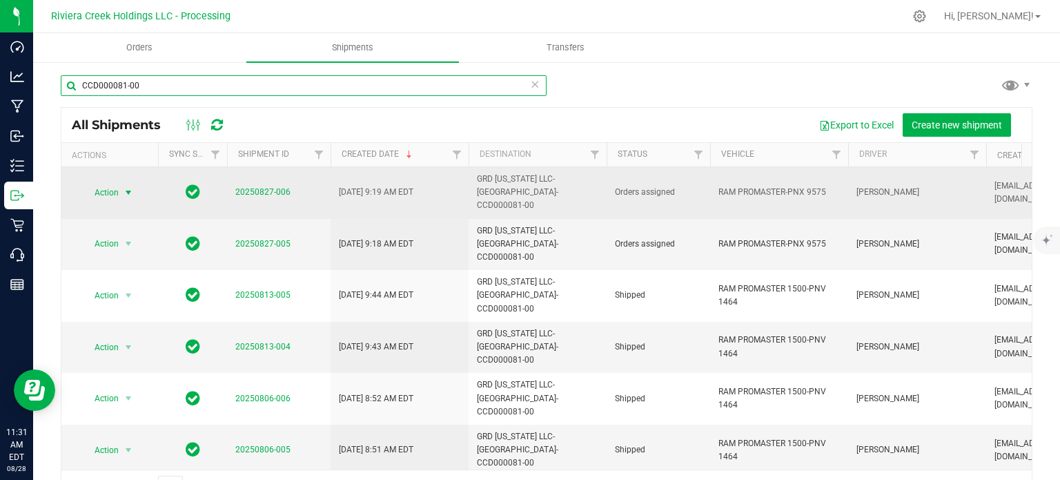
type input "CCD000081-00"
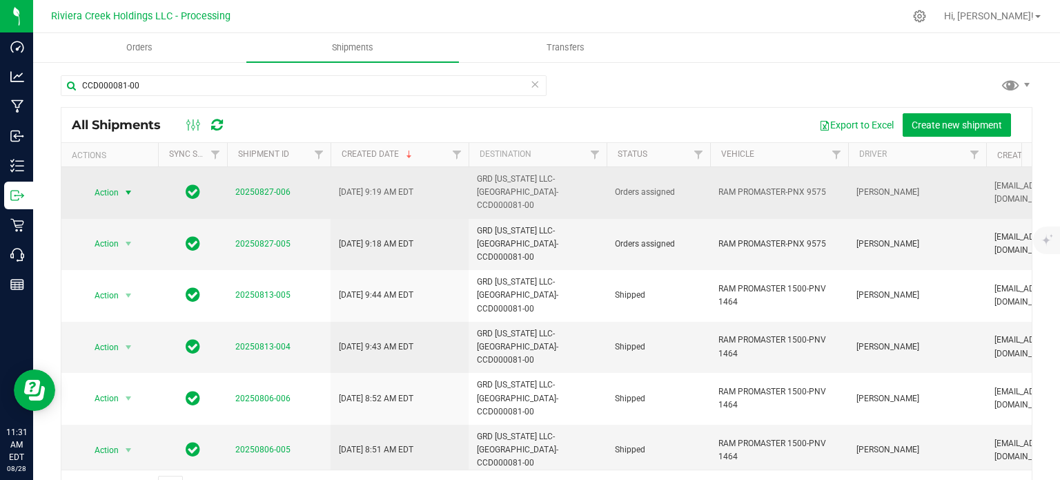
click at [117, 184] on span "Action" at bounding box center [100, 192] width 37 height 19
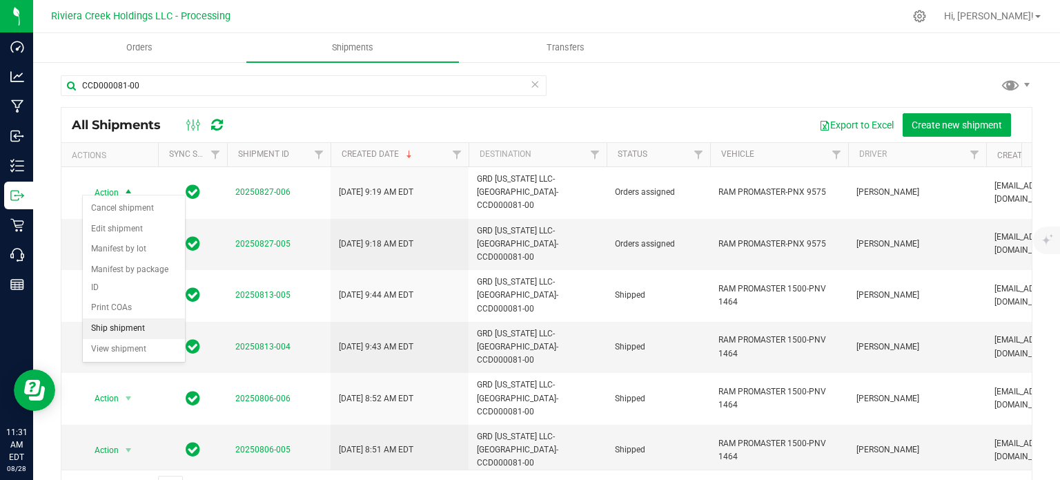
click at [114, 318] on li "Ship shipment" at bounding box center [134, 328] width 102 height 21
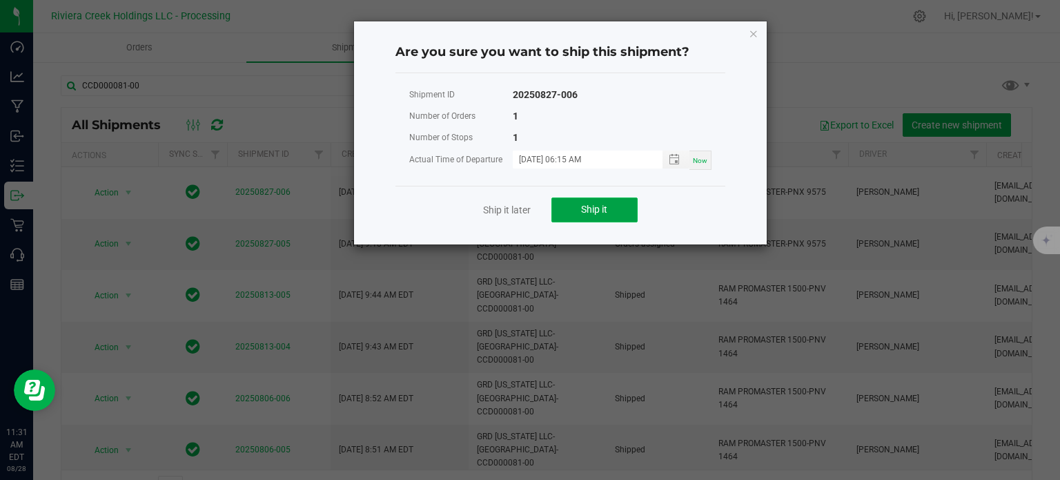
click at [612, 211] on button "Ship it" at bounding box center [595, 209] width 86 height 25
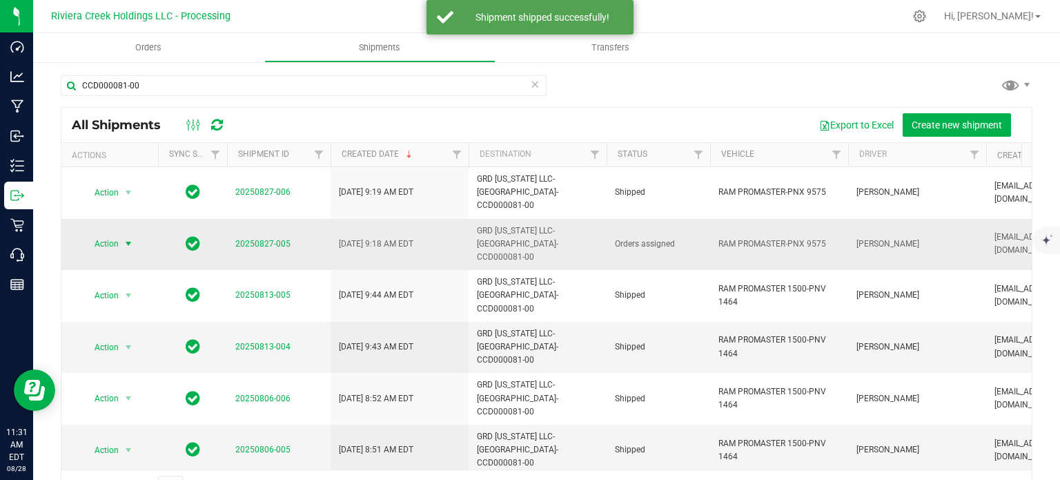
click at [115, 234] on span "Action" at bounding box center [100, 243] width 37 height 19
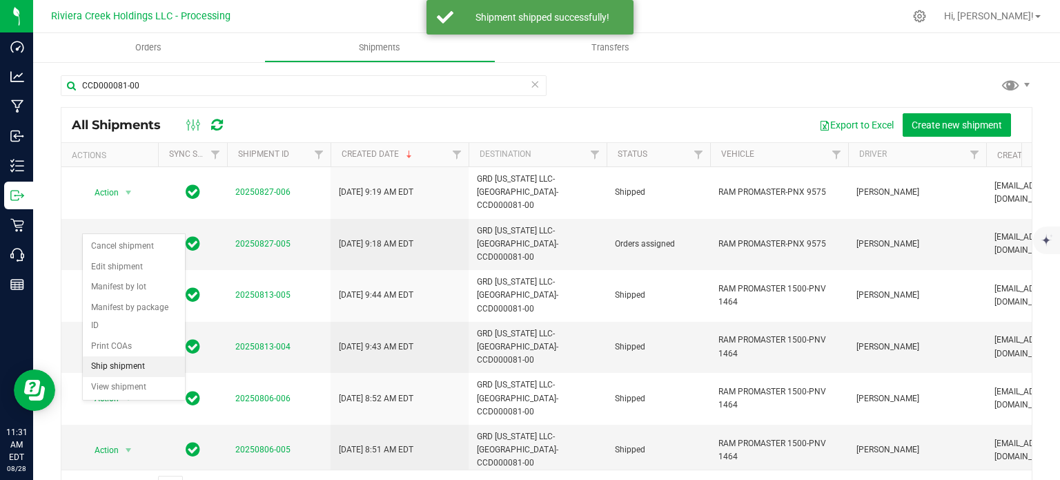
click at [127, 356] on li "Ship shipment" at bounding box center [134, 366] width 102 height 21
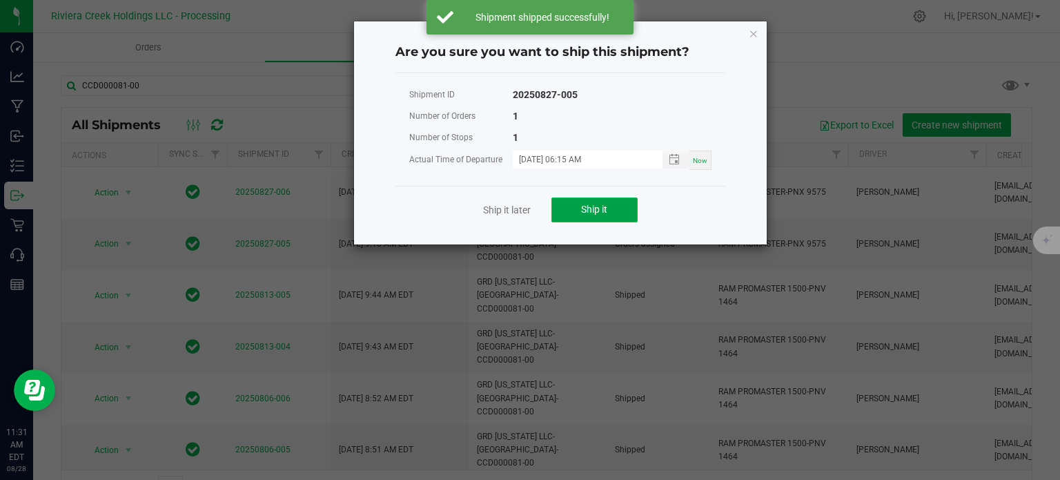
click at [607, 204] on span "Ship it" at bounding box center [594, 209] width 26 height 11
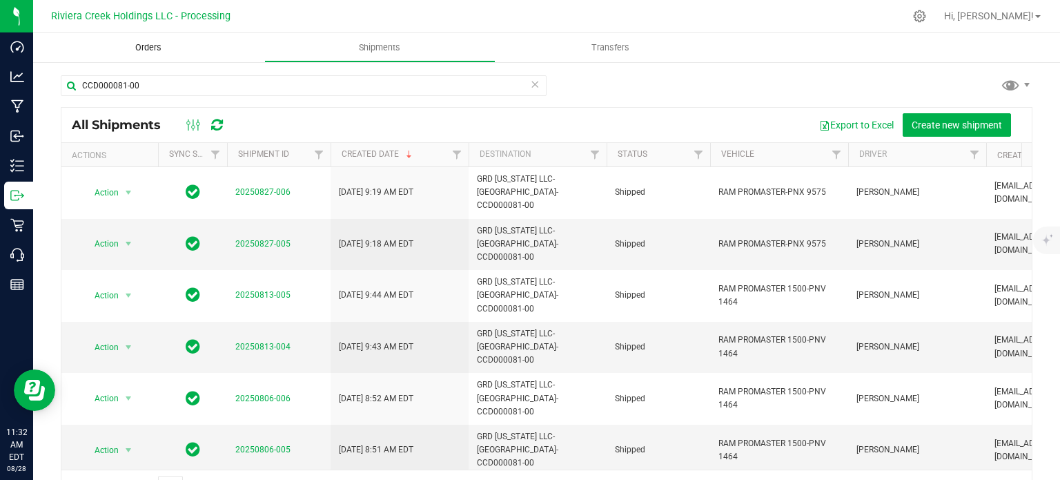
click at [144, 44] on span "Orders" at bounding box center [149, 47] width 64 height 12
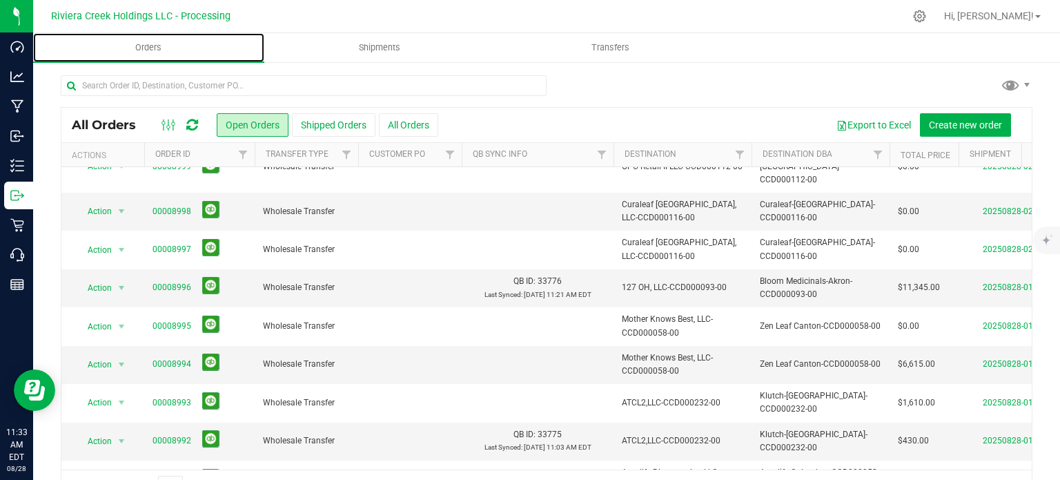
scroll to position [414, 0]
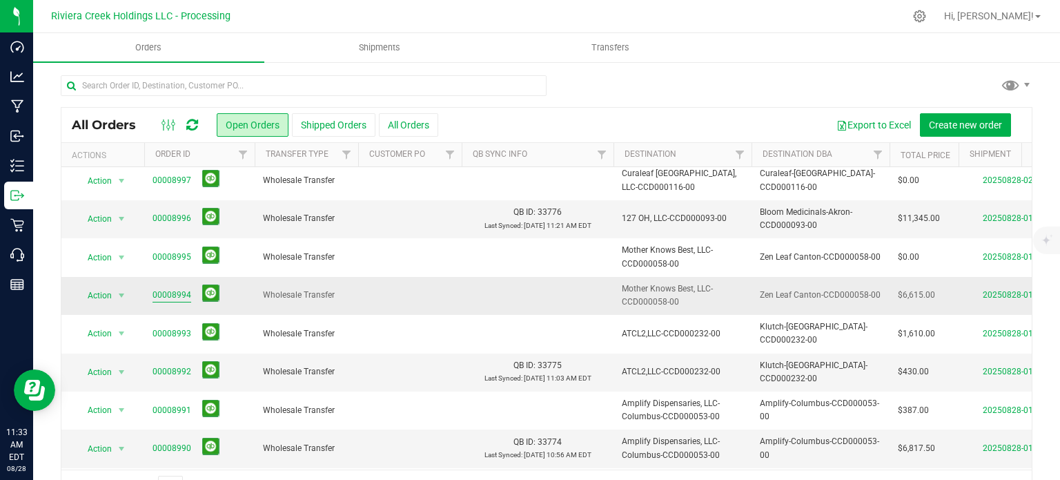
click at [179, 289] on link "00008994" at bounding box center [172, 295] width 39 height 13
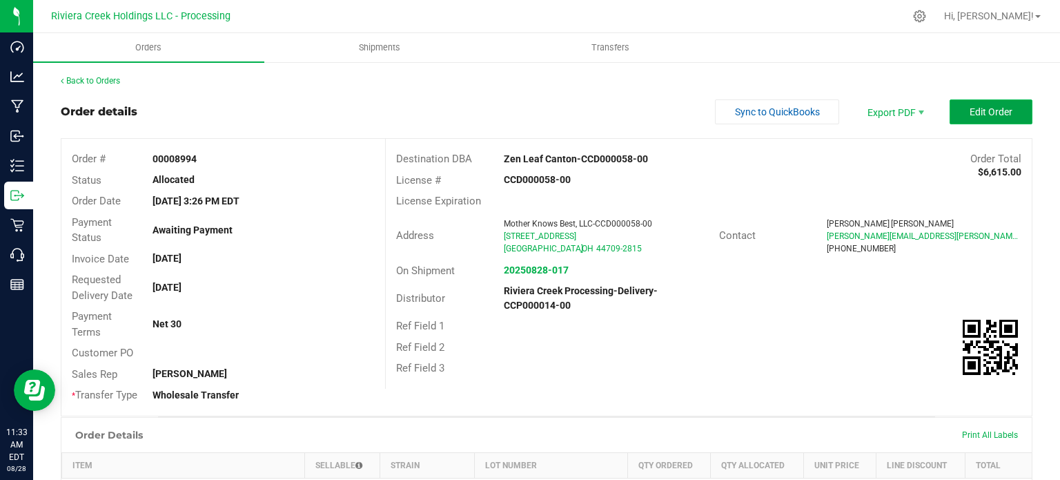
click at [985, 107] on span "Edit Order" at bounding box center [991, 111] width 43 height 11
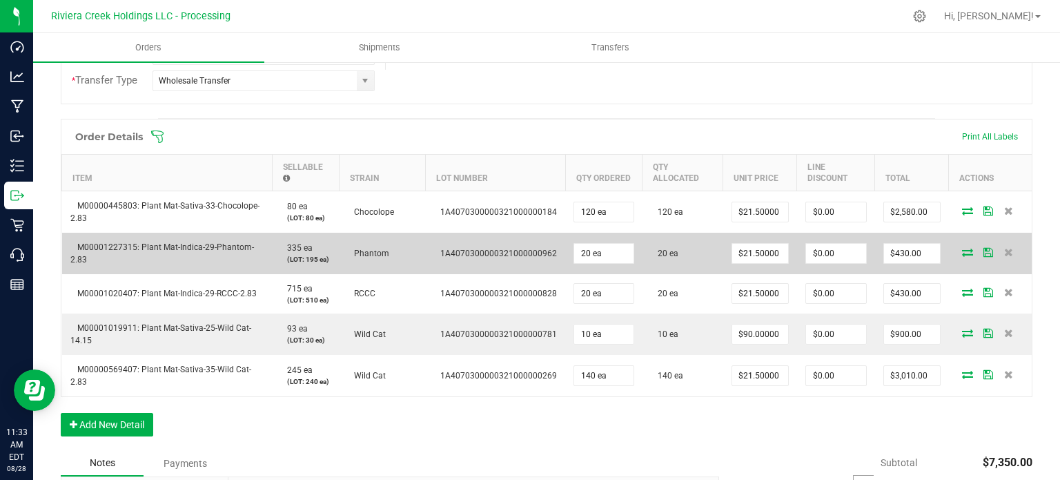
scroll to position [345, 0]
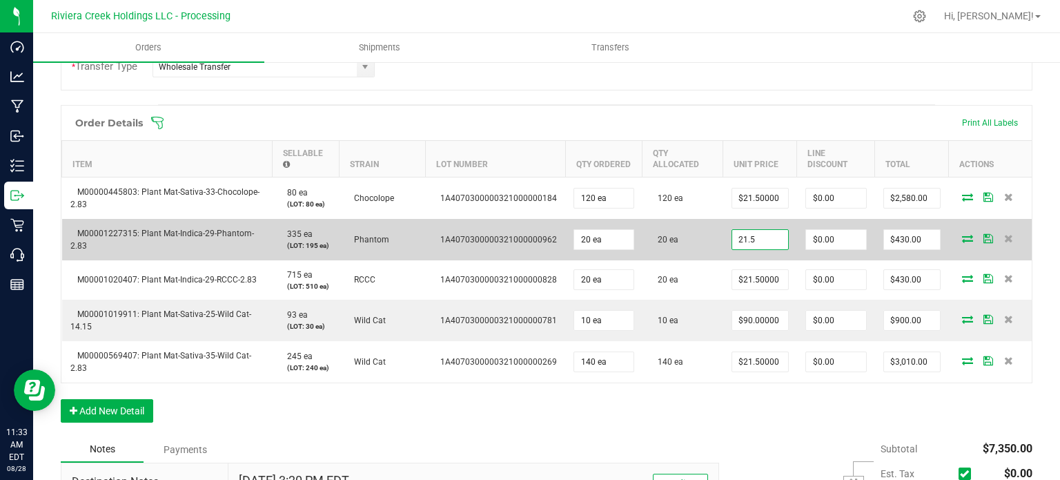
click at [748, 234] on input "21.5" at bounding box center [760, 239] width 56 height 19
type input "$20.00000"
type input "0"
type input "$400.00"
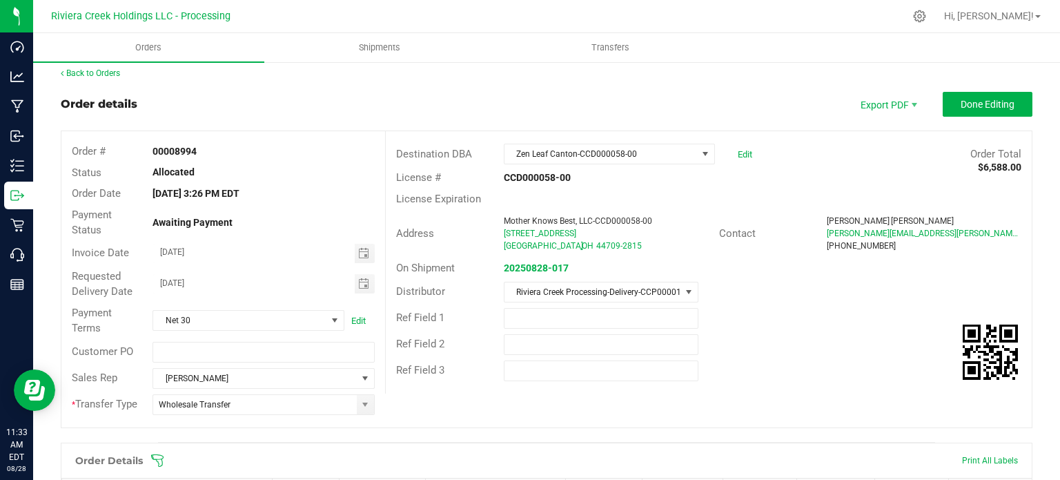
scroll to position [0, 0]
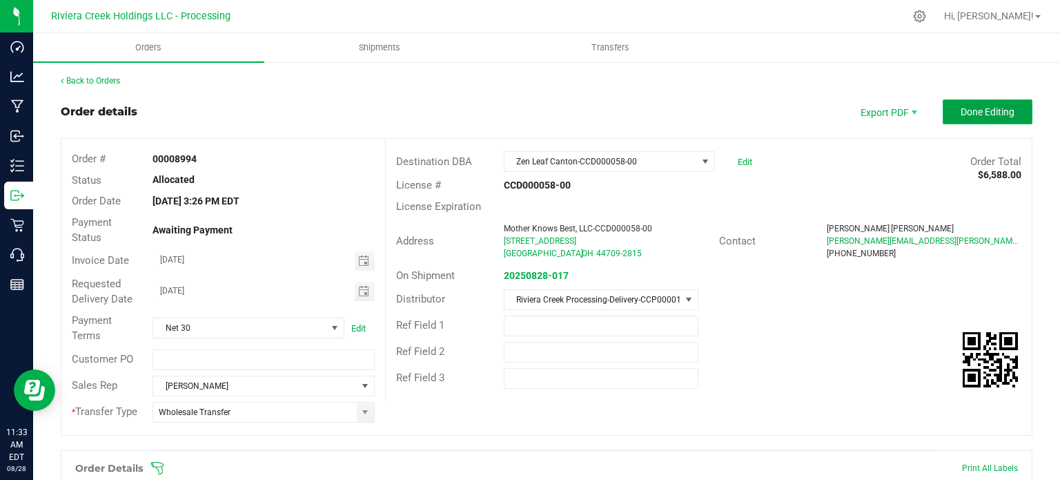
click at [972, 113] on span "Done Editing" at bounding box center [988, 111] width 54 height 11
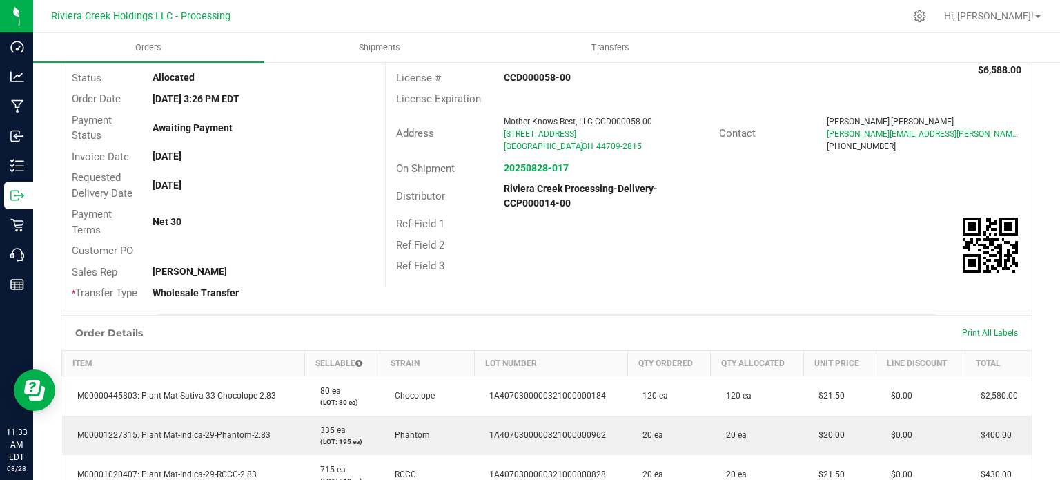
scroll to position [414, 0]
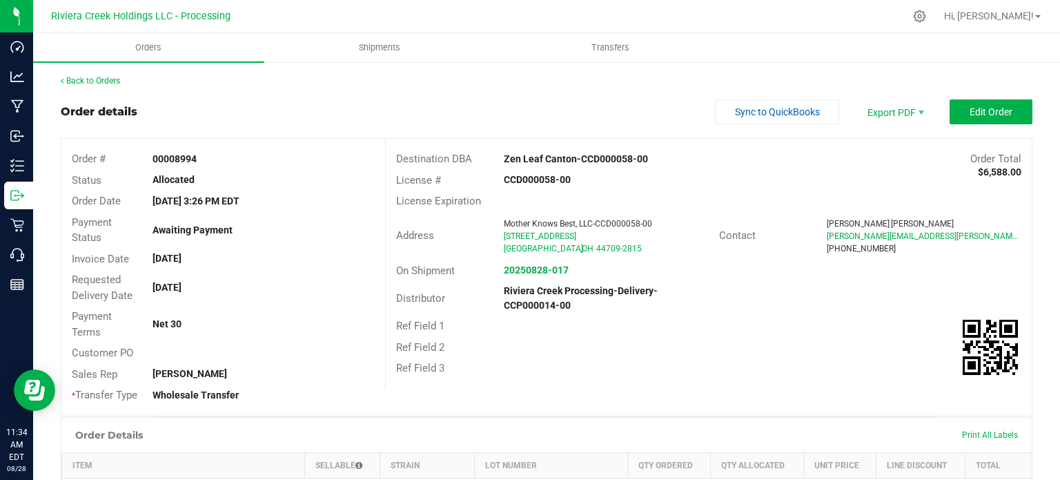
scroll to position [345, 0]
click at [961, 121] on button "Edit Order" at bounding box center [991, 111] width 83 height 25
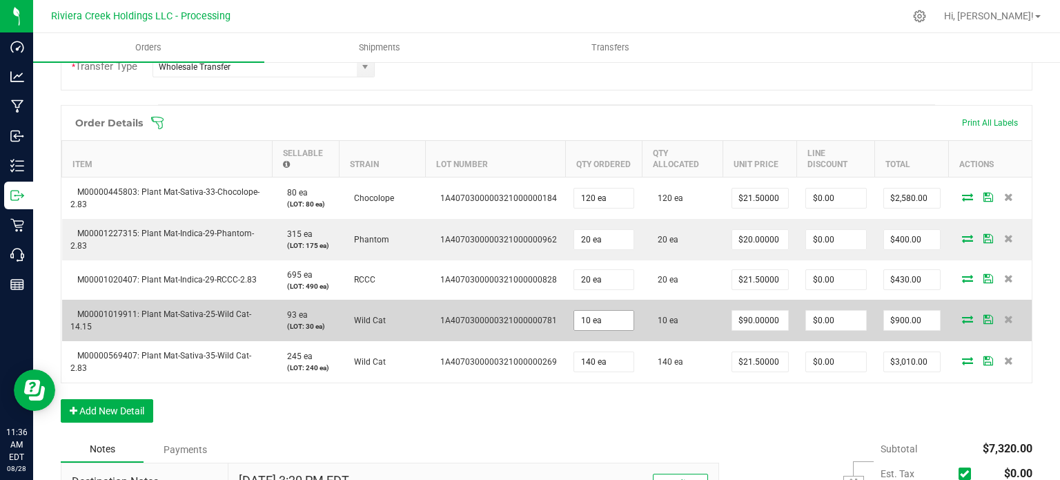
scroll to position [414, 0]
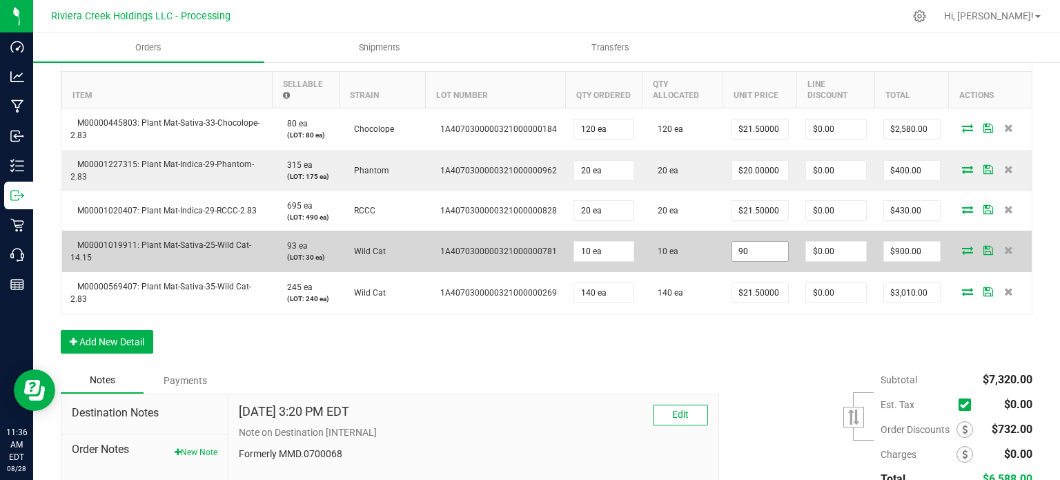
click at [749, 249] on input "90" at bounding box center [760, 251] width 56 height 19
type input "$85.00000"
type input "0"
type input "$850.00"
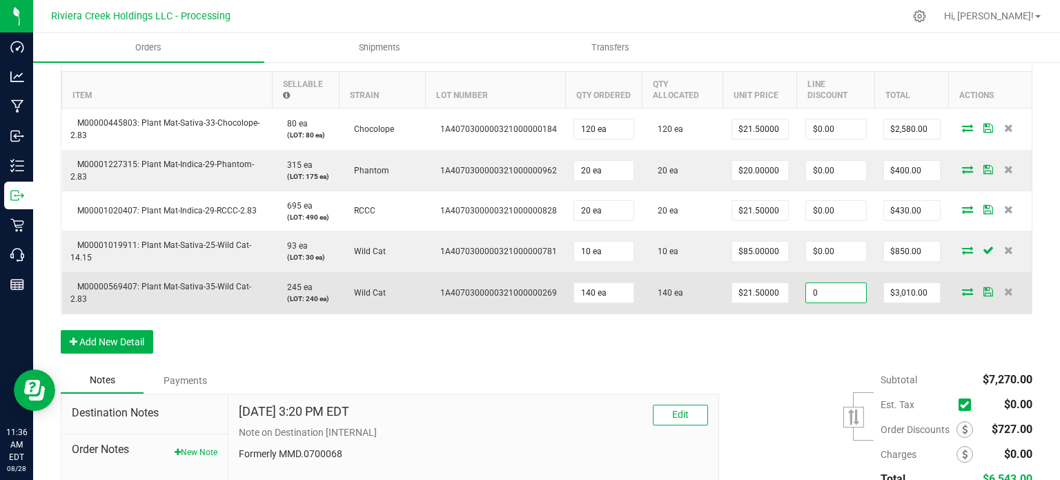
click at [817, 291] on input "0" at bounding box center [836, 292] width 60 height 19
type input "$20.00"
type input "2990"
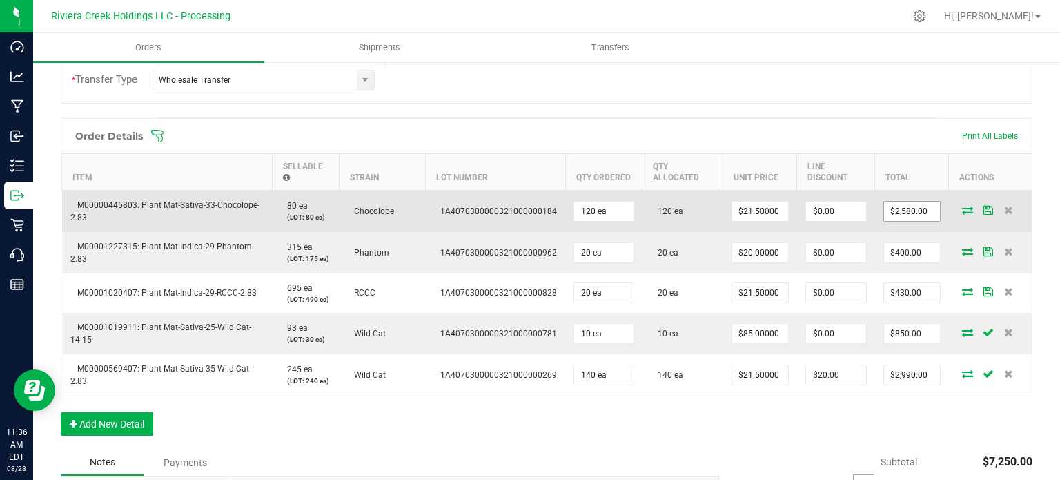
scroll to position [0, 0]
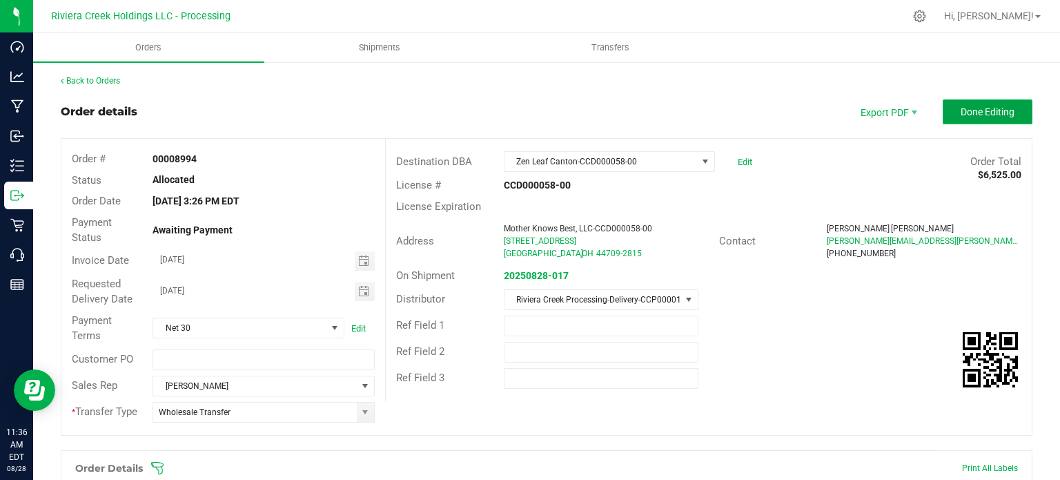
drag, startPoint x: 961, startPoint y: 114, endPoint x: 955, endPoint y: 118, distance: 7.5
click at [961, 113] on span "Done Editing" at bounding box center [988, 111] width 54 height 11
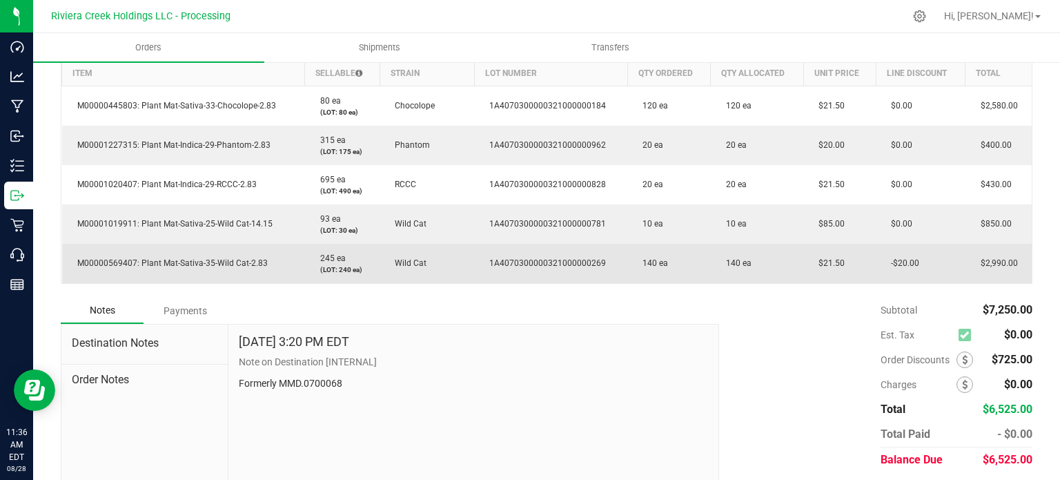
scroll to position [414, 0]
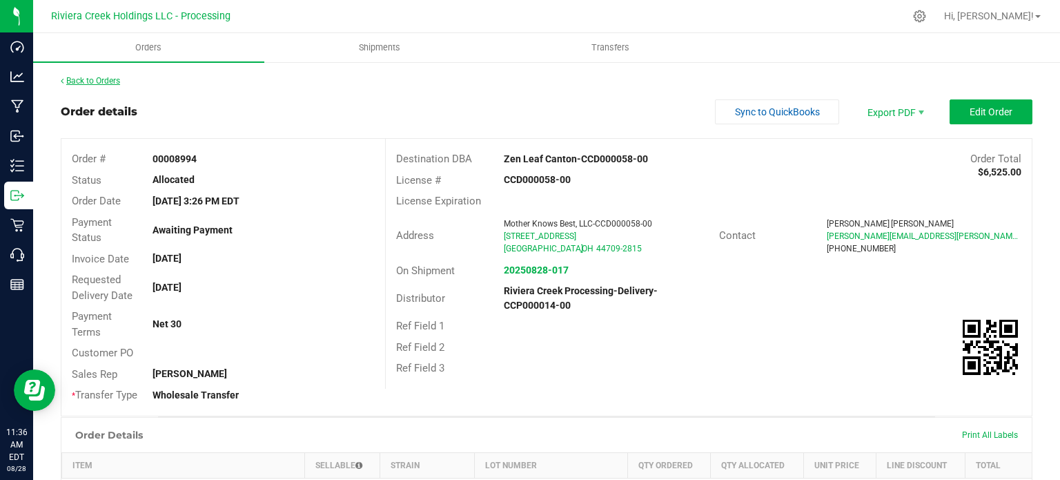
click at [83, 80] on link "Back to Orders" at bounding box center [90, 81] width 59 height 10
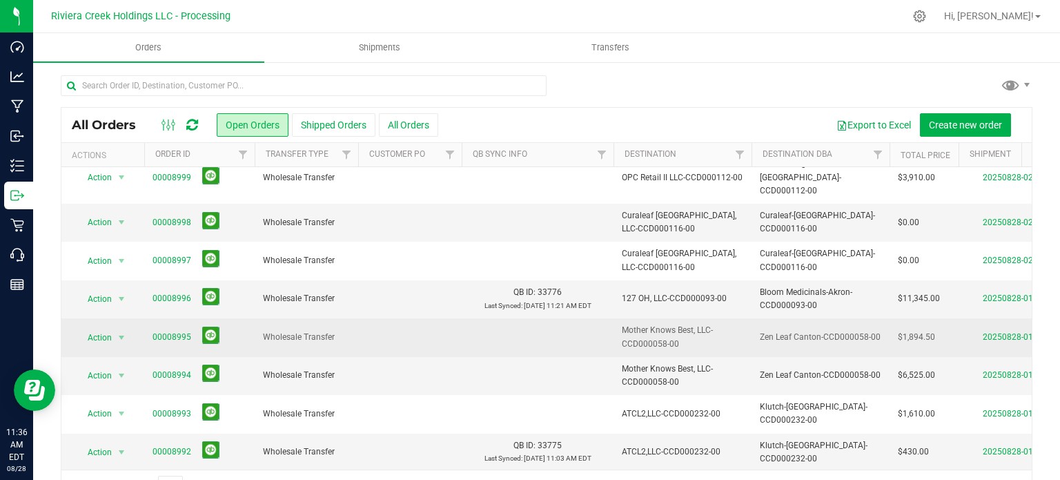
scroll to position [331, 0]
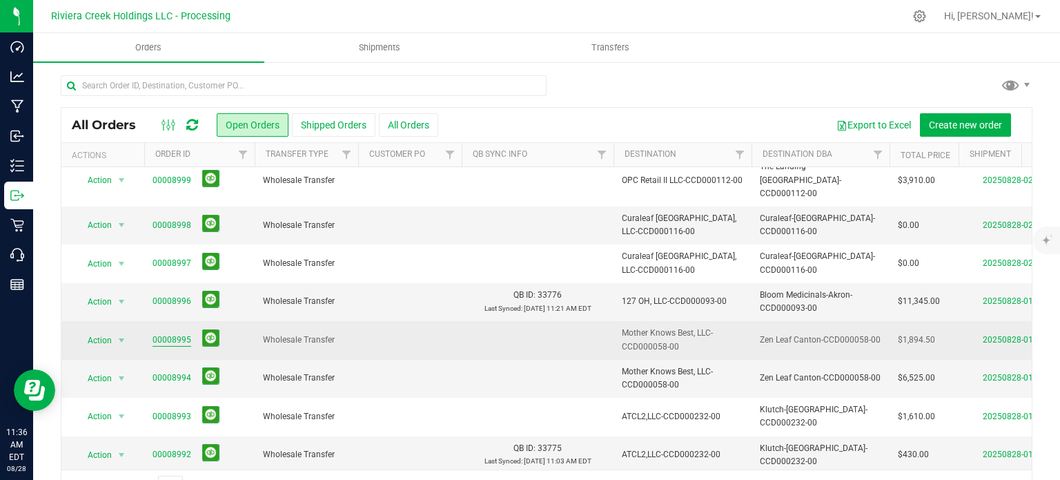
click at [172, 333] on link "00008995" at bounding box center [172, 339] width 39 height 13
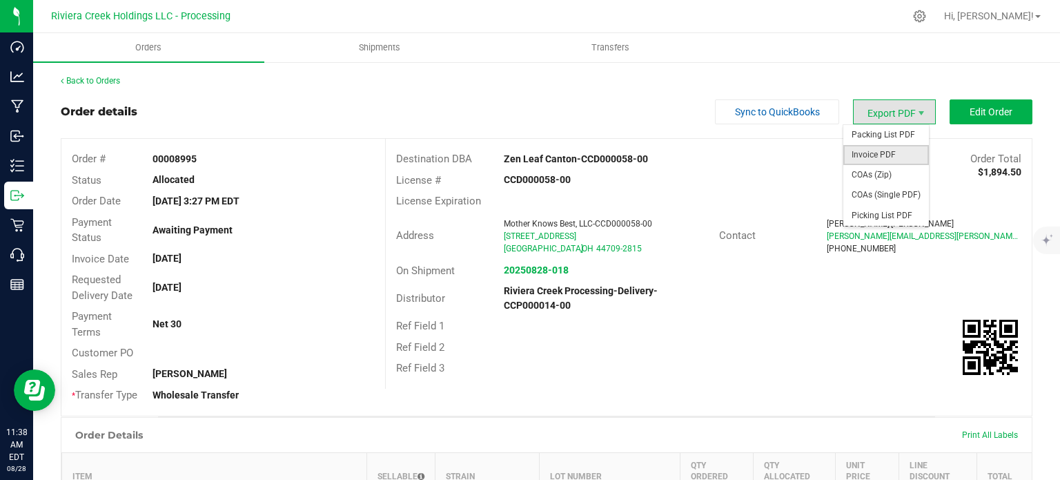
click at [857, 156] on span "Invoice PDF" at bounding box center [887, 155] width 86 height 20
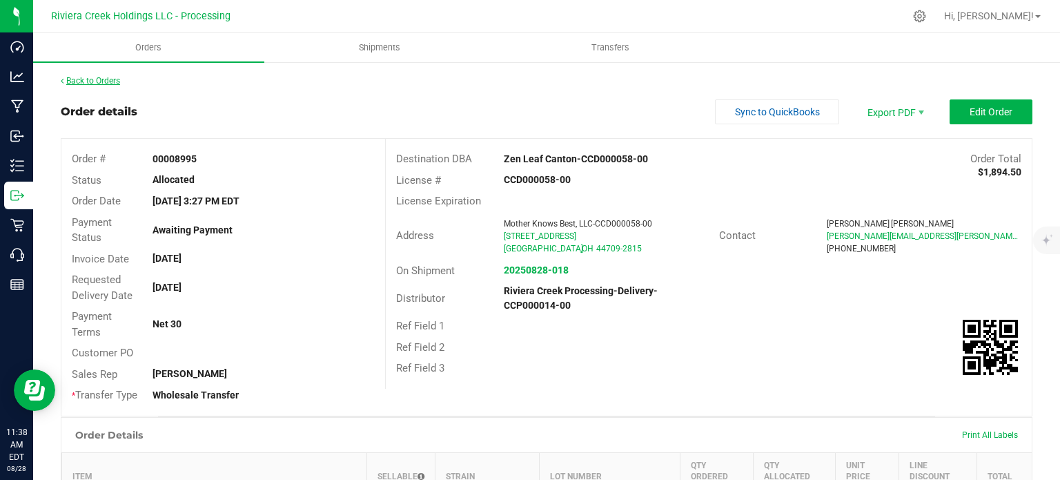
click at [91, 80] on link "Back to Orders" at bounding box center [90, 81] width 59 height 10
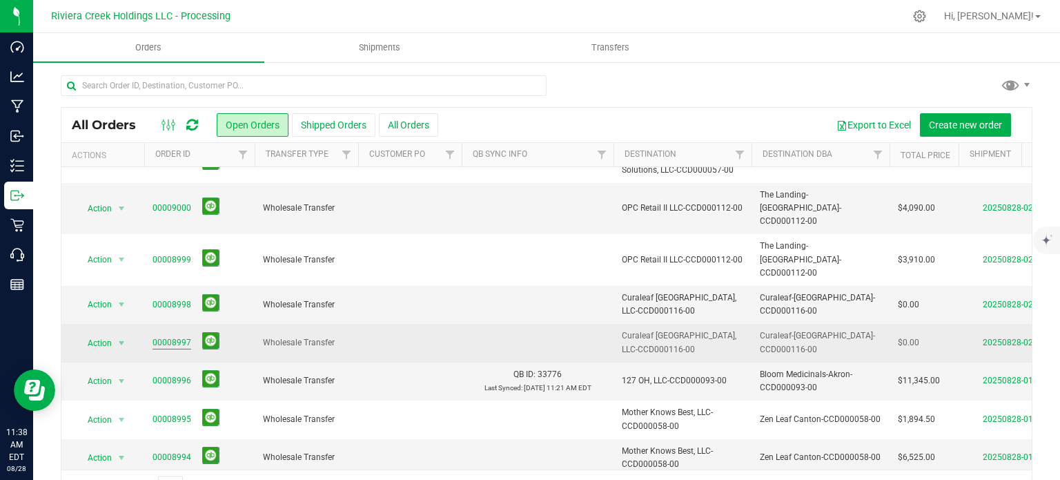
scroll to position [276, 0]
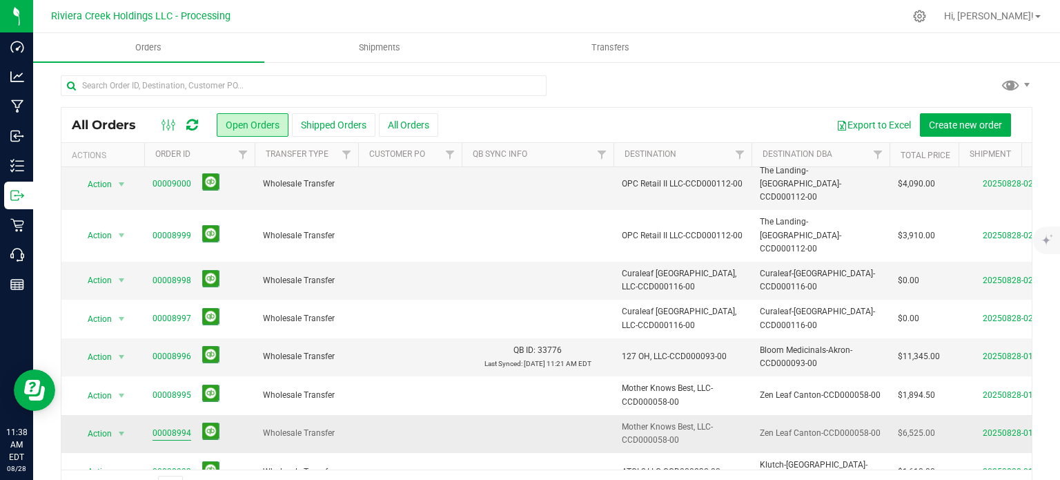
click at [164, 427] on link "00008994" at bounding box center [172, 433] width 39 height 13
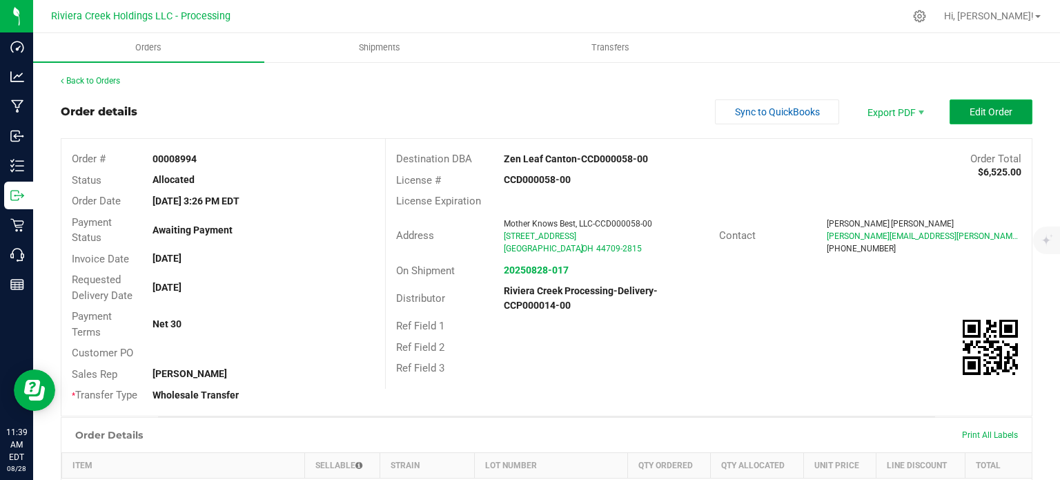
click at [970, 113] on span "Edit Order" at bounding box center [991, 111] width 43 height 11
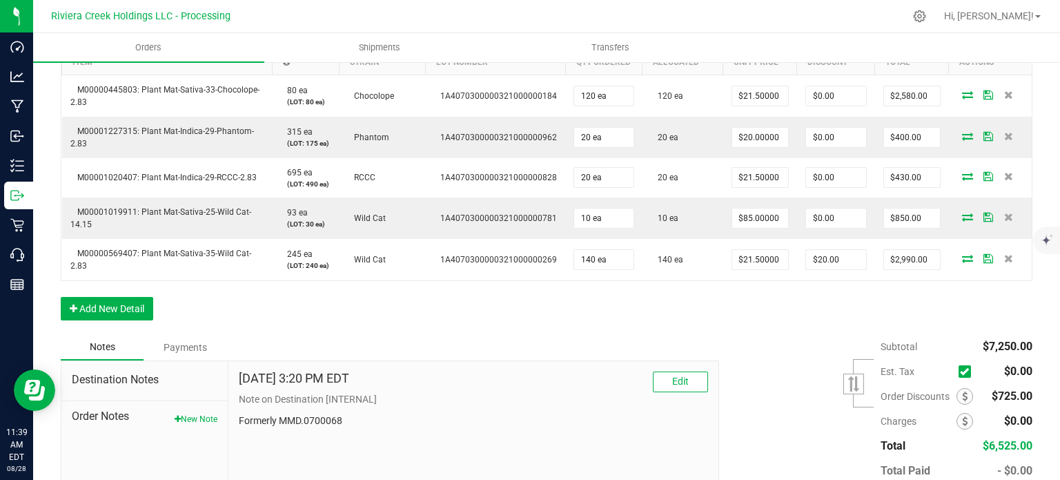
scroll to position [483, 0]
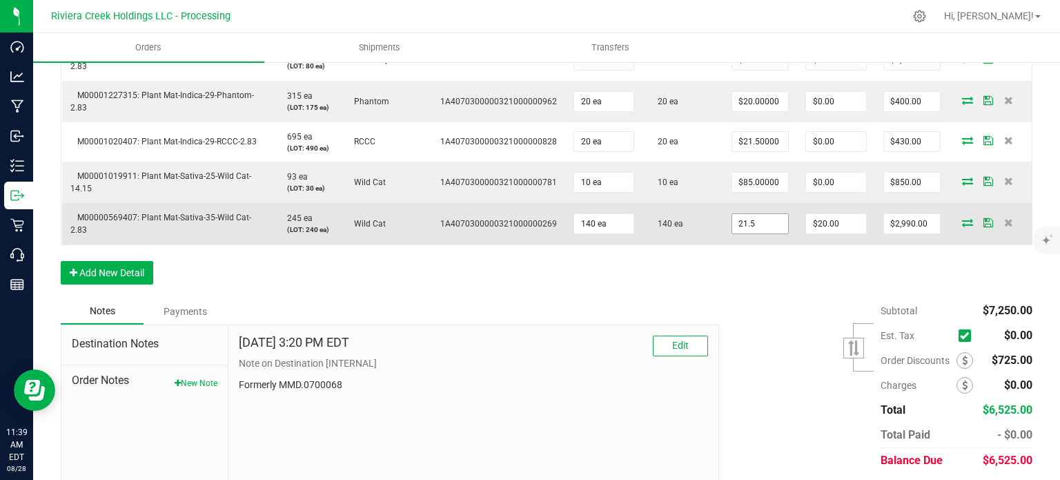
click at [743, 226] on input "21.5" at bounding box center [760, 223] width 56 height 19
type input "$20.00000"
type input "20"
type input "$2,780.00"
click at [830, 215] on input "20" at bounding box center [836, 223] width 60 height 19
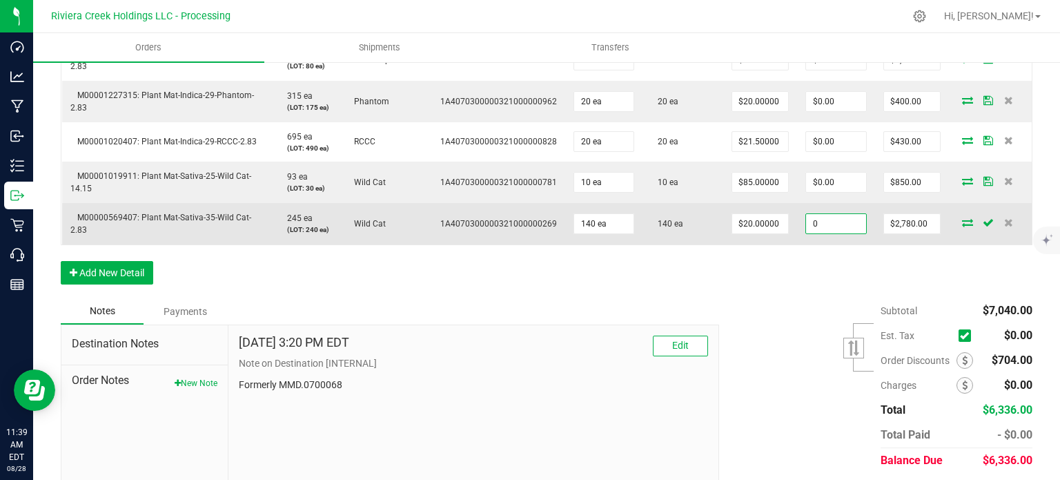
type input "$0.00"
type input "2800"
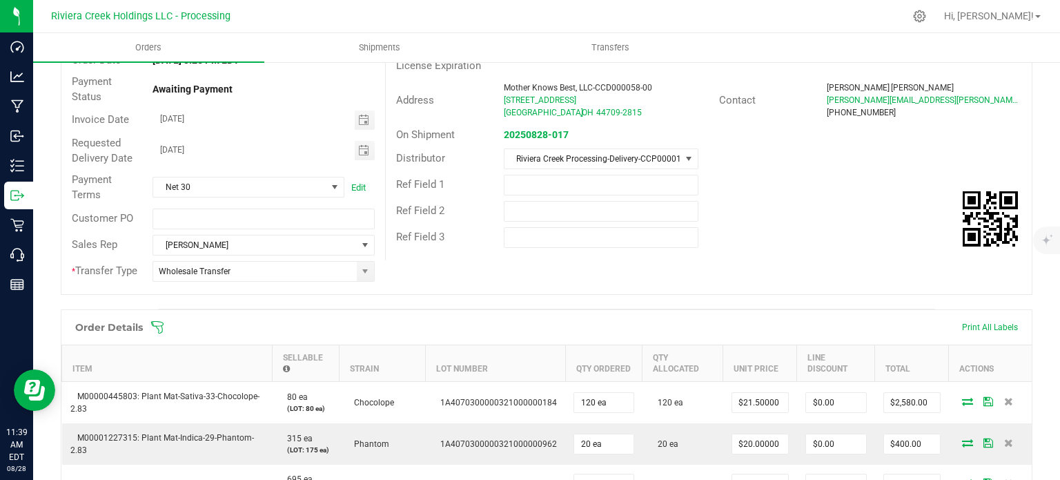
scroll to position [0, 0]
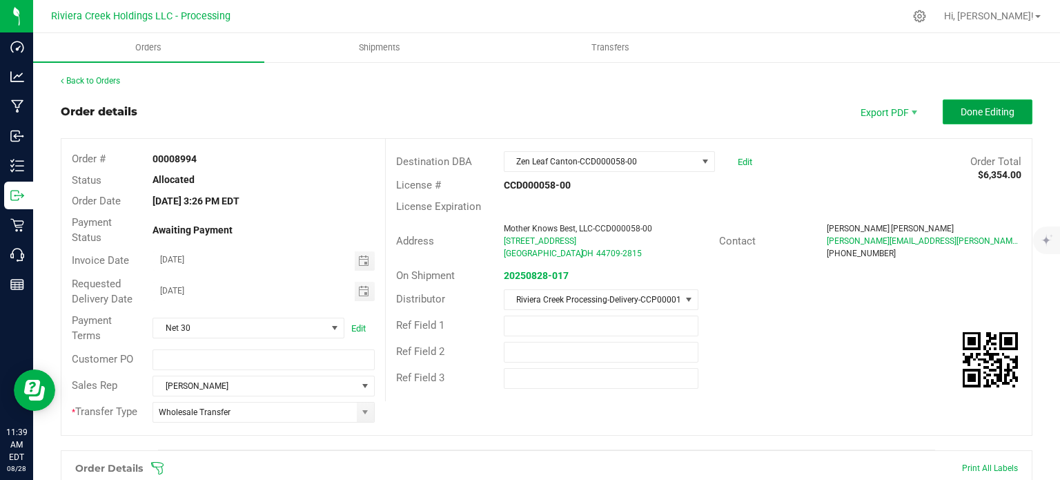
click at [966, 115] on span "Done Editing" at bounding box center [988, 111] width 54 height 11
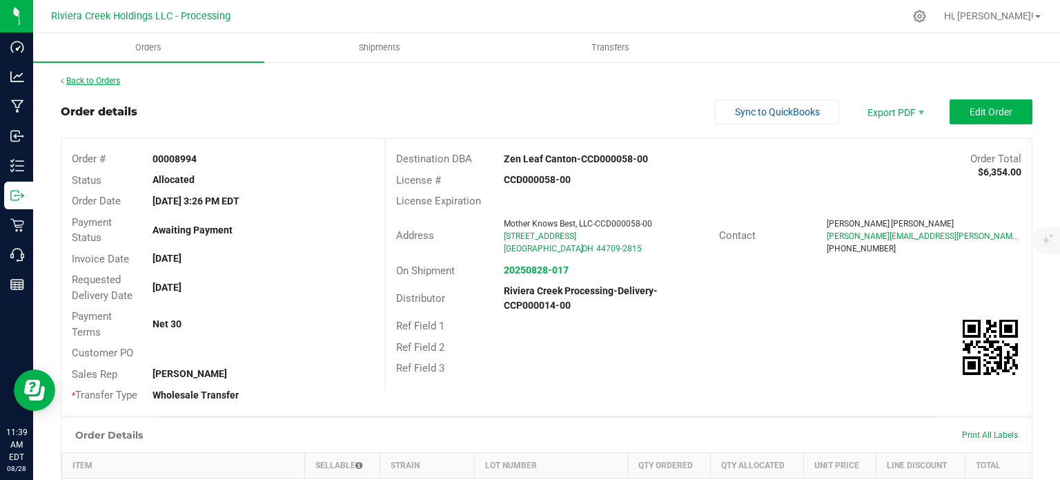
click at [108, 84] on link "Back to Orders" at bounding box center [90, 81] width 59 height 10
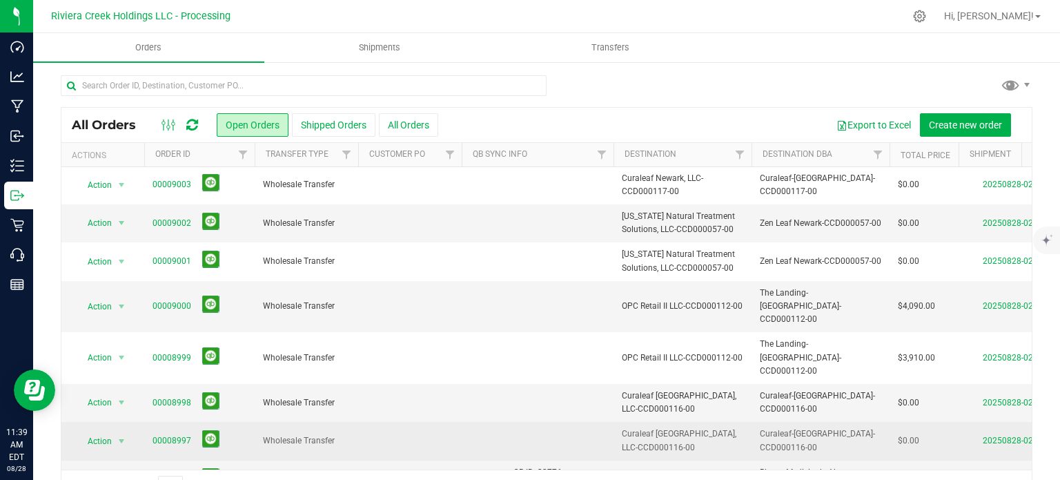
scroll to position [138, 0]
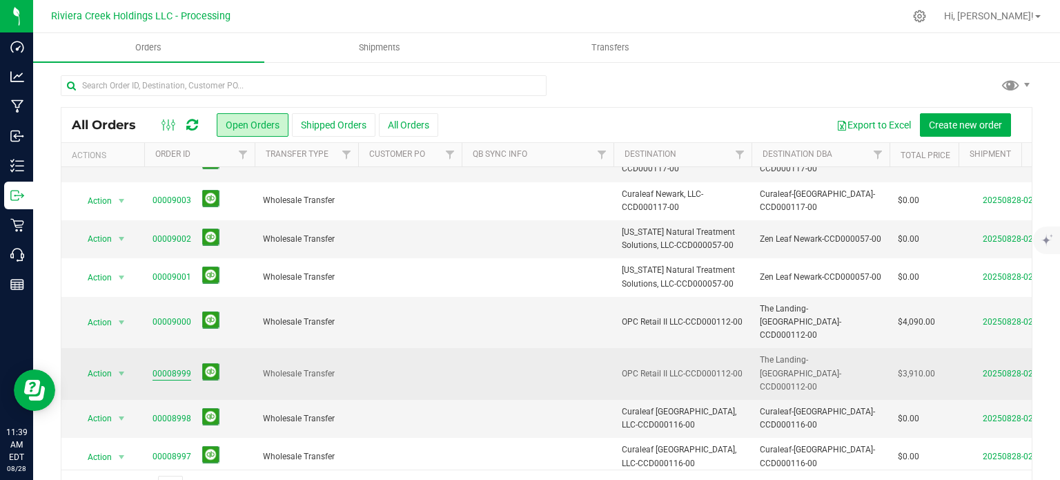
click at [174, 367] on link "00008999" at bounding box center [172, 373] width 39 height 13
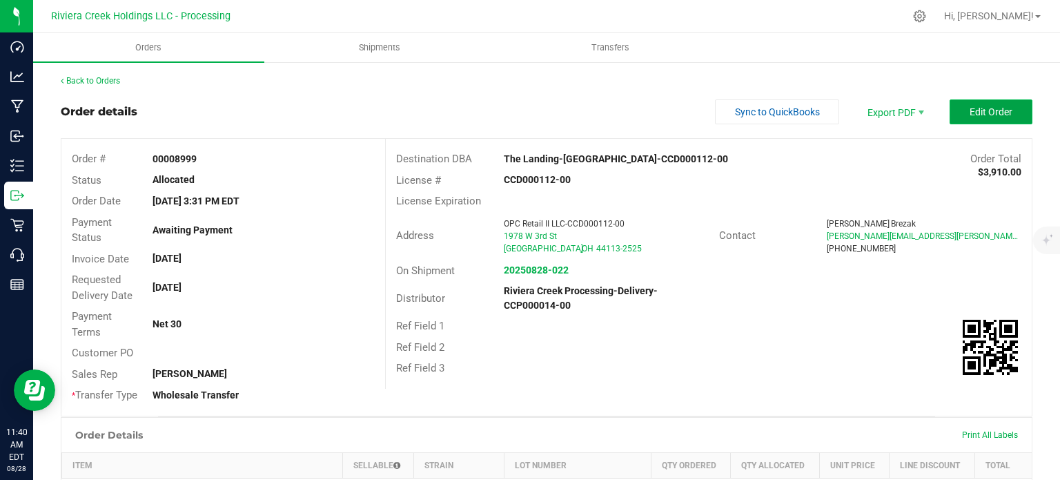
click at [970, 109] on span "Edit Order" at bounding box center [991, 111] width 43 height 11
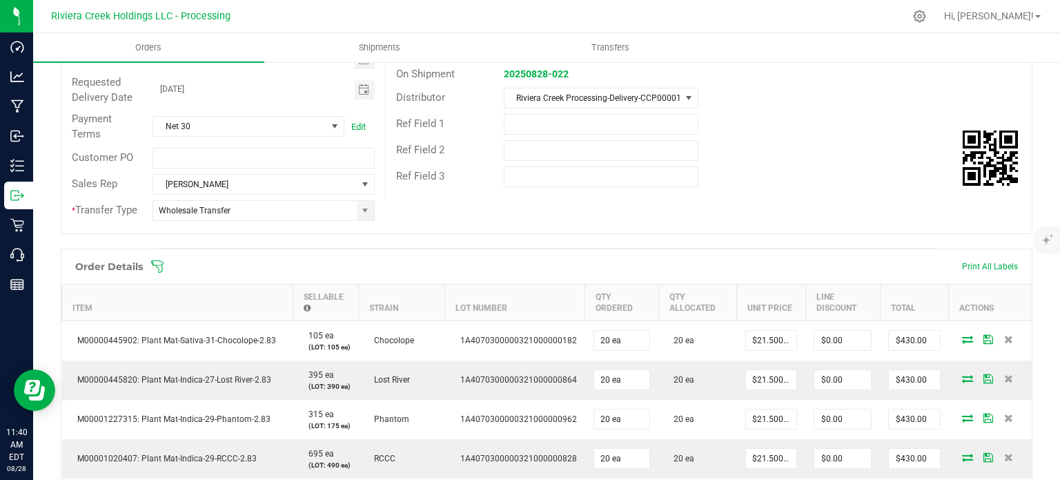
scroll to position [414, 0]
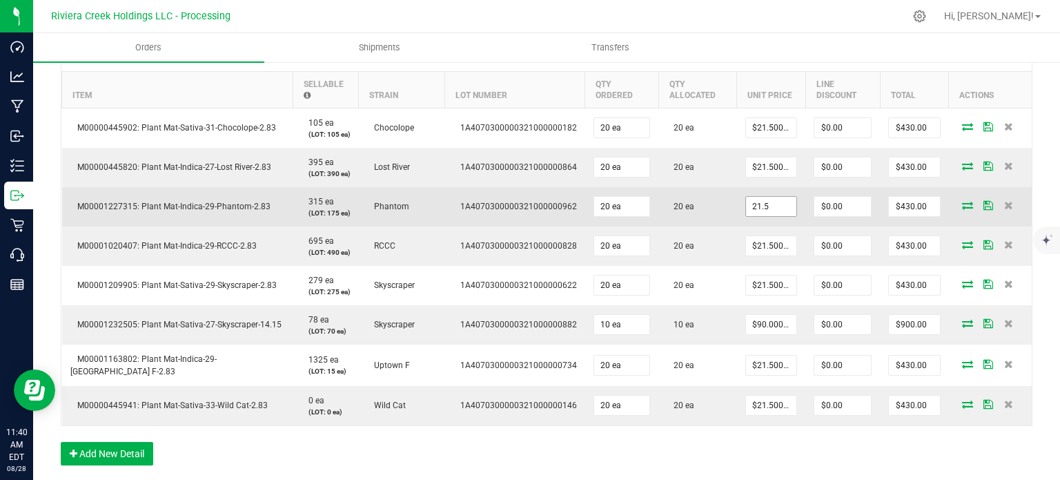
click at [746, 211] on input "21.5" at bounding box center [771, 206] width 50 height 19
type input "$20.00000"
type input "0"
type input "$400.00"
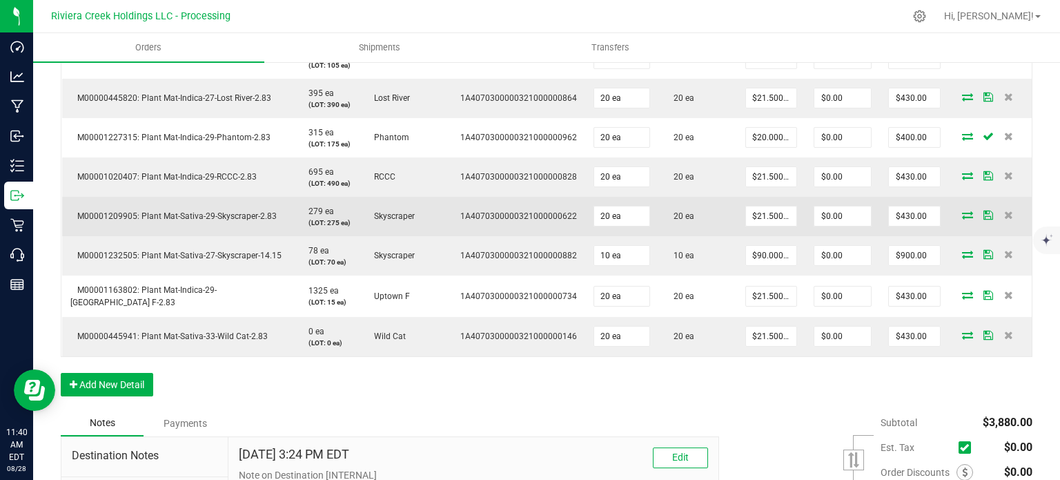
scroll to position [552, 0]
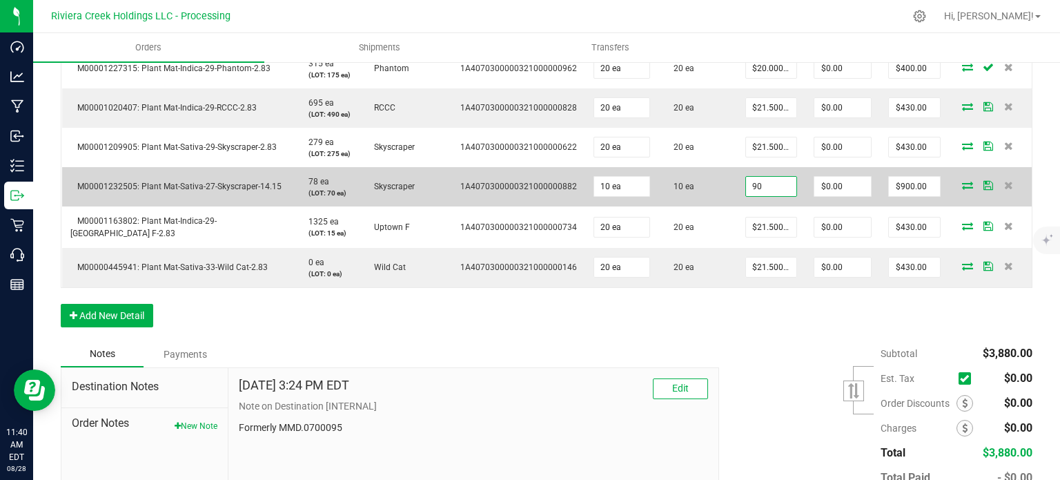
click at [752, 196] on input "90" at bounding box center [771, 186] width 50 height 19
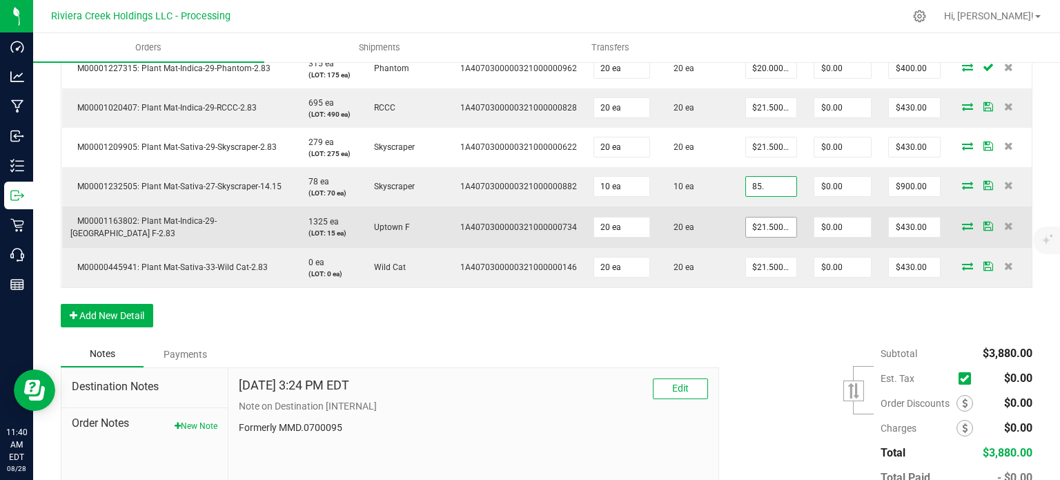
type input "$85.00000"
type input "0"
type input "$850.00"
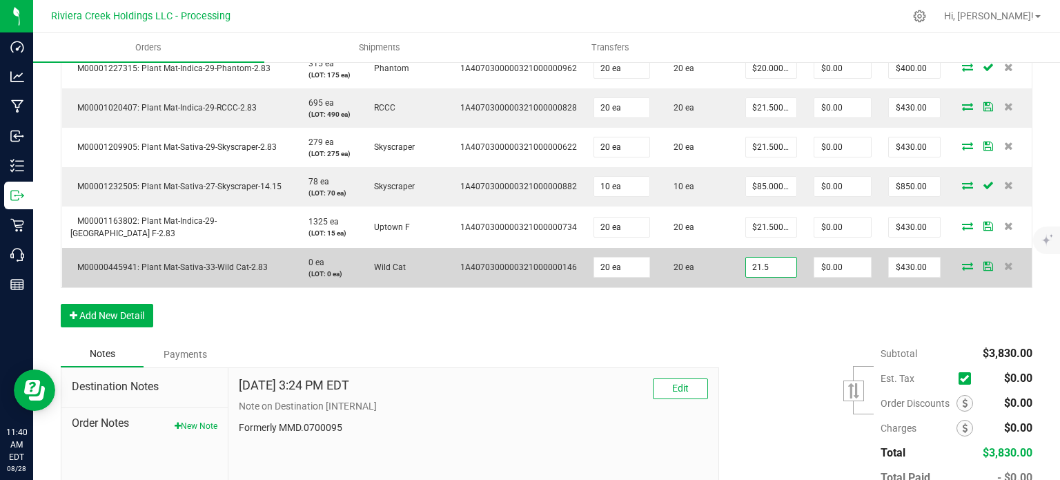
click at [768, 277] on input "21.5" at bounding box center [771, 266] width 50 height 19
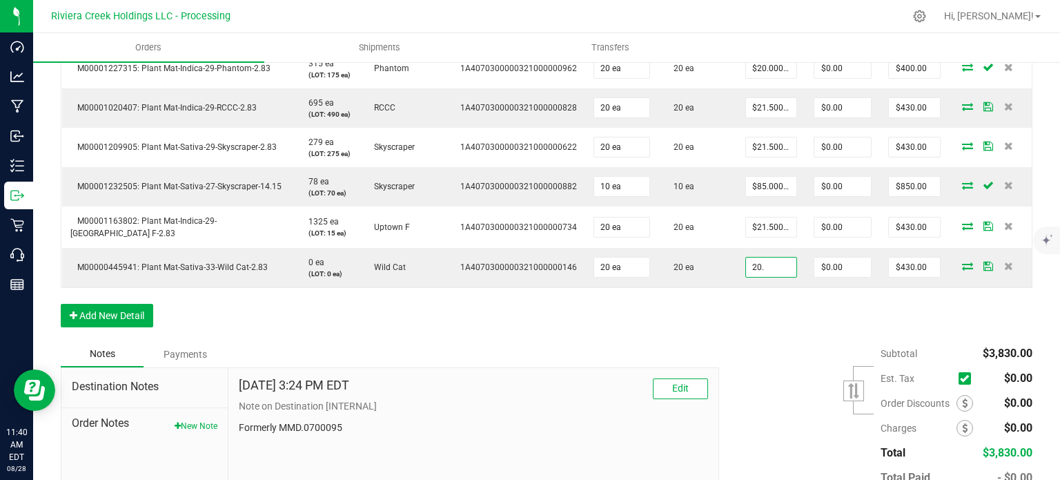
type input "$20.00000"
type input "0"
type input "$400.00"
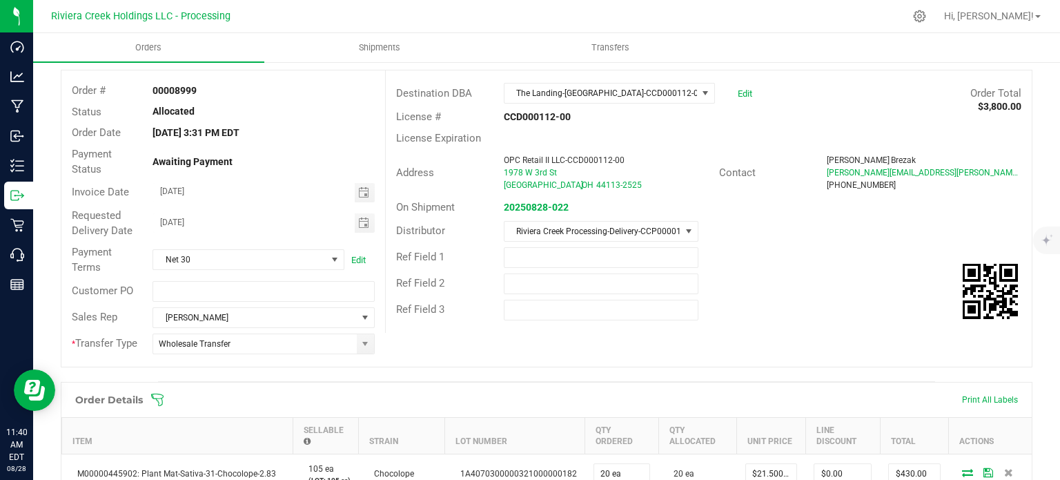
scroll to position [0, 0]
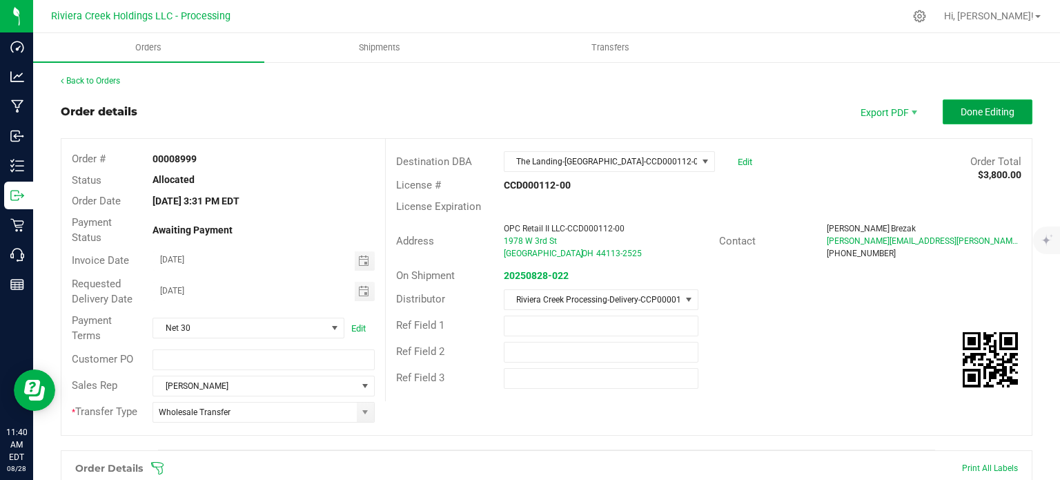
click at [968, 111] on span "Done Editing" at bounding box center [988, 111] width 54 height 11
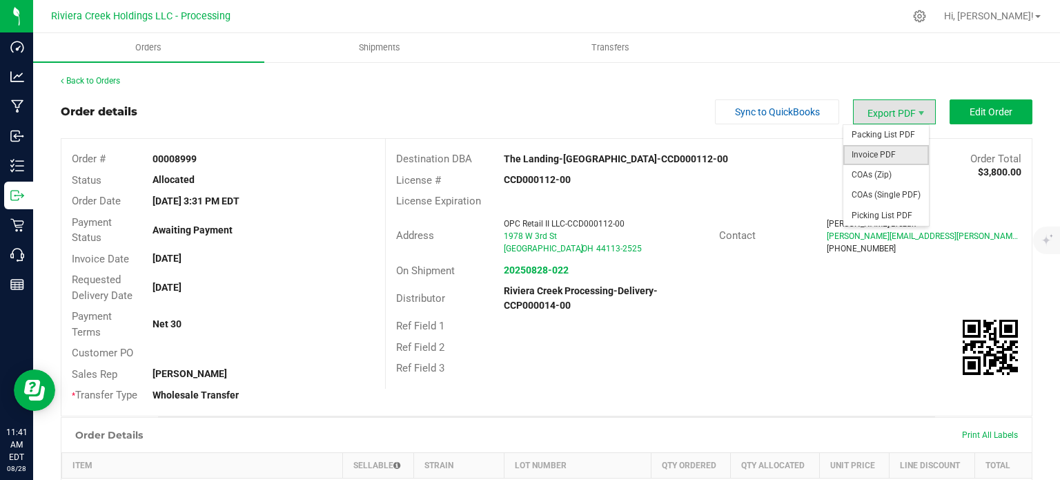
click at [862, 154] on span "Invoice PDF" at bounding box center [887, 155] width 86 height 20
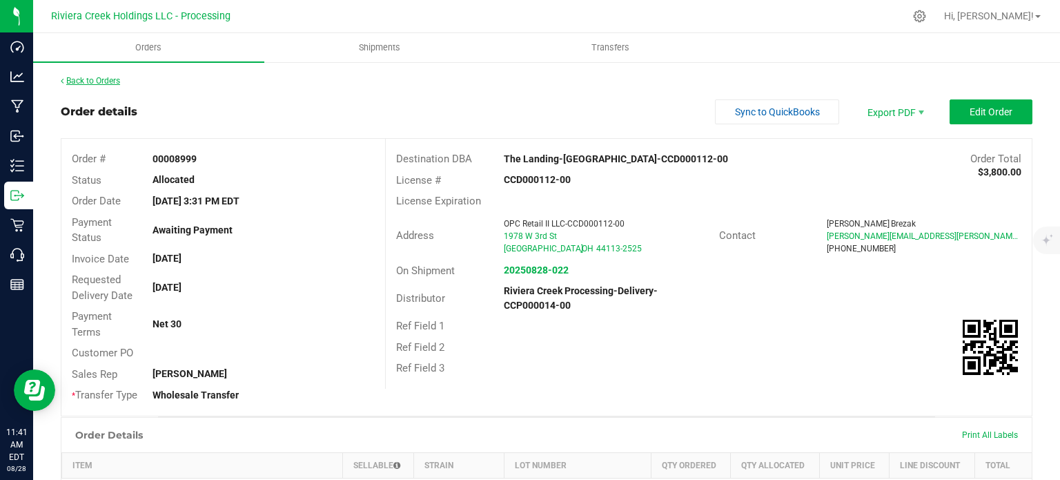
click at [107, 82] on link "Back to Orders" at bounding box center [90, 81] width 59 height 10
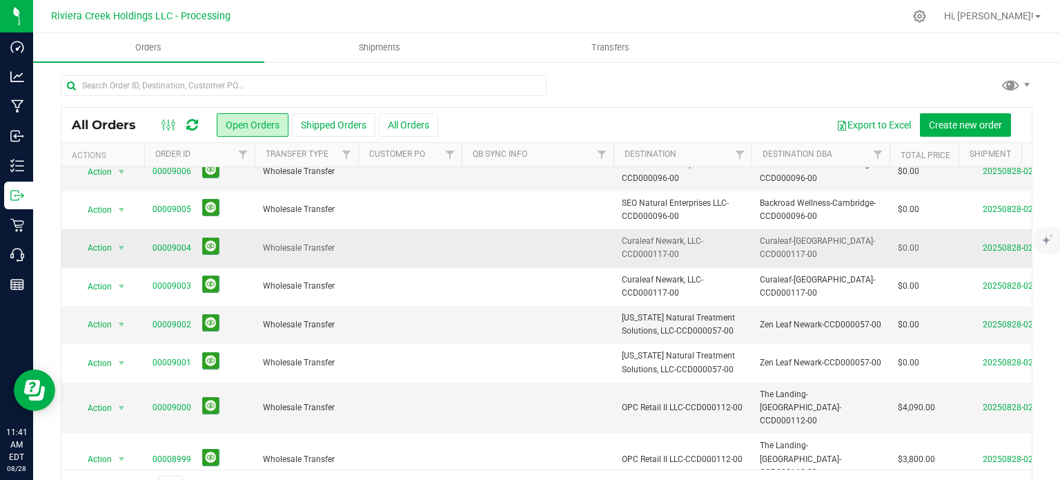
scroll to position [138, 0]
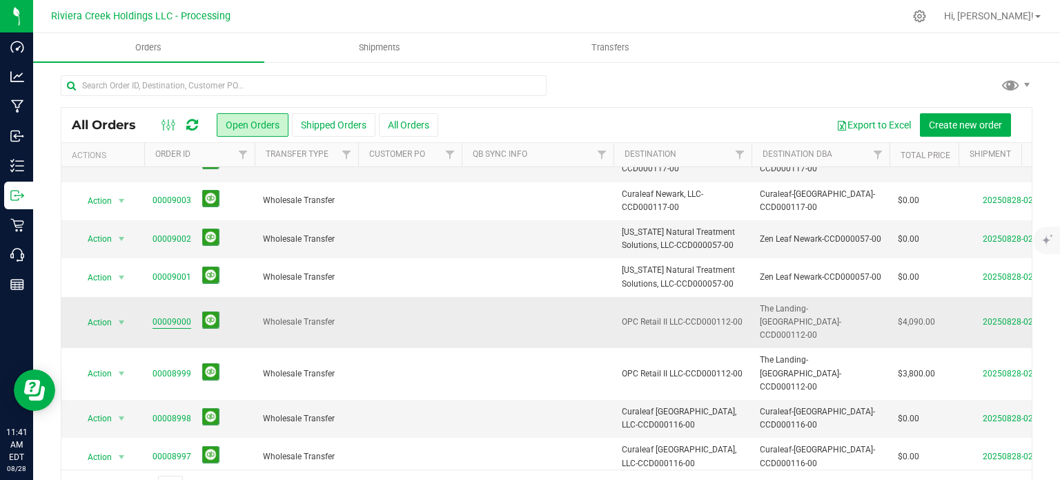
click at [181, 315] on link "00009000" at bounding box center [172, 321] width 39 height 13
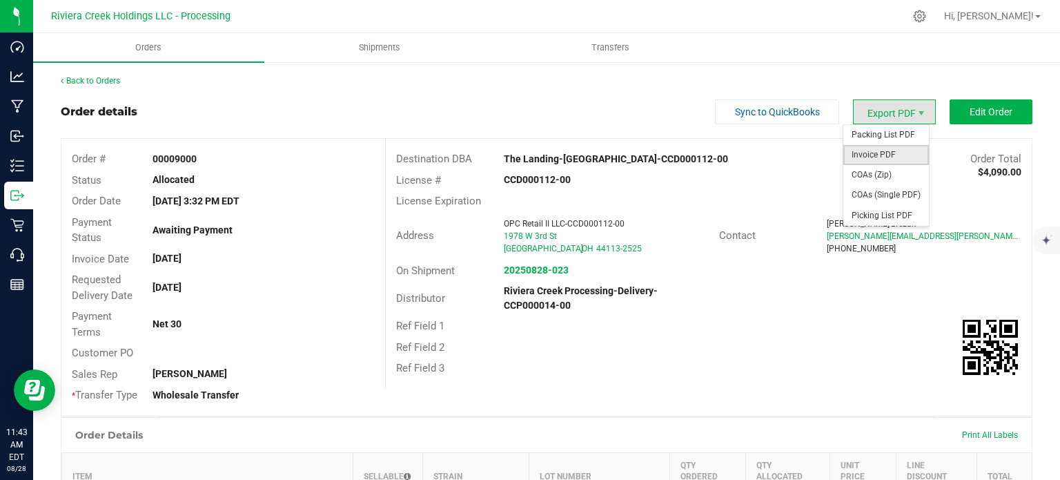
click at [857, 156] on span "Invoice PDF" at bounding box center [887, 155] width 86 height 20
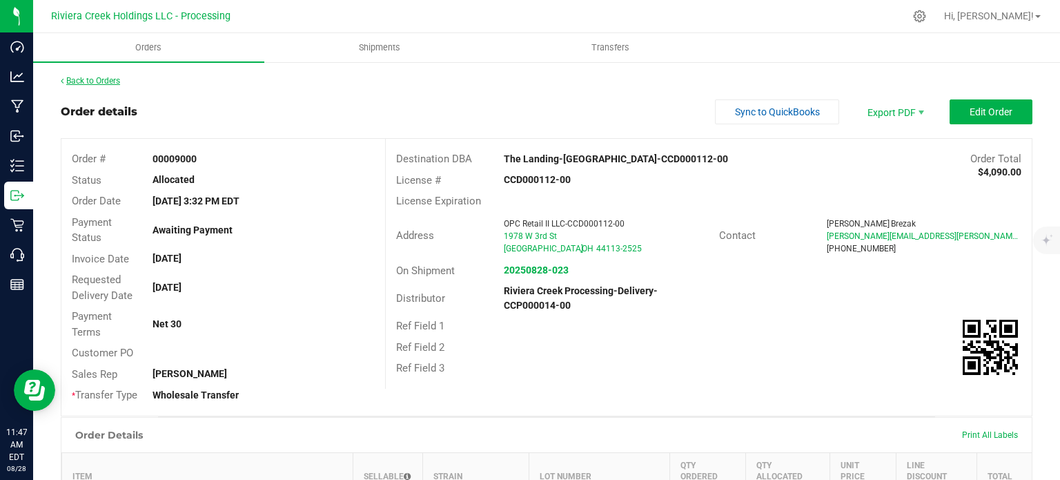
click at [88, 79] on link "Back to Orders" at bounding box center [90, 81] width 59 height 10
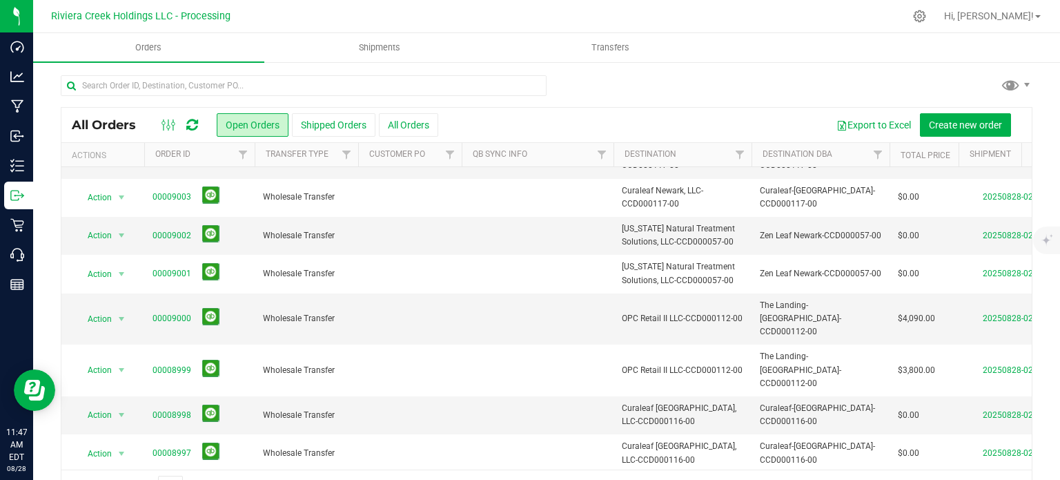
scroll to position [207, 0]
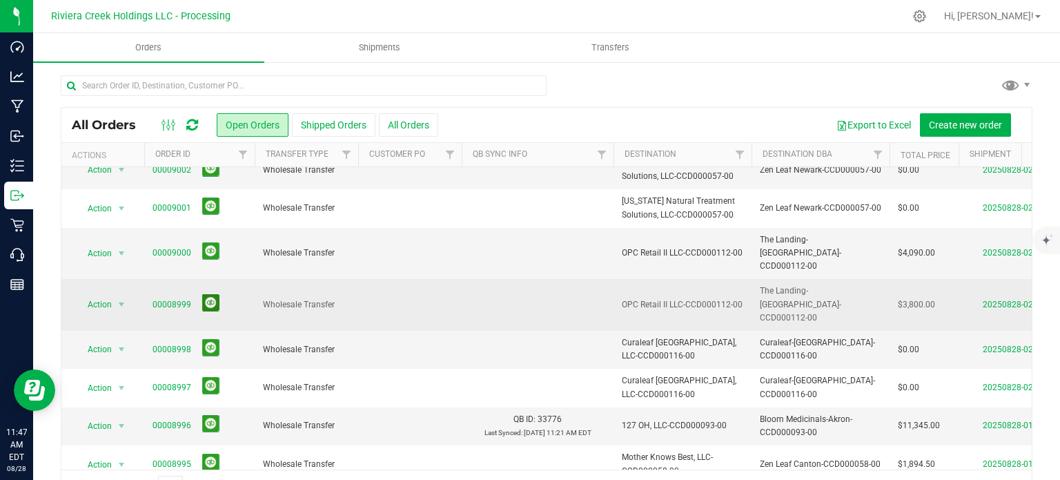
click at [210, 294] on button at bounding box center [210, 302] width 17 height 17
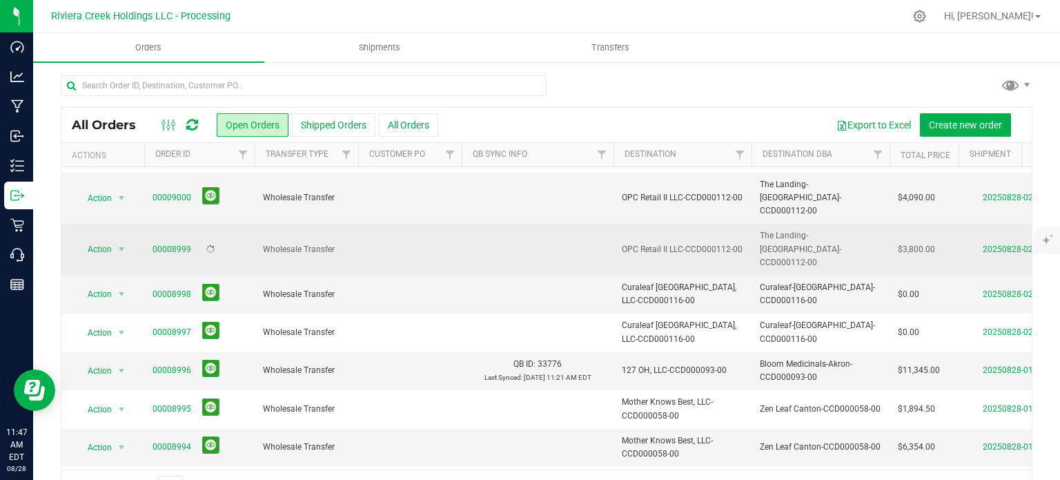
scroll to position [276, 0]
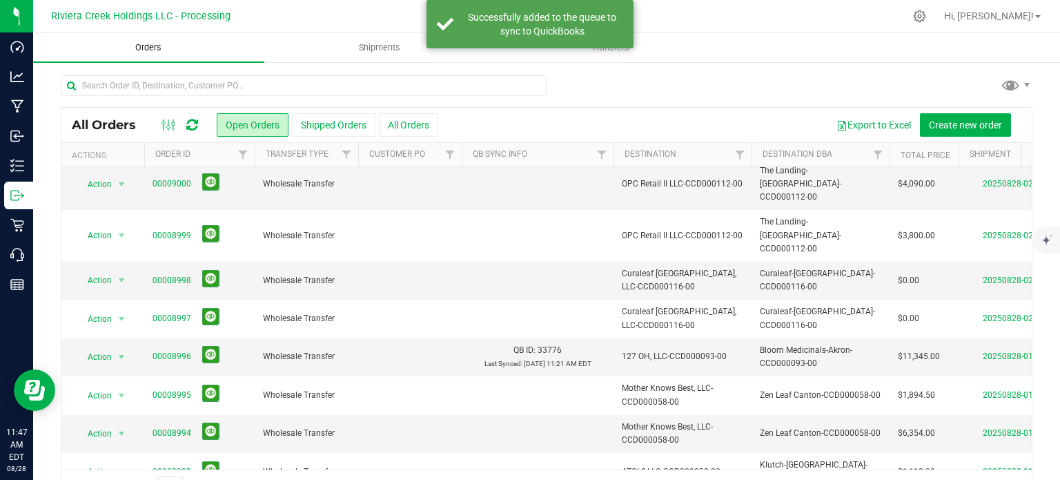
click at [150, 47] on span "Orders" at bounding box center [149, 47] width 64 height 12
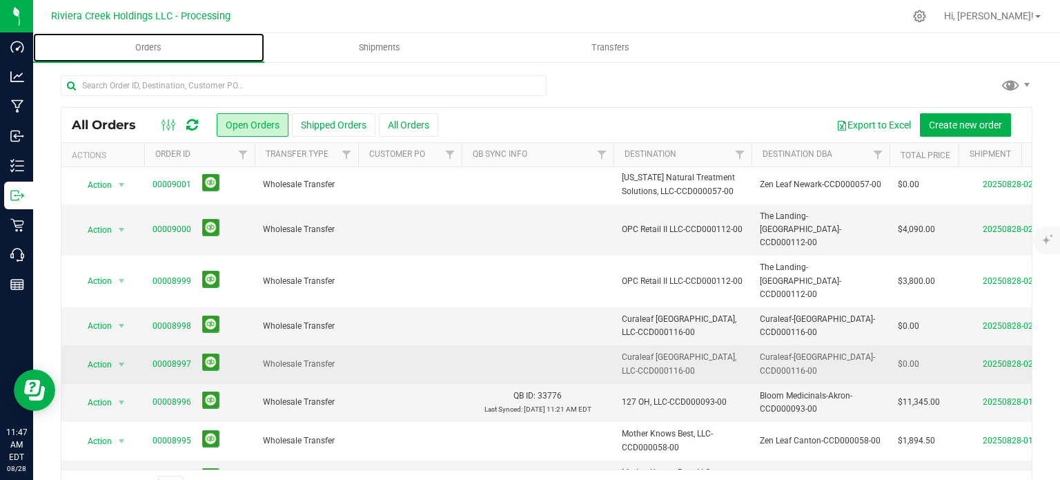
scroll to position [207, 0]
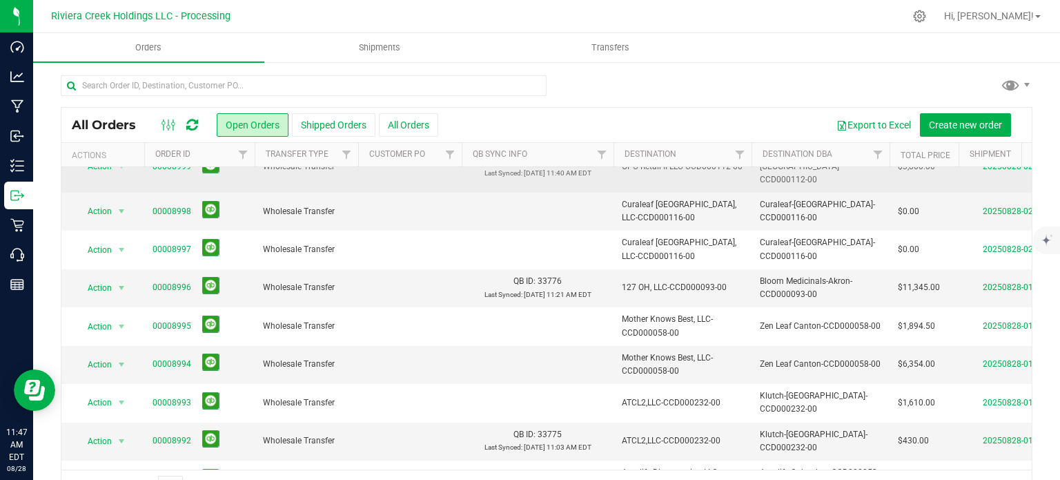
scroll to position [414, 0]
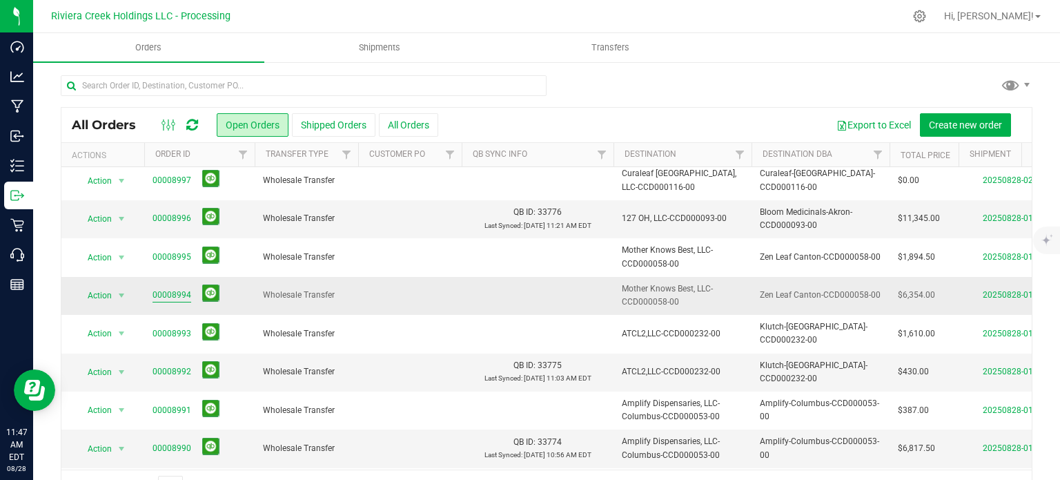
click at [165, 289] on link "00008994" at bounding box center [172, 295] width 39 height 13
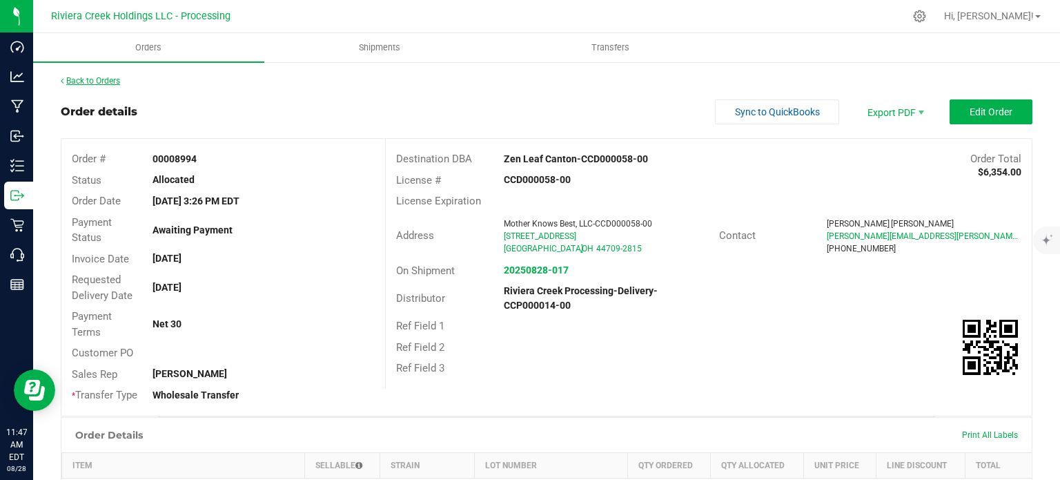
click at [107, 80] on link "Back to Orders" at bounding box center [90, 81] width 59 height 10
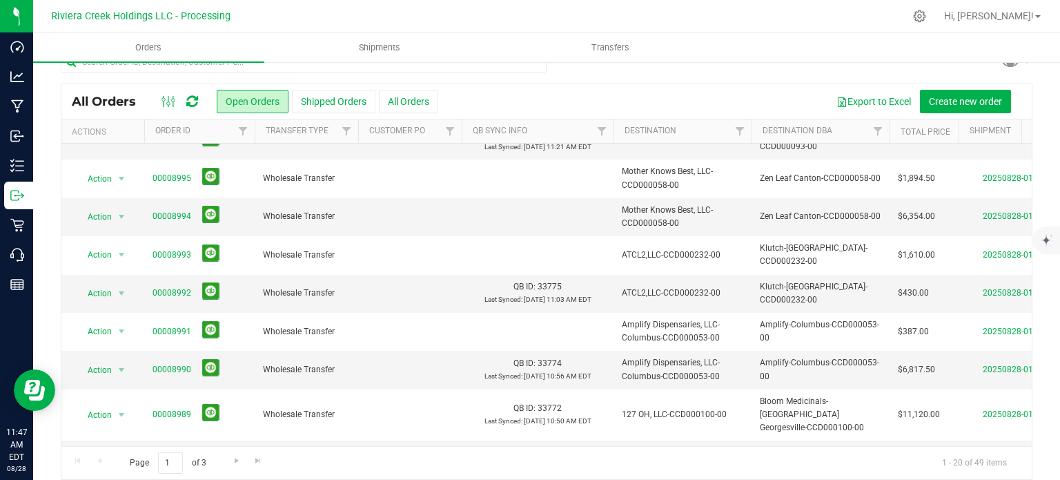
scroll to position [36, 0]
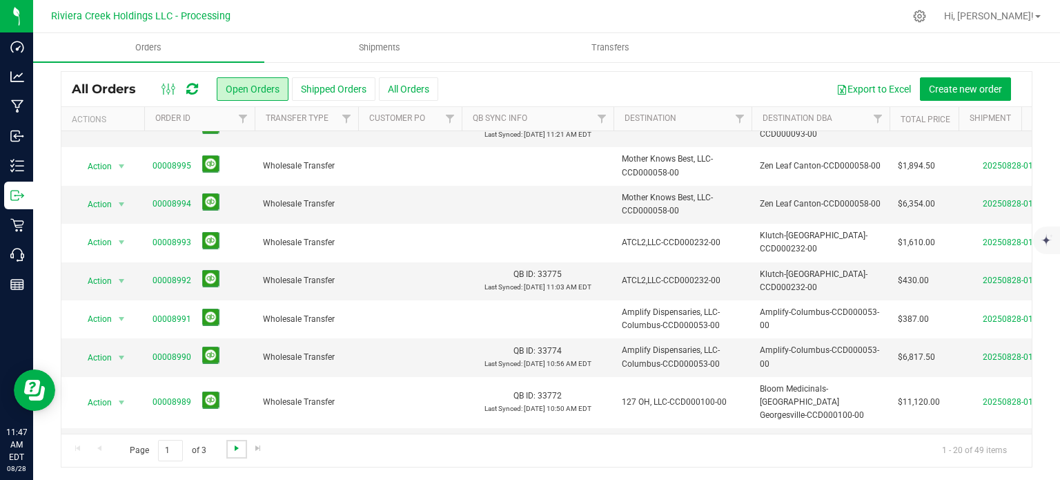
click at [236, 447] on span "Go to the next page" at bounding box center [236, 447] width 11 height 11
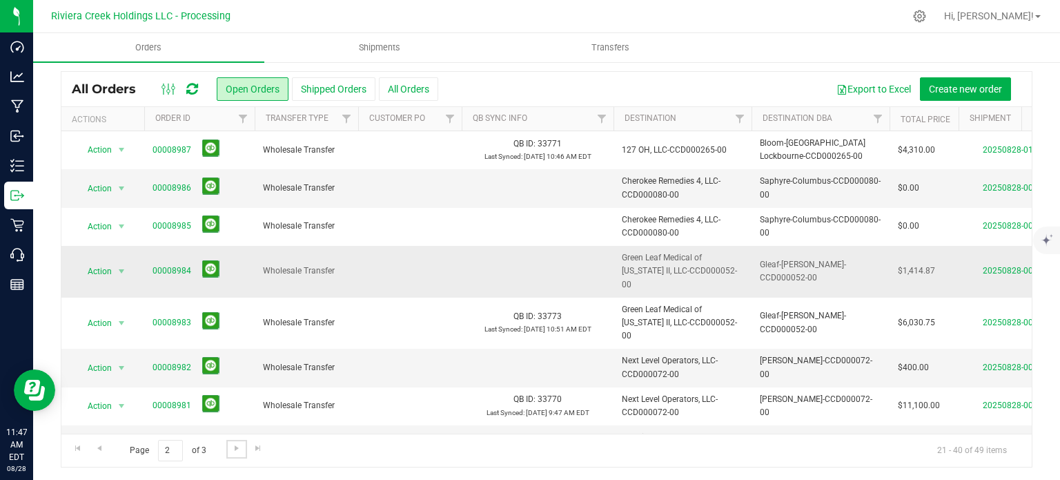
scroll to position [0, 0]
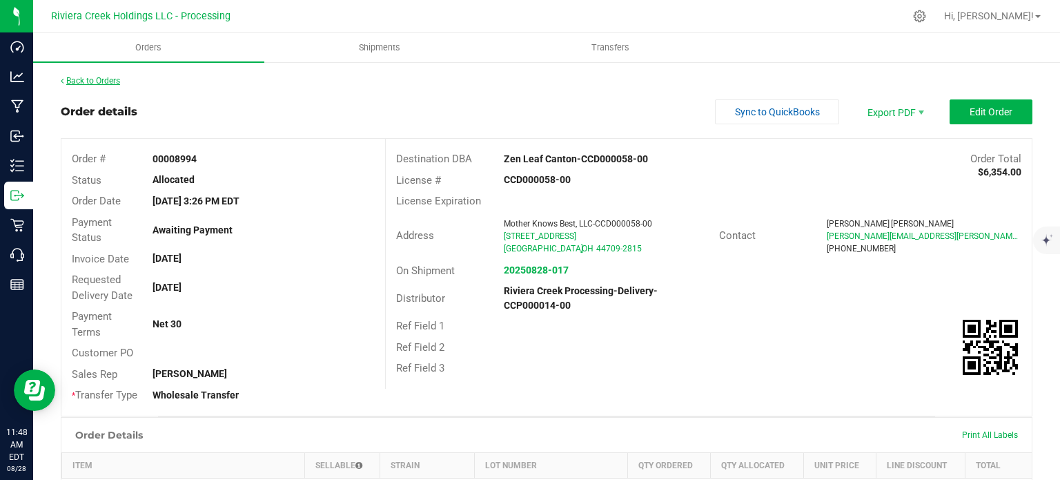
click at [79, 79] on link "Back to Orders" at bounding box center [90, 81] width 59 height 10
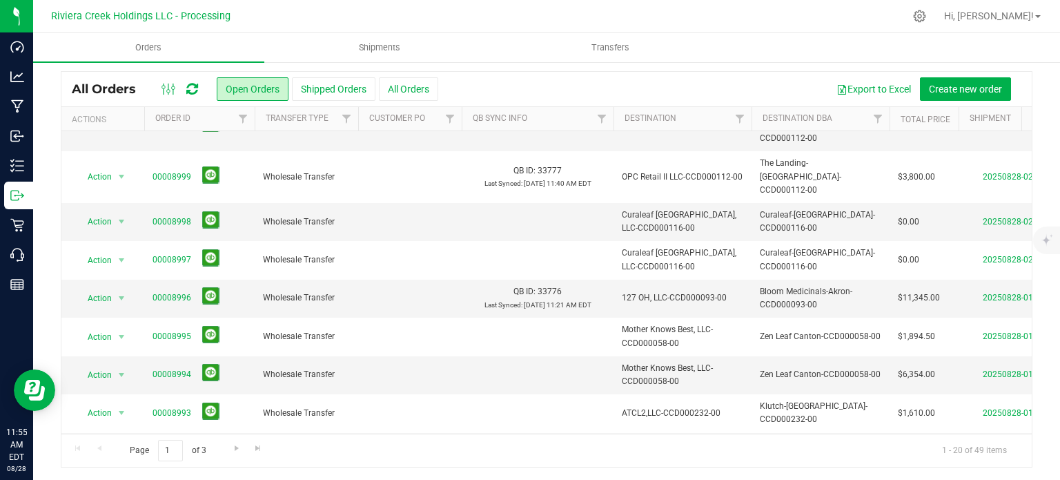
scroll to position [262, 0]
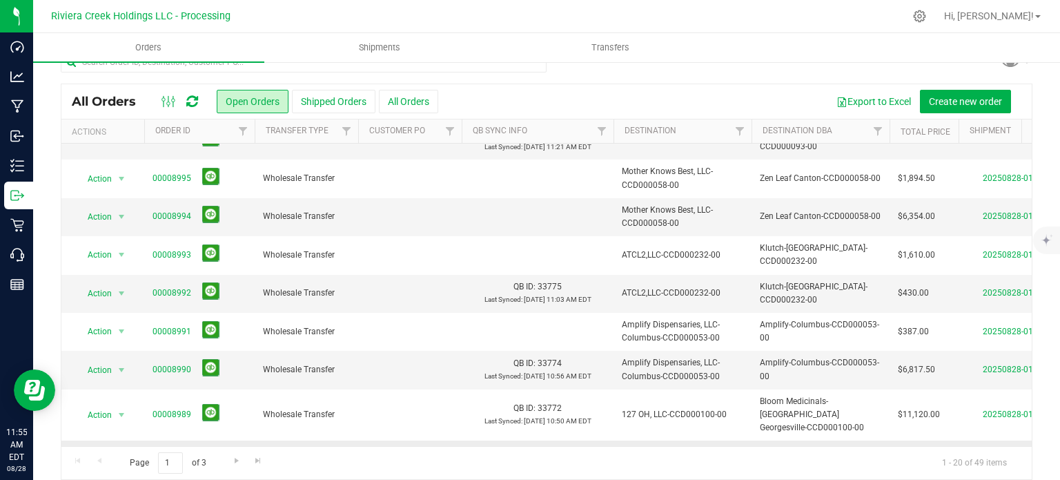
scroll to position [36, 0]
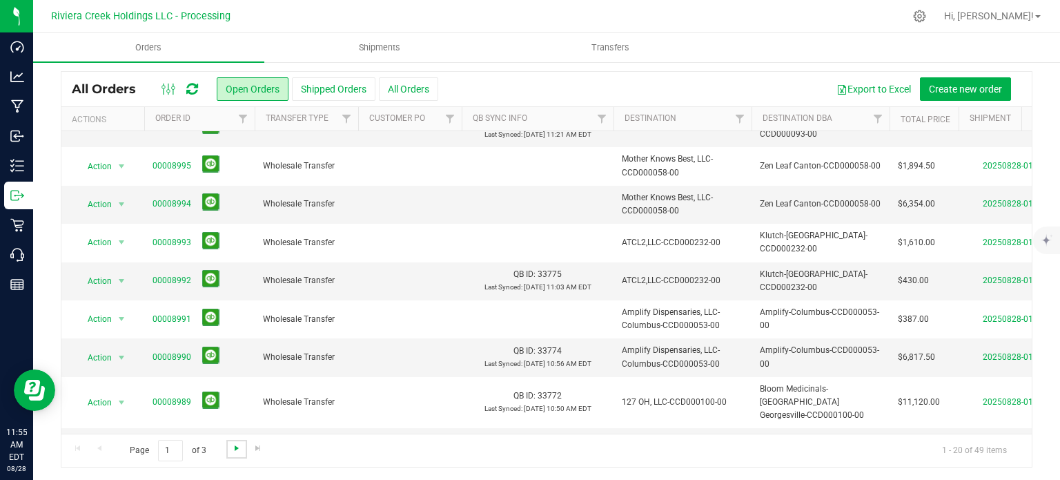
click at [233, 449] on span "Go to the next page" at bounding box center [236, 447] width 11 height 11
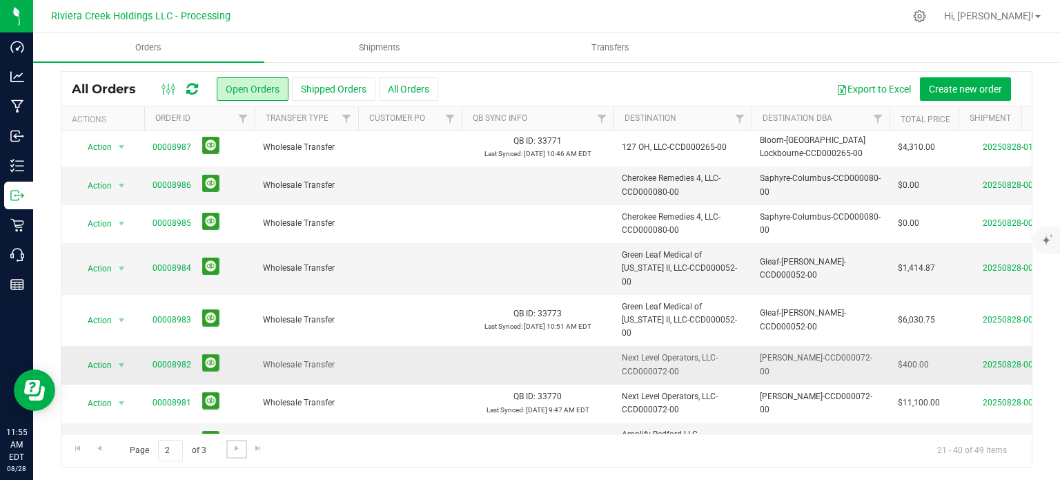
scroll to position [0, 0]
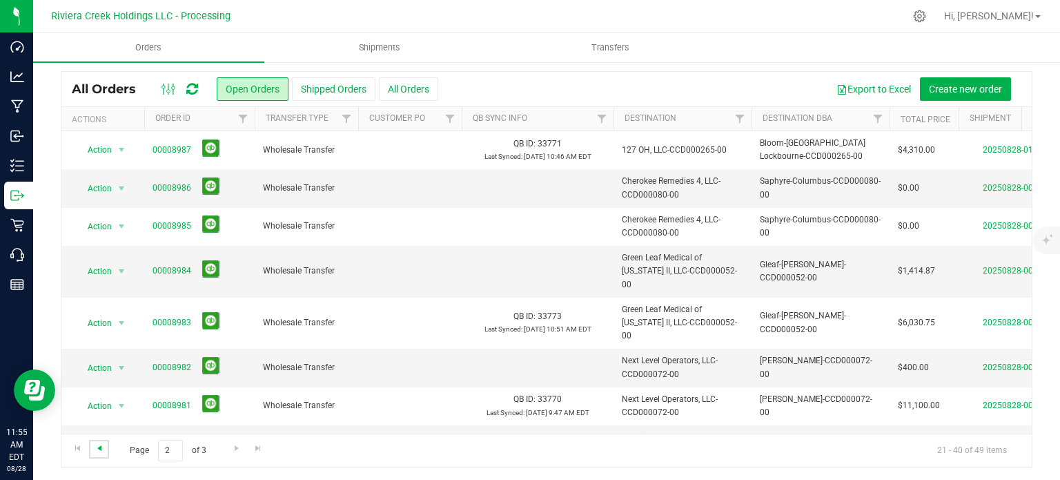
click at [95, 445] on span "Go to the previous page" at bounding box center [99, 447] width 11 height 11
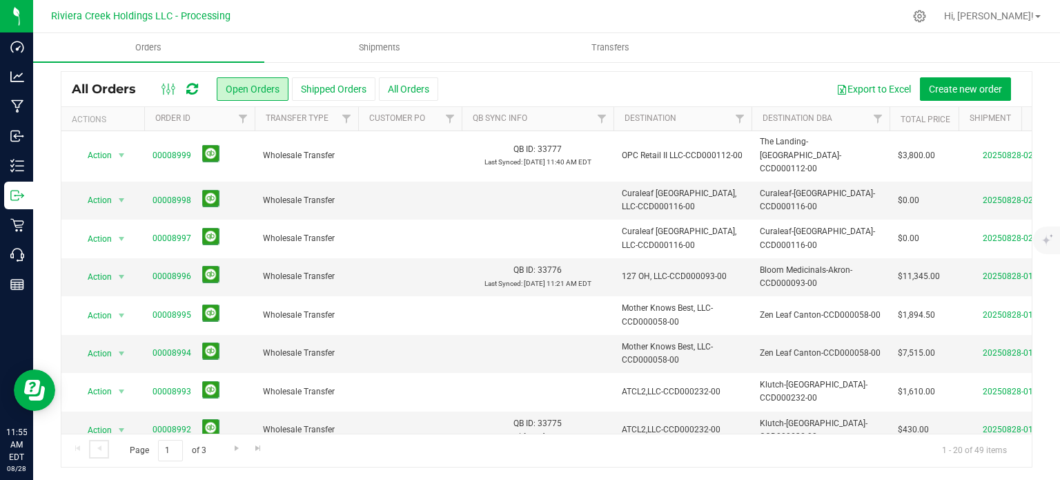
scroll to position [345, 0]
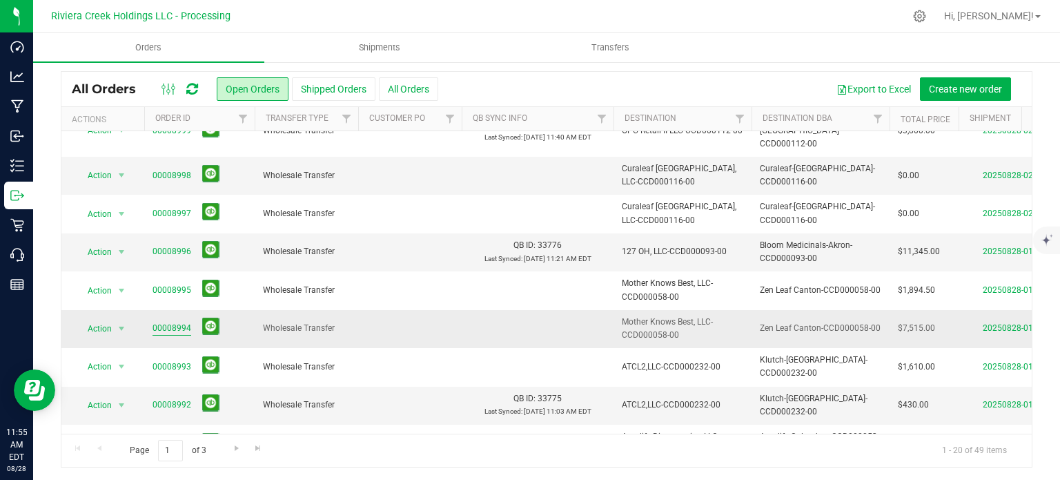
click at [179, 322] on link "00008994" at bounding box center [172, 328] width 39 height 13
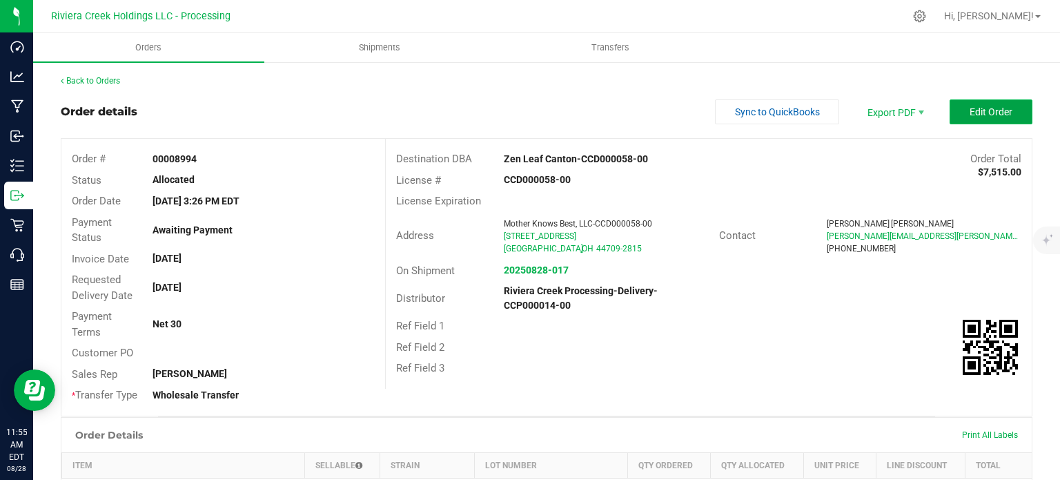
click at [970, 106] on span "Edit Order" at bounding box center [991, 111] width 43 height 11
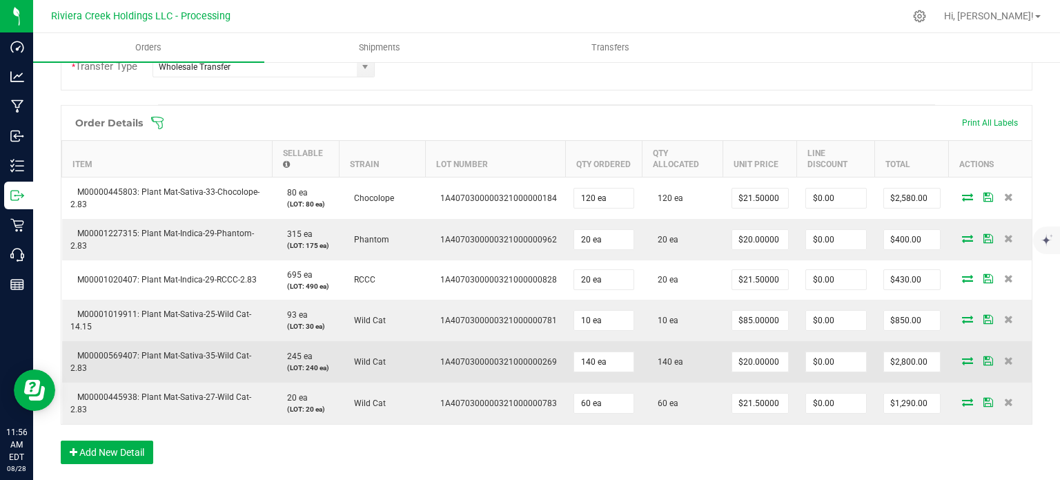
scroll to position [483, 0]
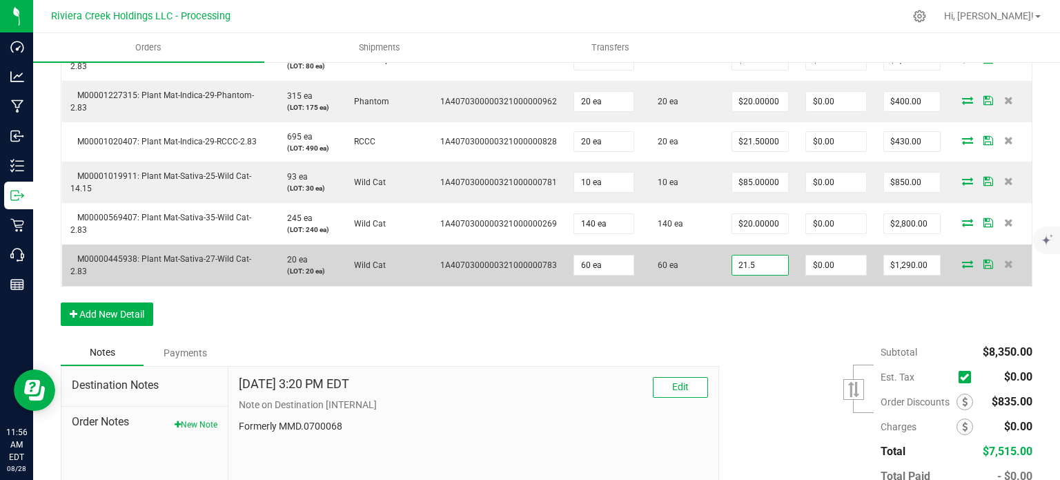
click at [755, 259] on input "21.5" at bounding box center [760, 264] width 56 height 19
type input "$20.00000"
type input "0"
type input "$1,200.00"
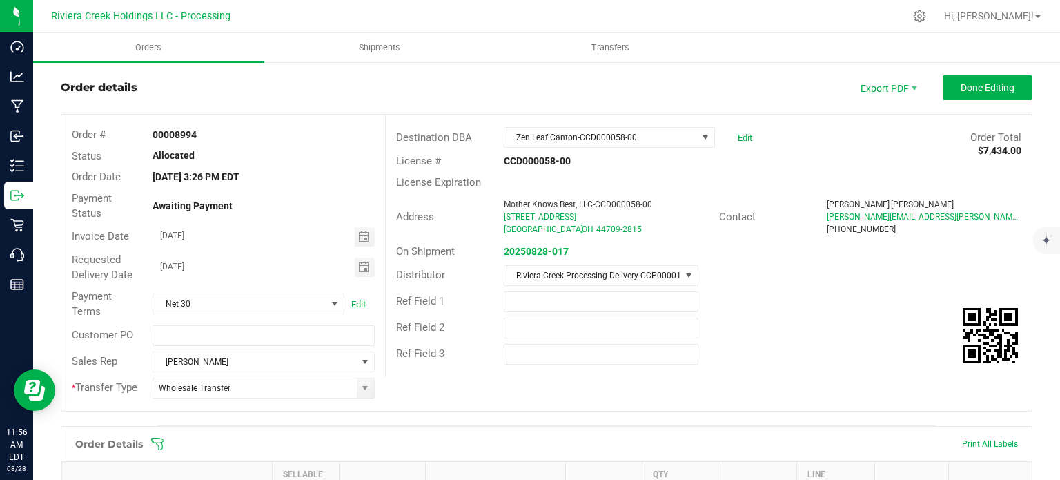
scroll to position [0, 0]
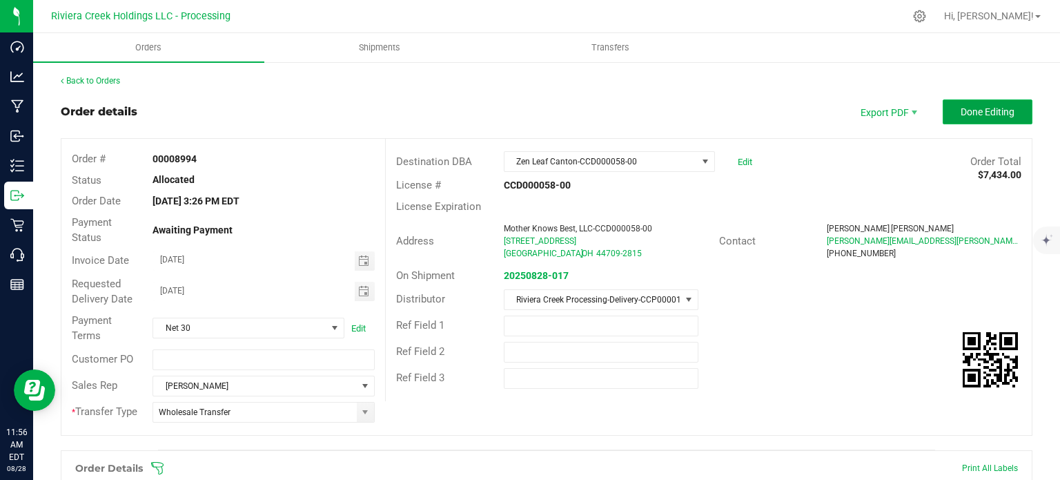
click at [951, 119] on button "Done Editing" at bounding box center [988, 111] width 90 height 25
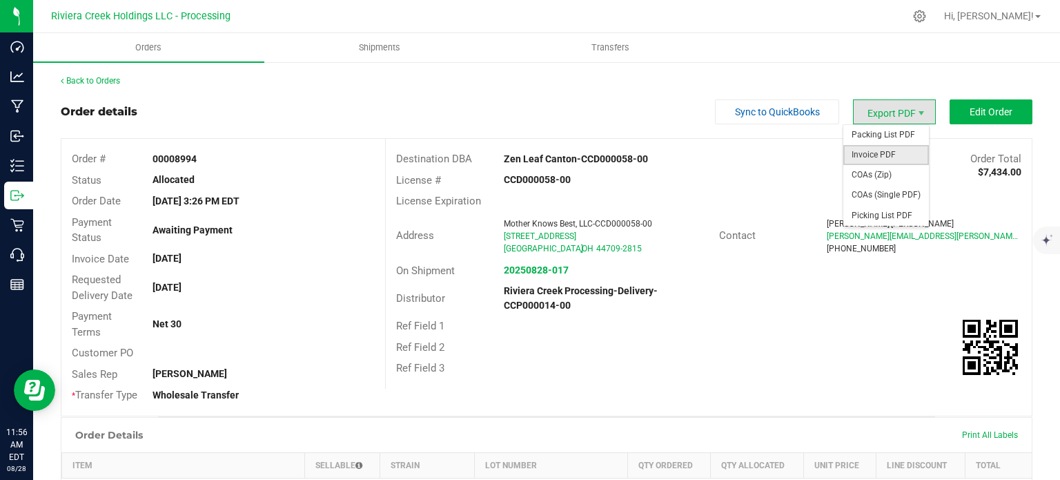
click at [864, 149] on span "Invoice PDF" at bounding box center [887, 155] width 86 height 20
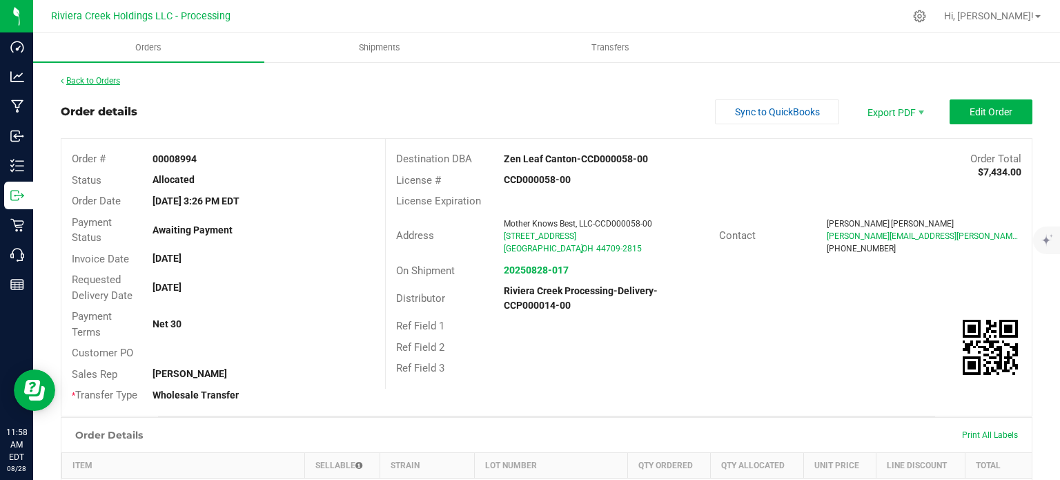
click at [102, 82] on link "Back to Orders" at bounding box center [90, 81] width 59 height 10
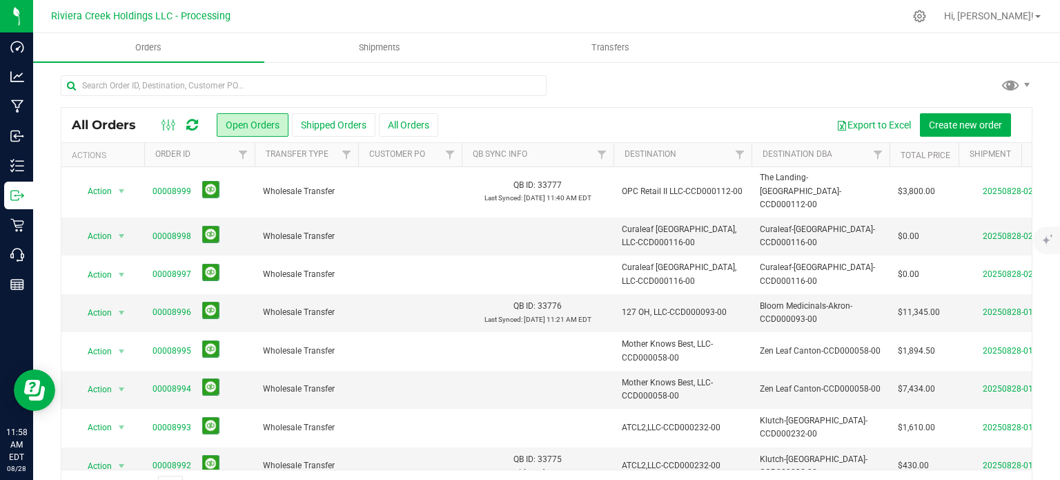
scroll to position [345, 0]
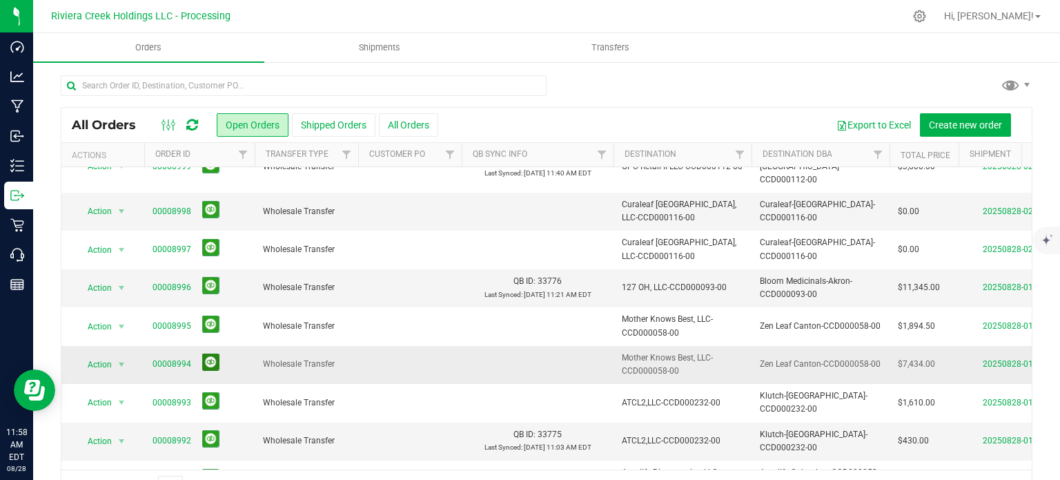
click at [211, 353] on button at bounding box center [210, 361] width 17 height 17
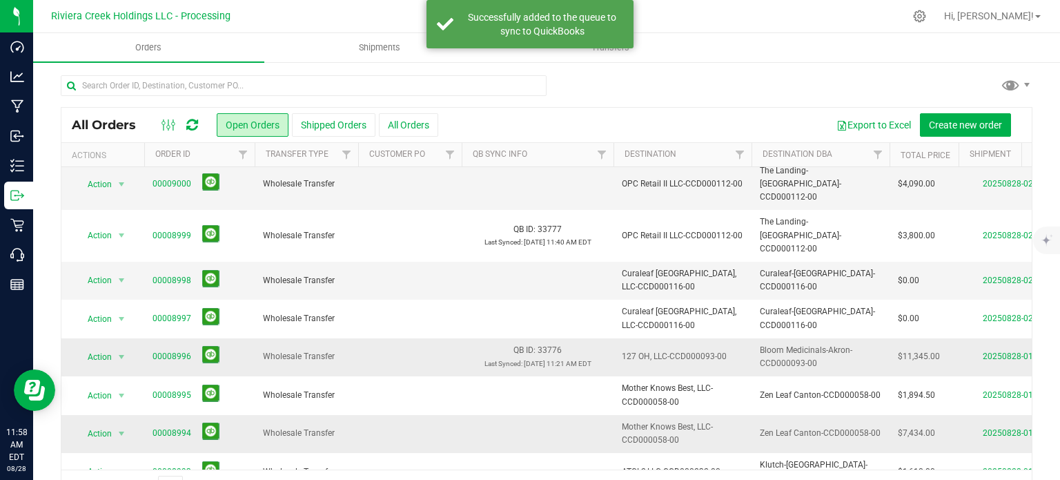
scroll to position [469, 0]
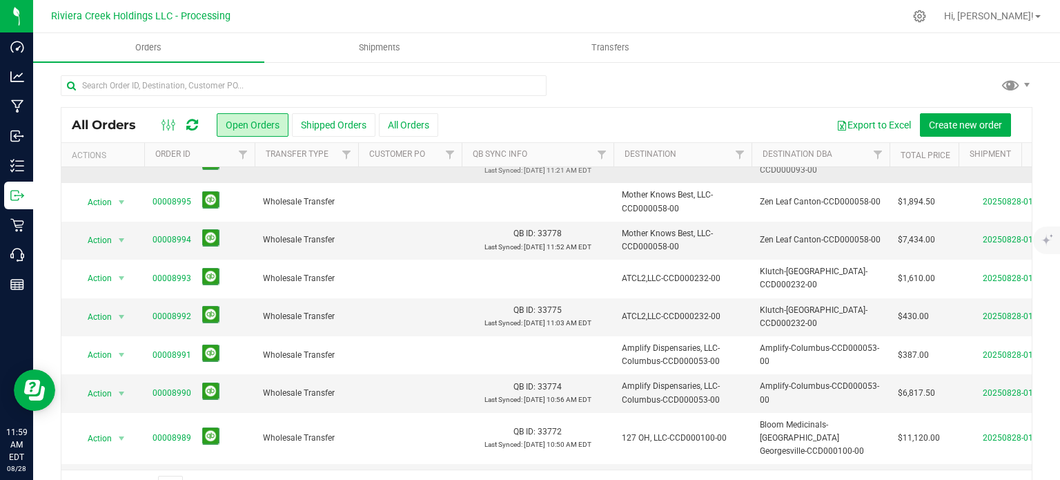
scroll to position [36, 0]
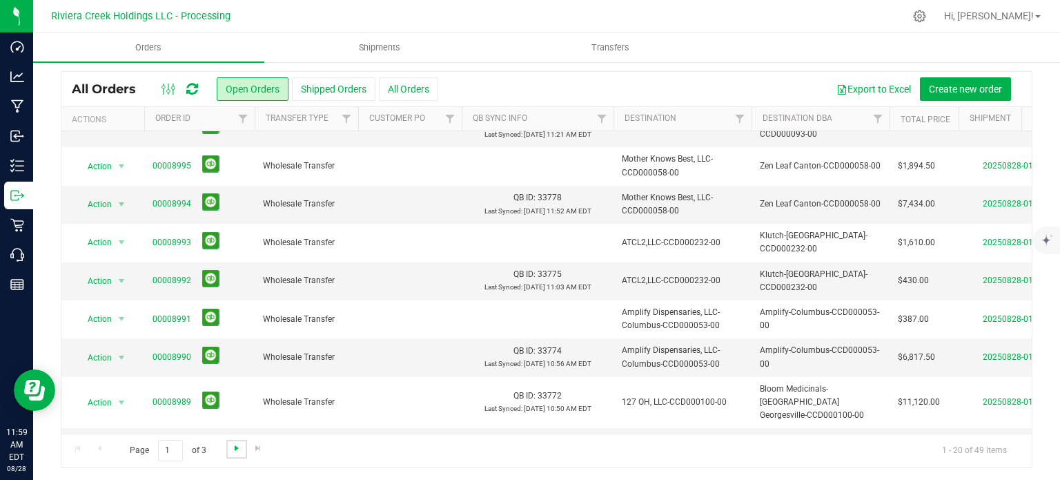
click at [235, 446] on span "Go to the next page" at bounding box center [236, 447] width 11 height 11
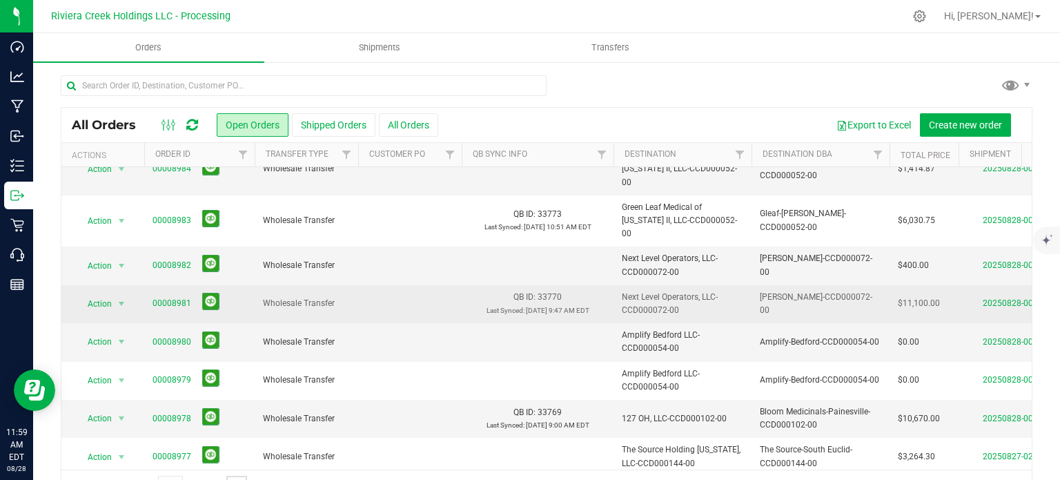
scroll to position [207, 0]
